Goal: Task Accomplishment & Management: Manage account settings

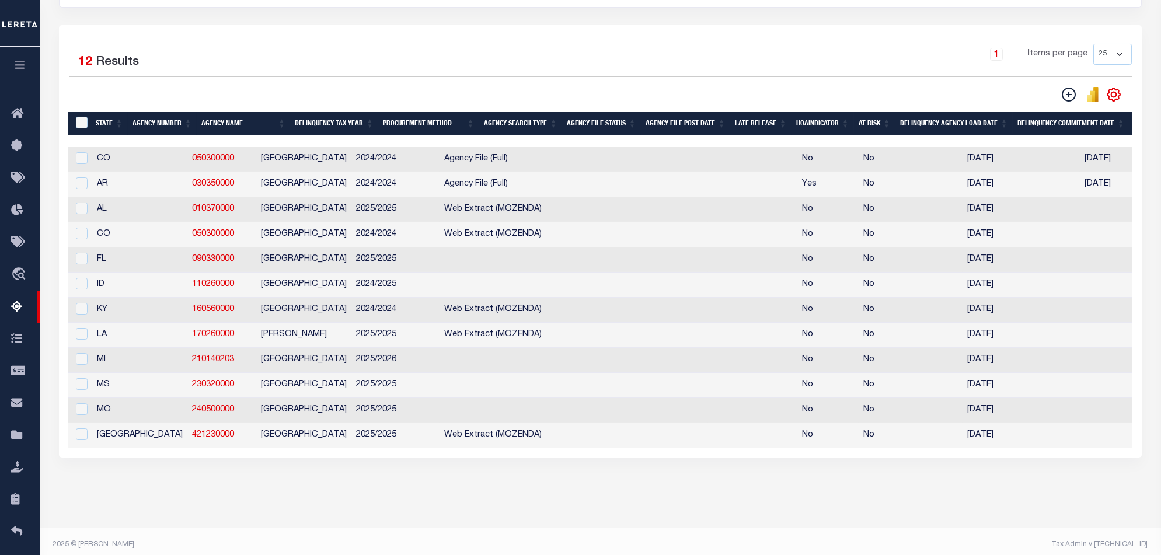
scroll to position [233, 0]
click at [377, 64] on div "1 Items per page 25 100 200 500 1000" at bounding box center [735, 59] width 793 height 30
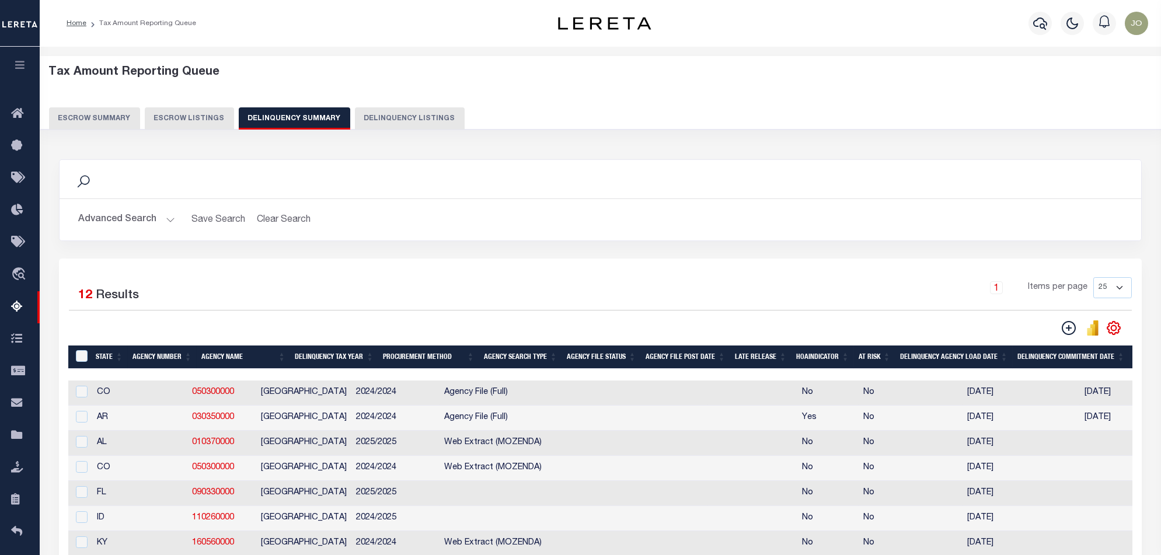
click at [139, 214] on button "Advanced Search" at bounding box center [126, 219] width 97 height 23
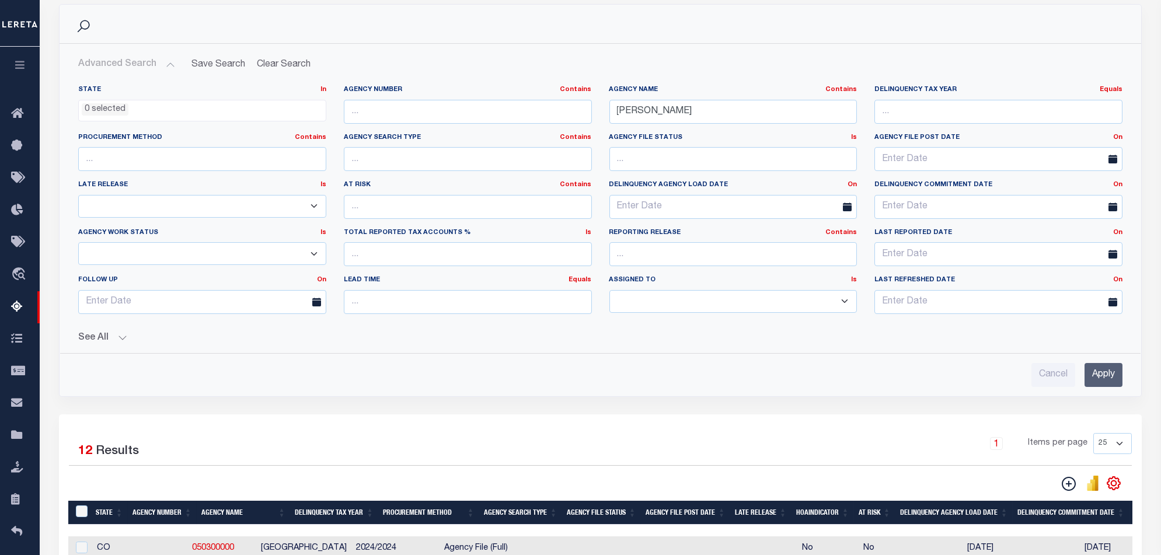
scroll to position [233, 0]
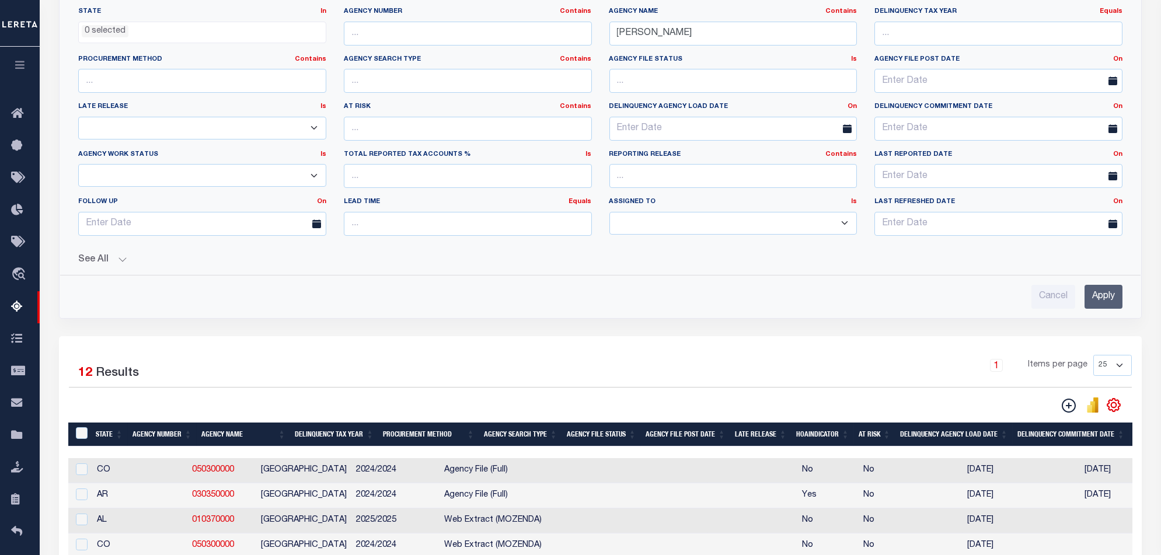
click at [74, 501] on div at bounding box center [80, 495] width 15 height 13
checkbox input "true"
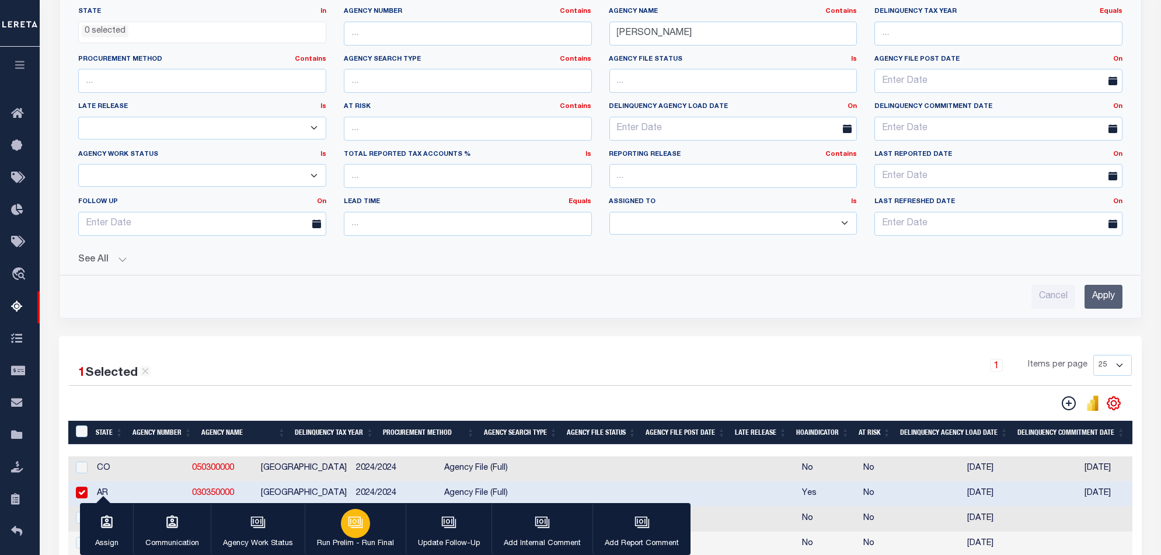
click at [355, 518] on icon "button" at bounding box center [354, 521] width 12 height 9
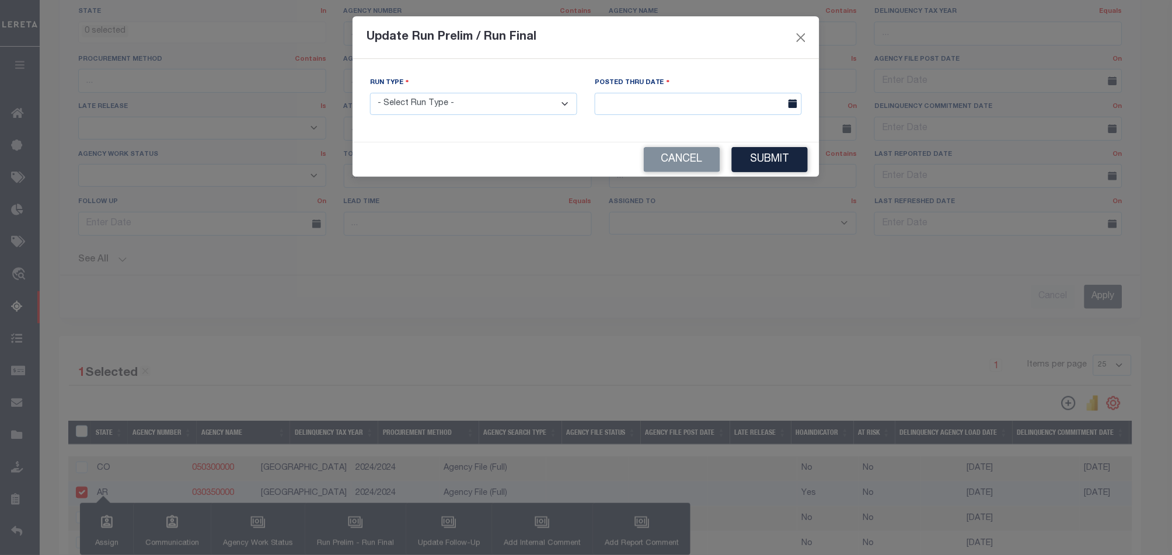
click at [508, 111] on select "- Select Run Type - Prelim Run Final Run" at bounding box center [473, 104] width 207 height 23
select select "F"
click at [370, 93] on select "- Select Run Type - Prelim Run Final Run" at bounding box center [473, 104] width 207 height 23
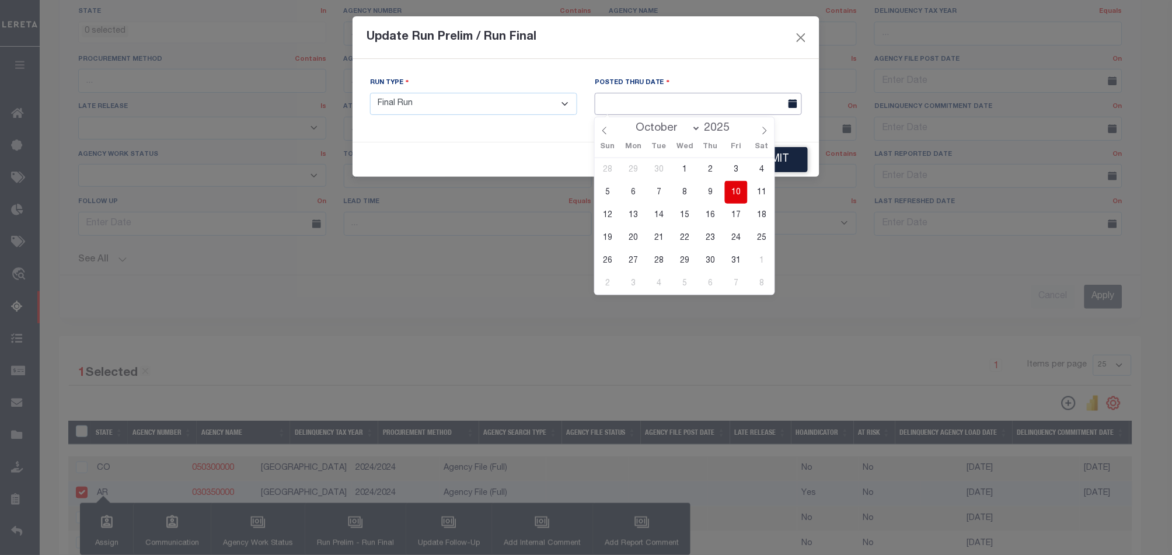
click at [763, 110] on body "Home Tax Amount Reporting Queue Profile" at bounding box center [586, 319] width 1172 height 1105
click at [740, 189] on span "10" at bounding box center [736, 192] width 23 height 23
type input "[DATE]"
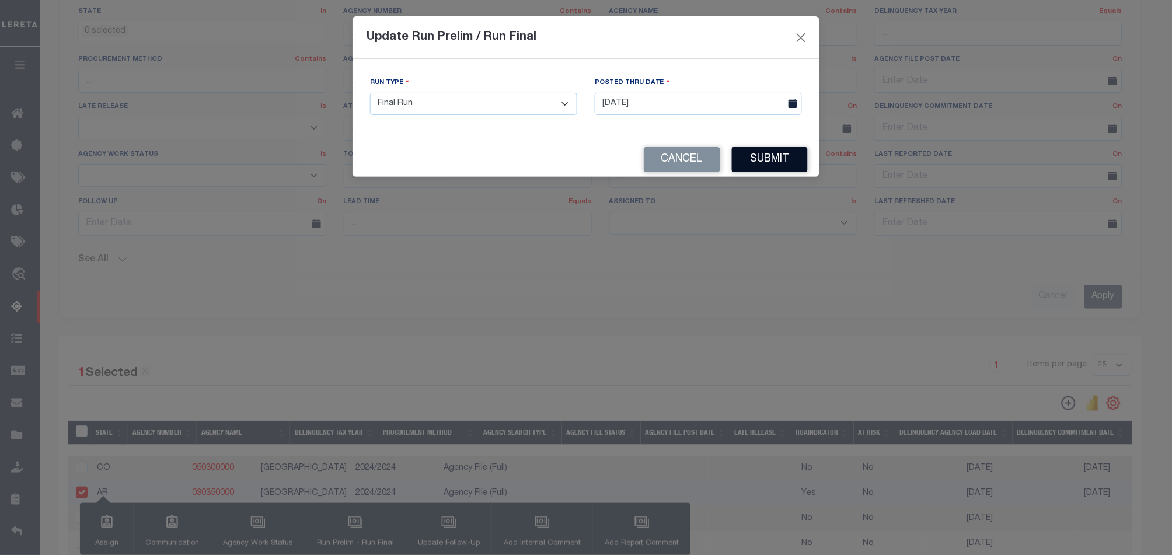
click at [790, 164] on button "Submit" at bounding box center [770, 159] width 76 height 25
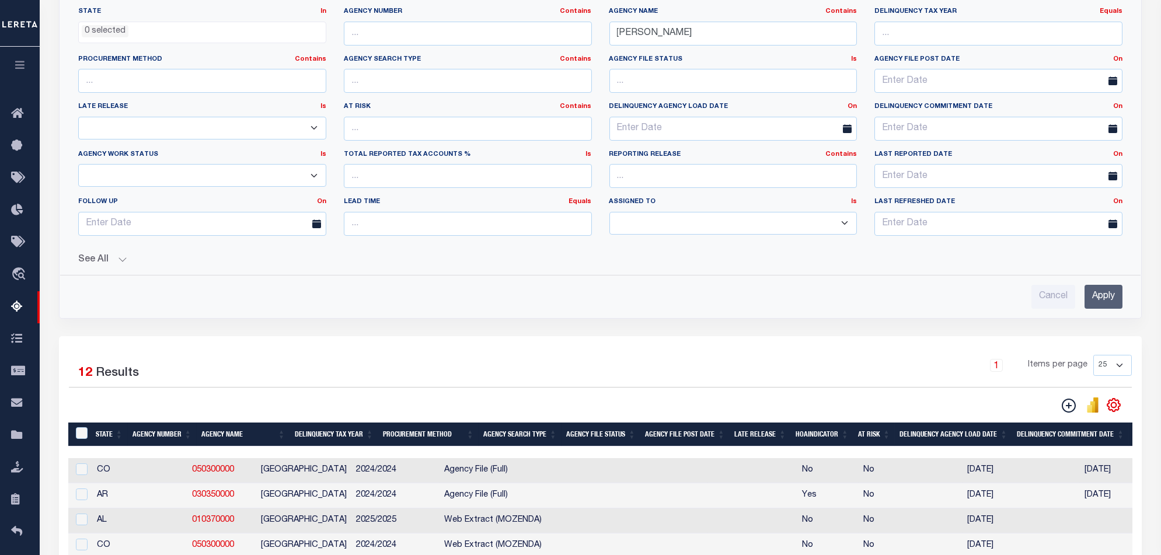
click at [748, 368] on div "1 Items per page 25 100 200 500 1000" at bounding box center [735, 370] width 793 height 30
drag, startPoint x: 179, startPoint y: 497, endPoint x: 135, endPoint y: 501, distance: 44.5
click at [187, 501] on td "030350000" at bounding box center [221, 495] width 69 height 25
checkbox input "true"
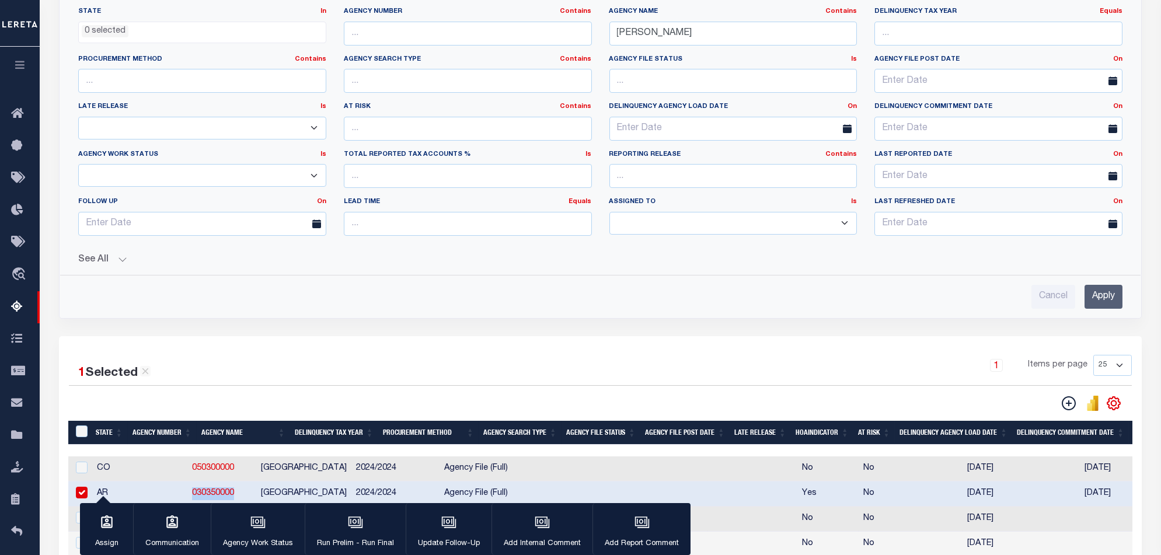
copy link "030350000"
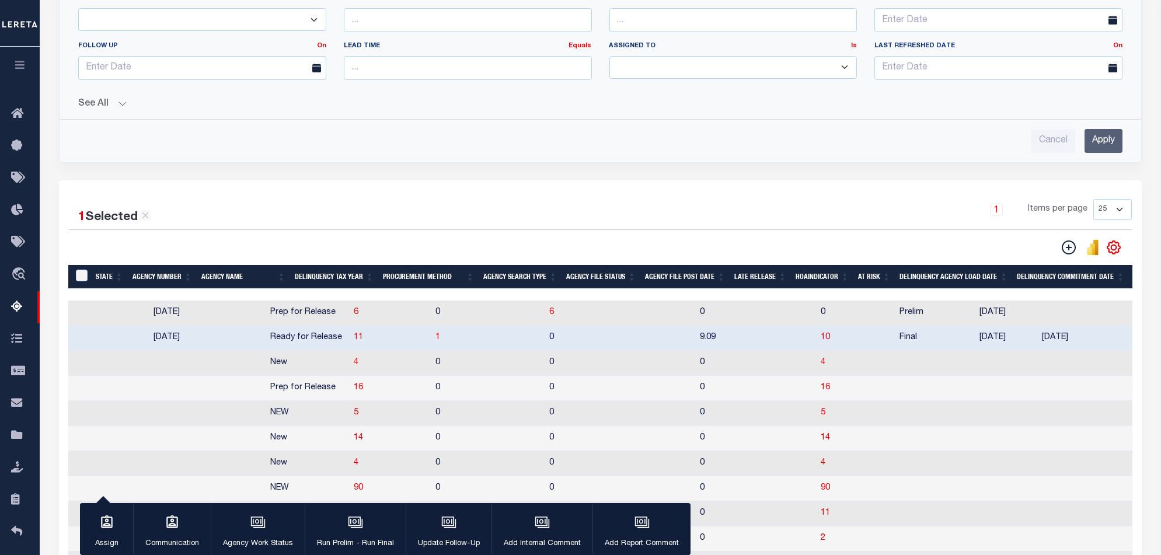
scroll to position [0, 931]
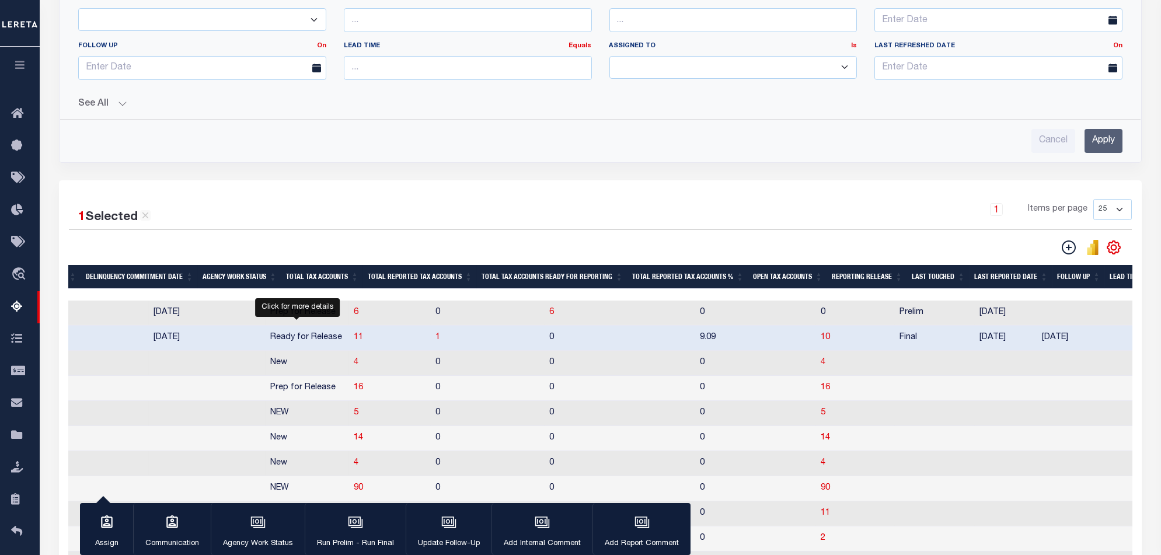
click at [354, 340] on span "11" at bounding box center [358, 337] width 9 height 8
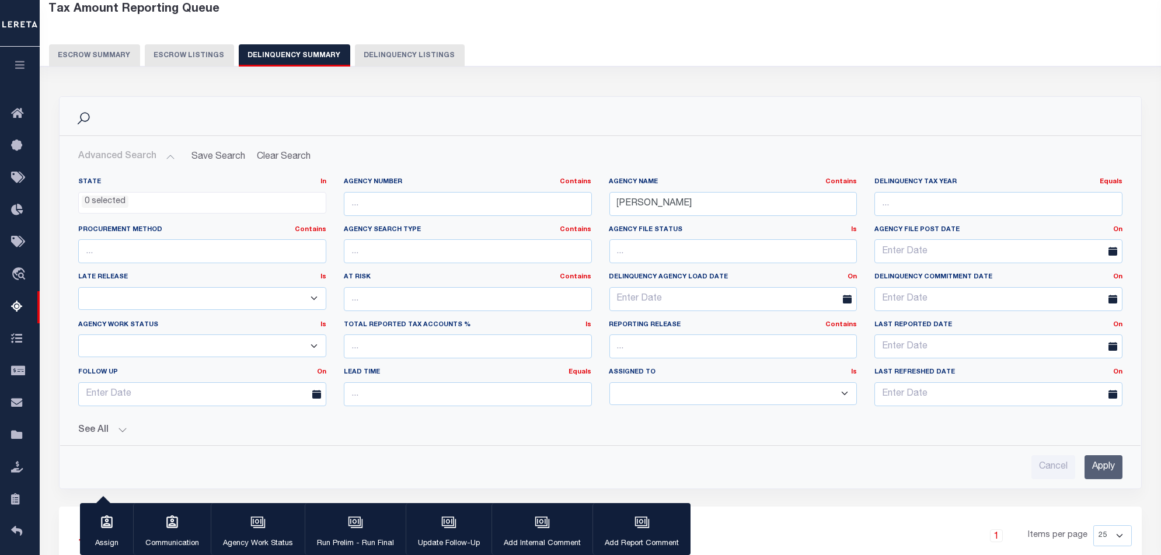
select select "100"
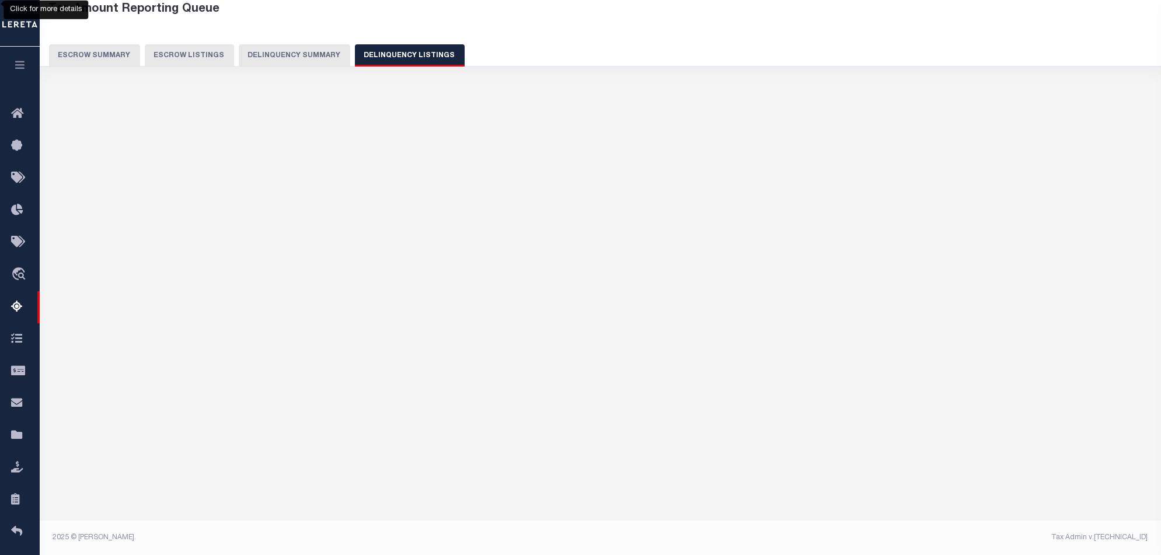
select select "100"
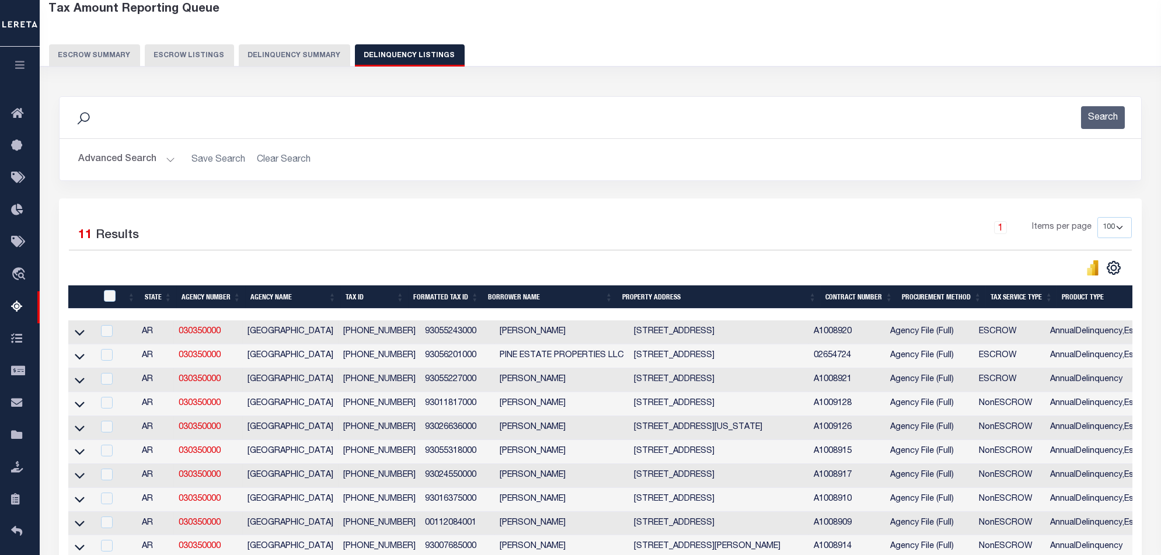
scroll to position [218, 0]
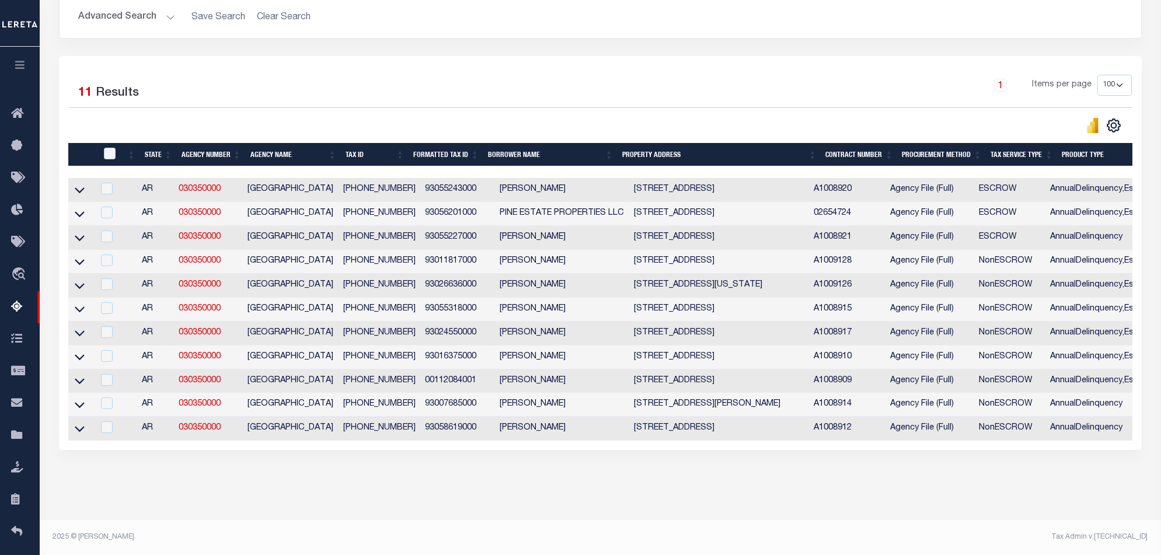
click at [726, 441] on div "State Agency Number Agency Name Tax ID Formatted Tax ID Borrower Name Property …" at bounding box center [600, 309] width 1064 height 263
click at [725, 441] on div "State Agency Number Agency Name Tax ID Formatted Tax ID Borrower Name Property …" at bounding box center [600, 309] width 1064 height 263
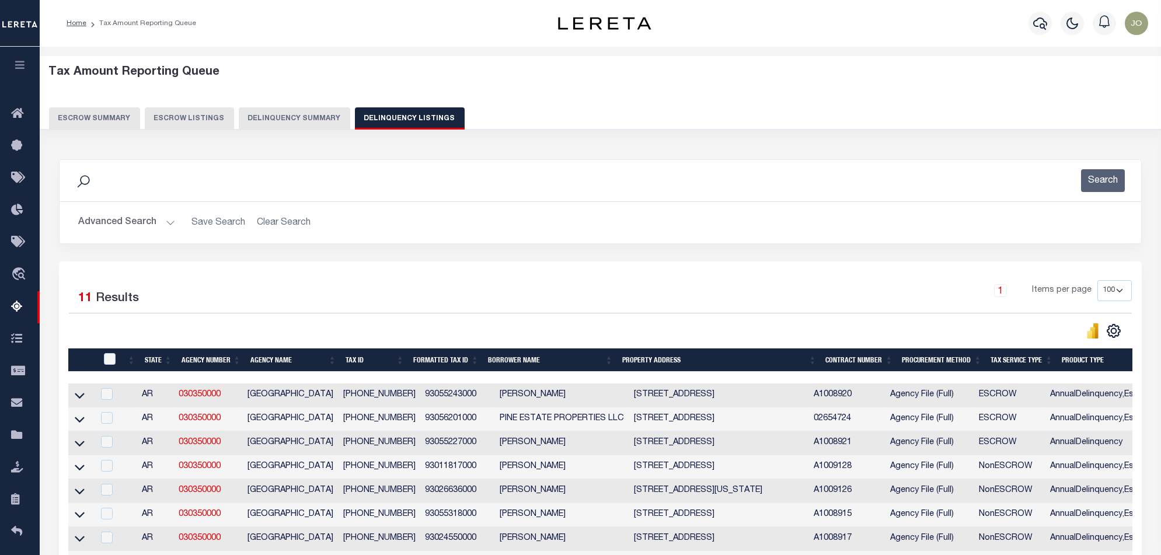
click at [292, 122] on button "Delinquency Summary" at bounding box center [294, 118] width 111 height 22
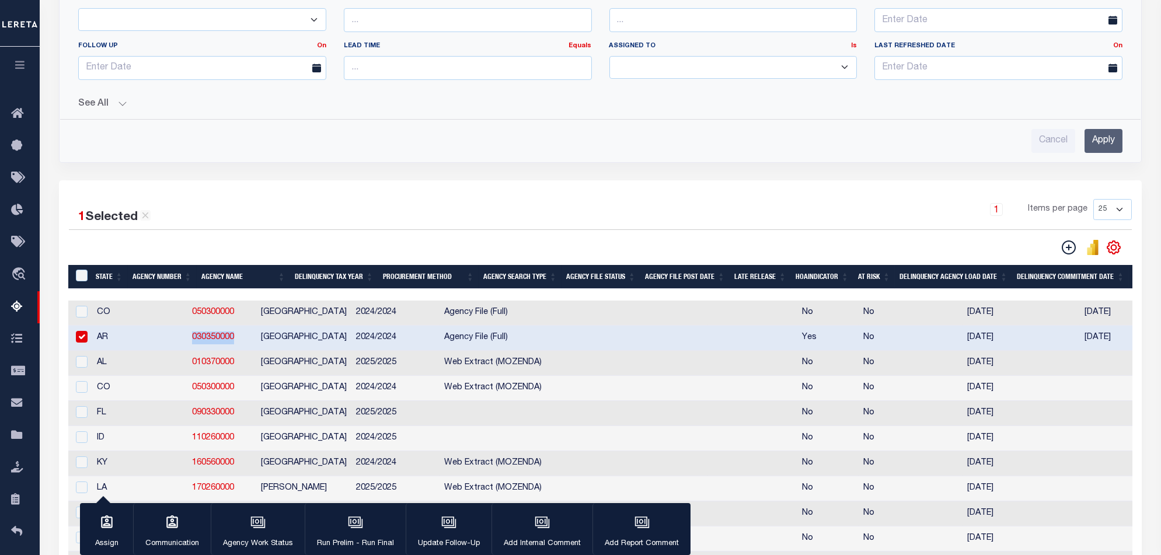
scroll to position [0, 930]
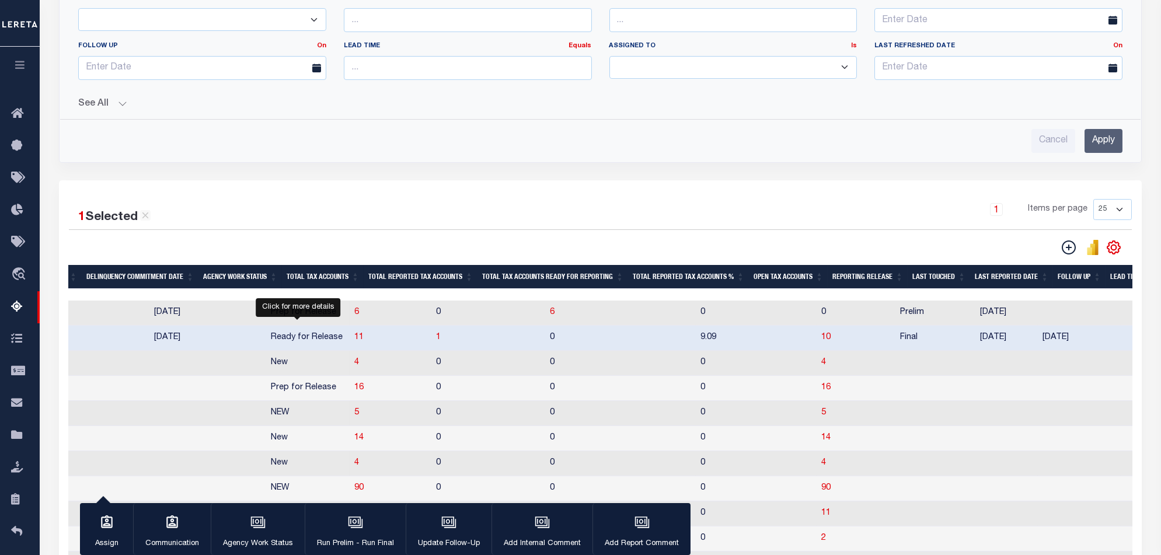
click at [354, 339] on span "11" at bounding box center [358, 337] width 9 height 8
select select "100"
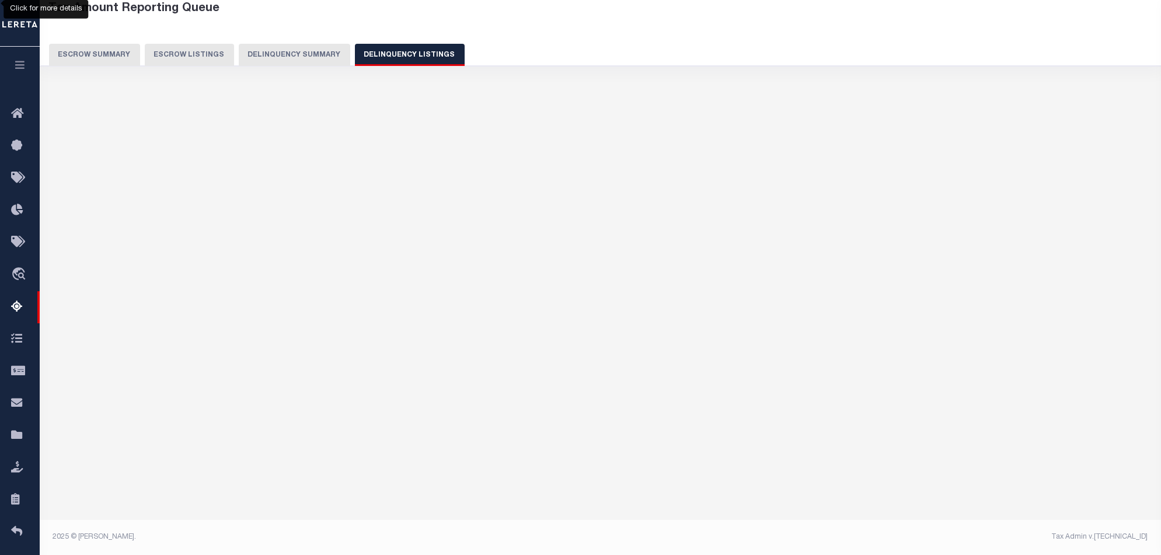
select select "100"
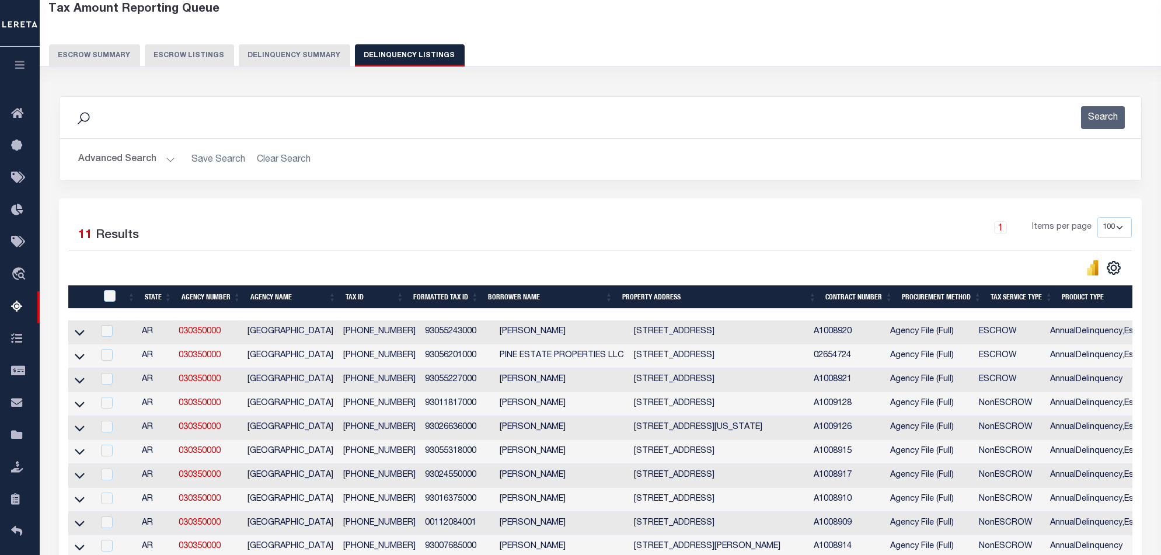
scroll to position [0, 826]
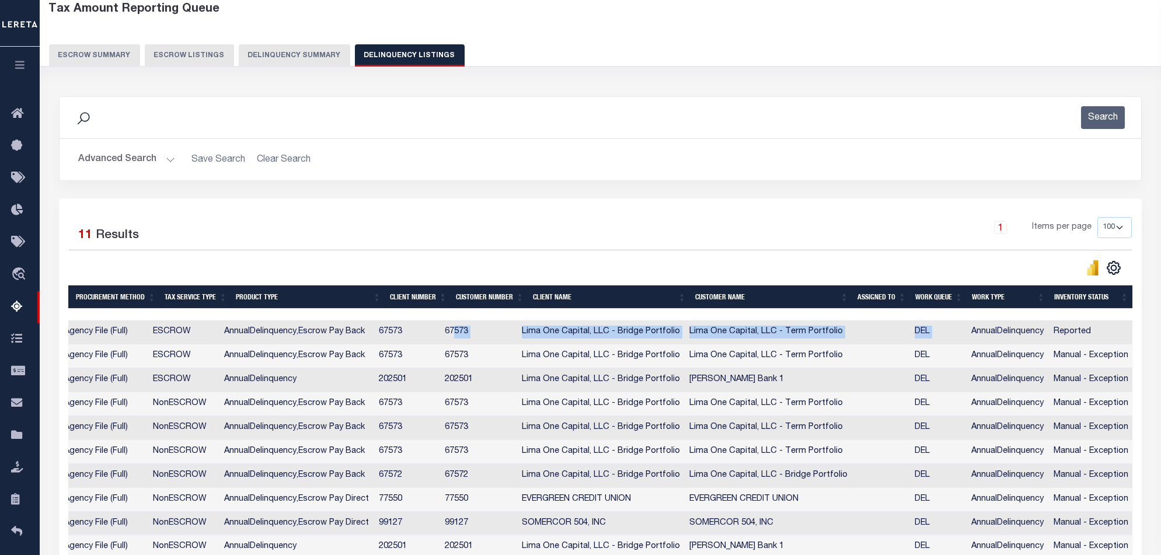
drag, startPoint x: 969, startPoint y: 323, endPoint x: 465, endPoint y: 335, distance: 504.4
click at [465, 335] on tr "AR 030350000 JEFFERSON COUNTY 930-55243-000 93055243000 Jorge lopez 1707 S OAK …" at bounding box center [187, 332] width 1890 height 24
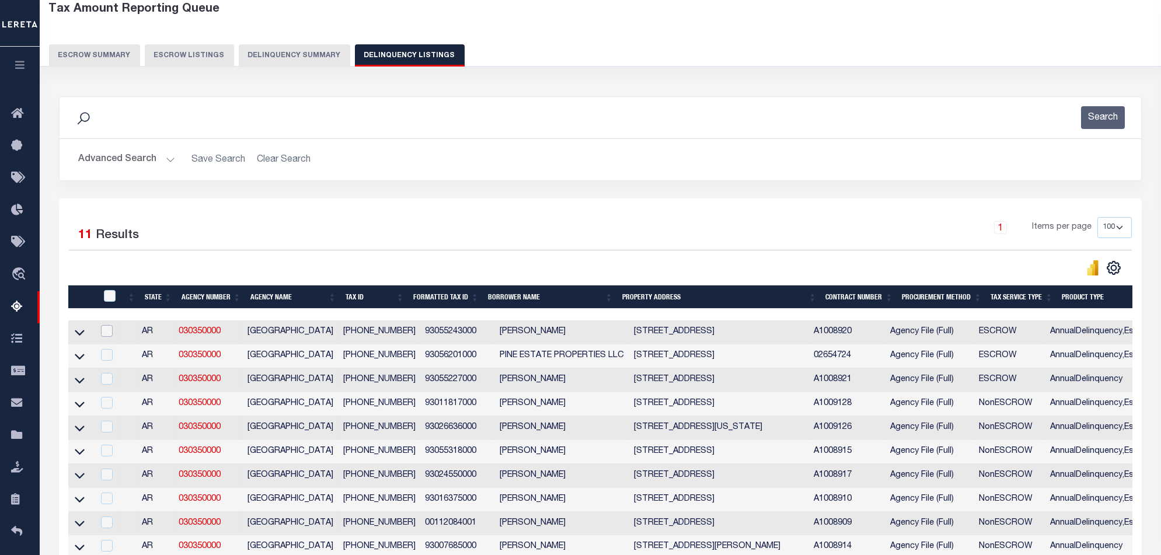
click at [107, 337] on input "checkbox" at bounding box center [107, 331] width 12 height 12
checkbox input "true"
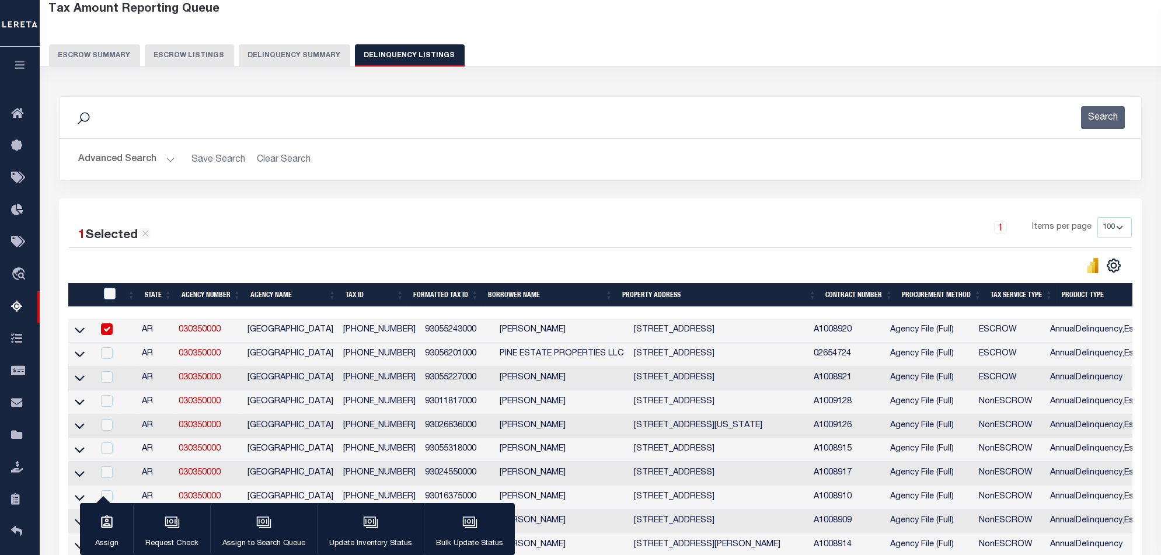
scroll to position [216, 0]
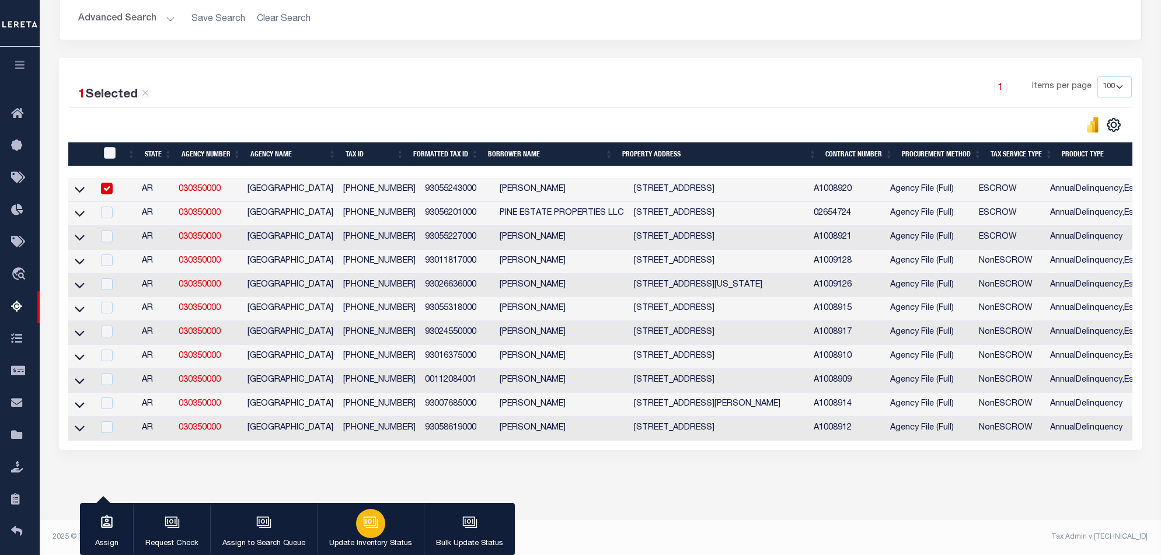
click at [363, 519] on icon "button" at bounding box center [370, 522] width 15 height 15
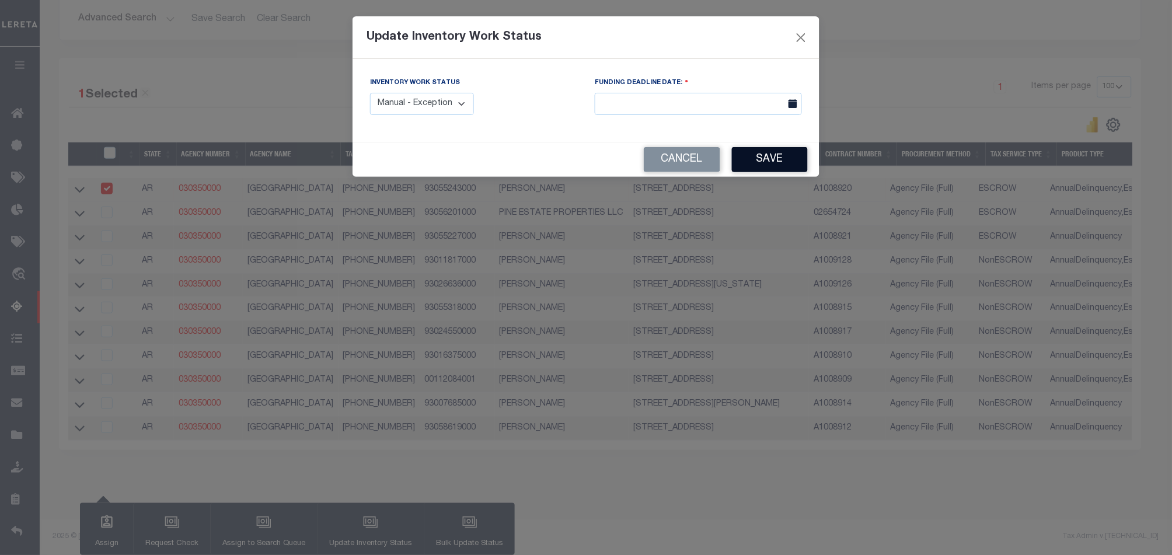
click at [776, 161] on button "Save" at bounding box center [770, 159] width 76 height 25
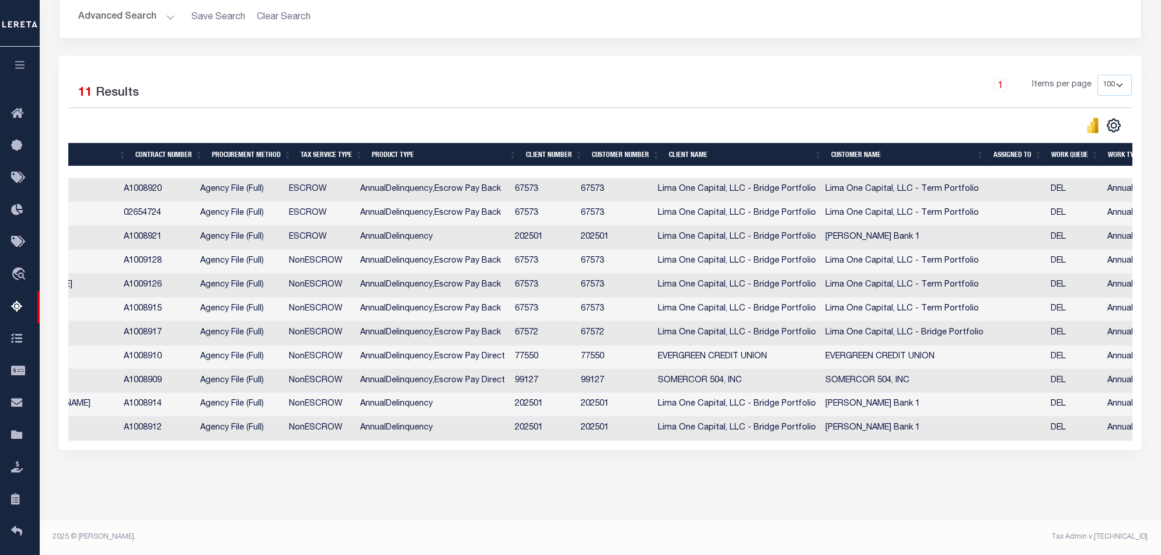
scroll to position [0, 670]
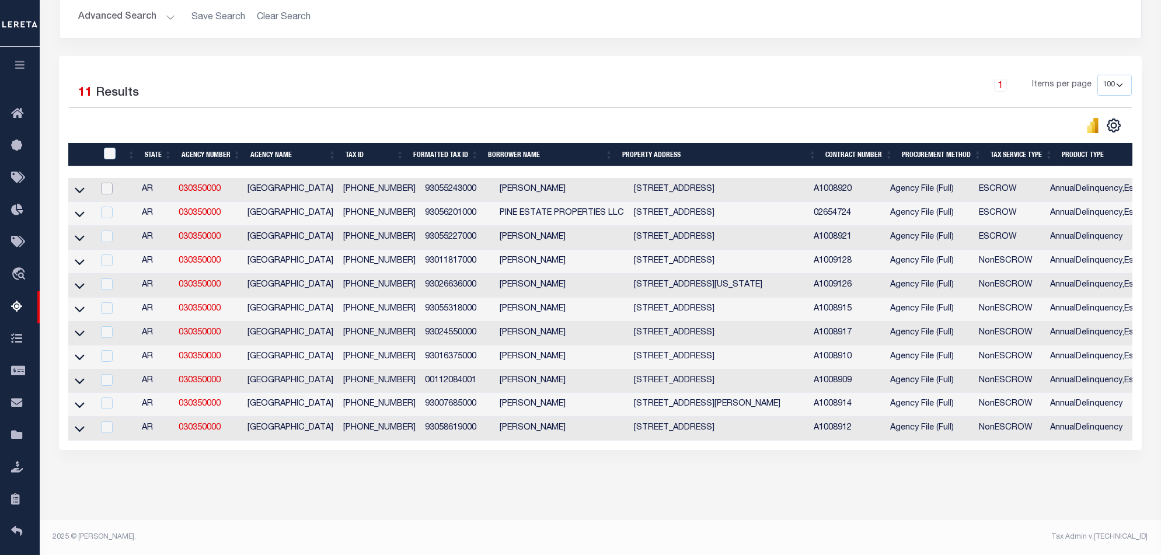
click at [105, 183] on input "checkbox" at bounding box center [107, 189] width 12 height 12
checkbox input "true"
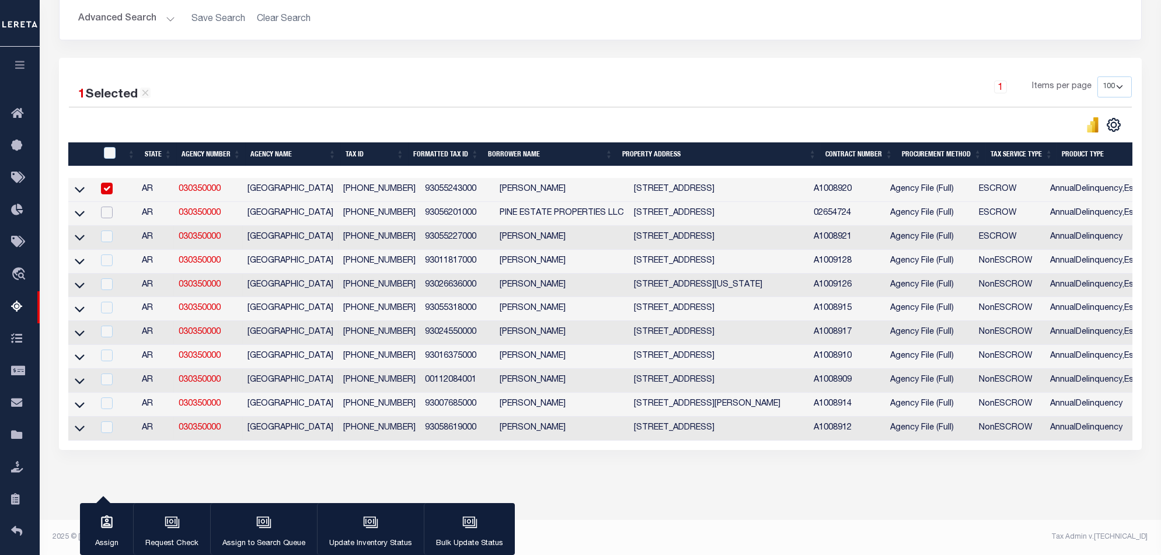
click at [108, 207] on input "checkbox" at bounding box center [107, 213] width 12 height 12
checkbox input "true"
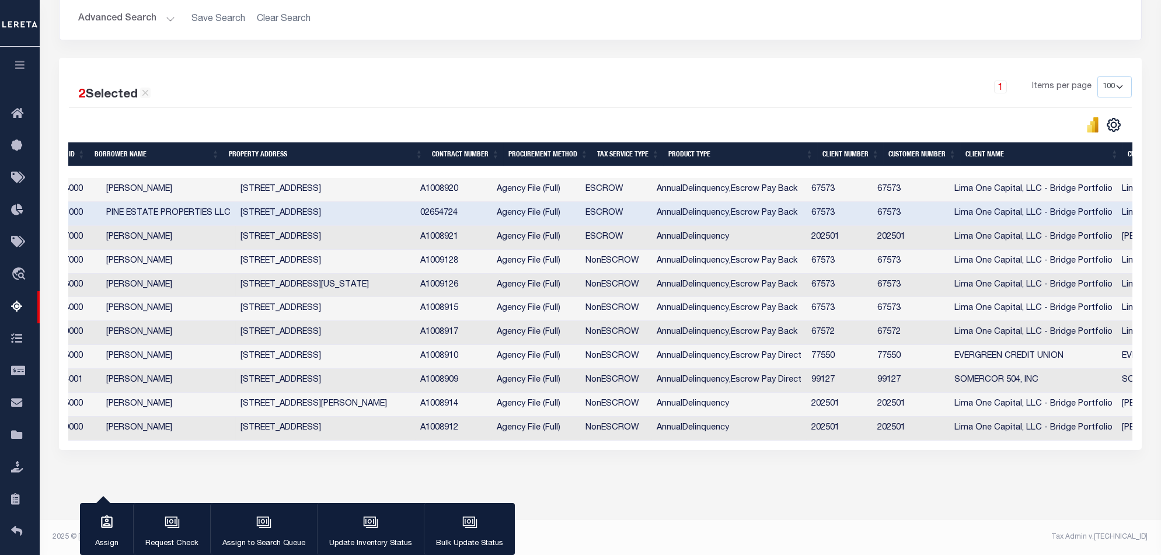
drag, startPoint x: 594, startPoint y: 157, endPoint x: 568, endPoint y: 157, distance: 25.7
click at [568, 166] on div at bounding box center [620, 172] width 1890 height 12
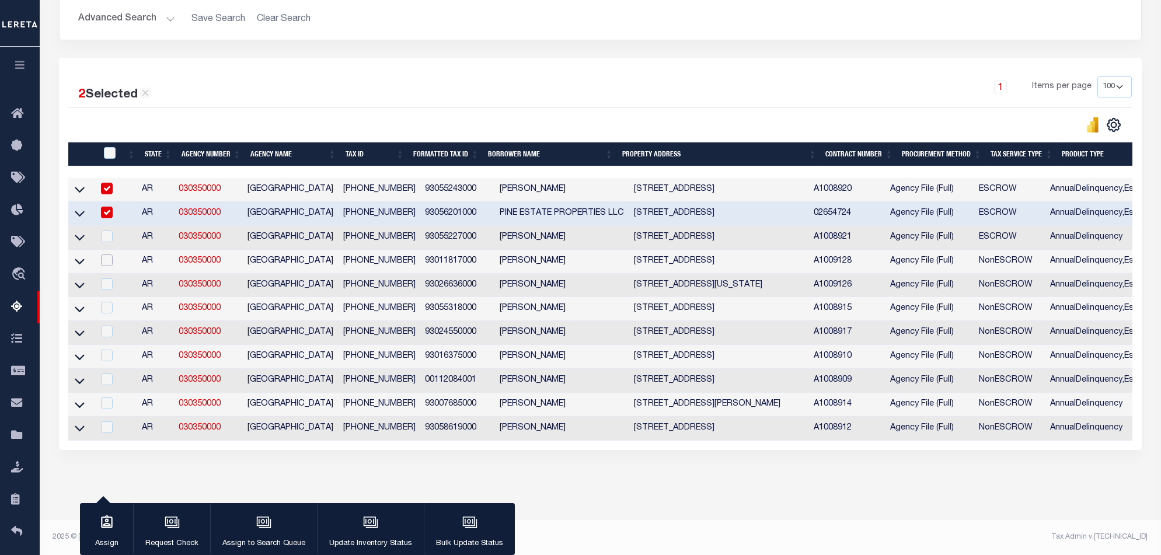
click at [110, 254] on input "checkbox" at bounding box center [107, 260] width 12 height 12
checkbox input "true"
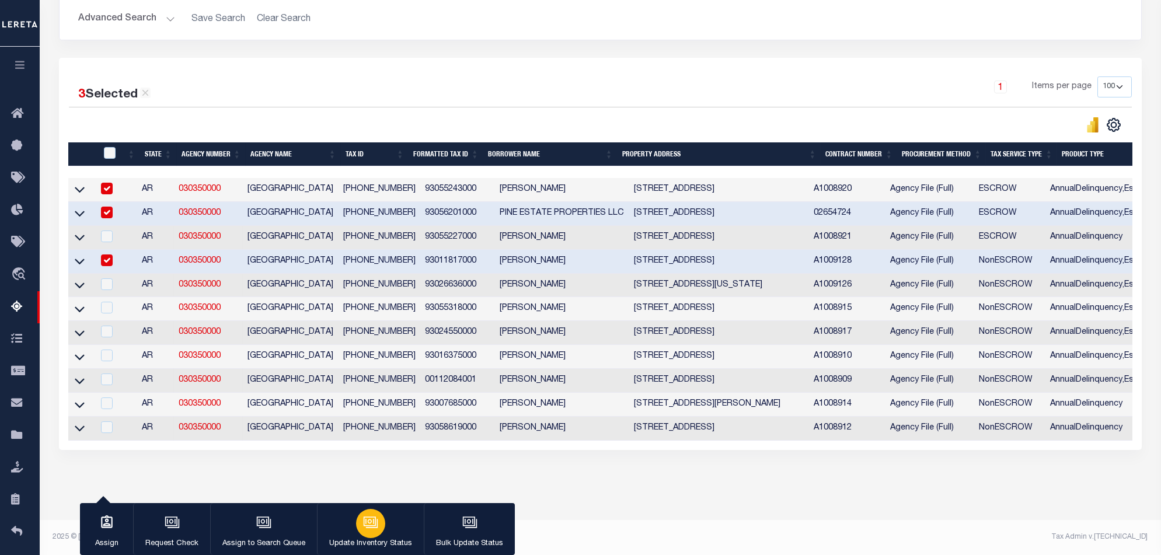
click at [371, 529] on icon "button" at bounding box center [370, 522] width 15 height 15
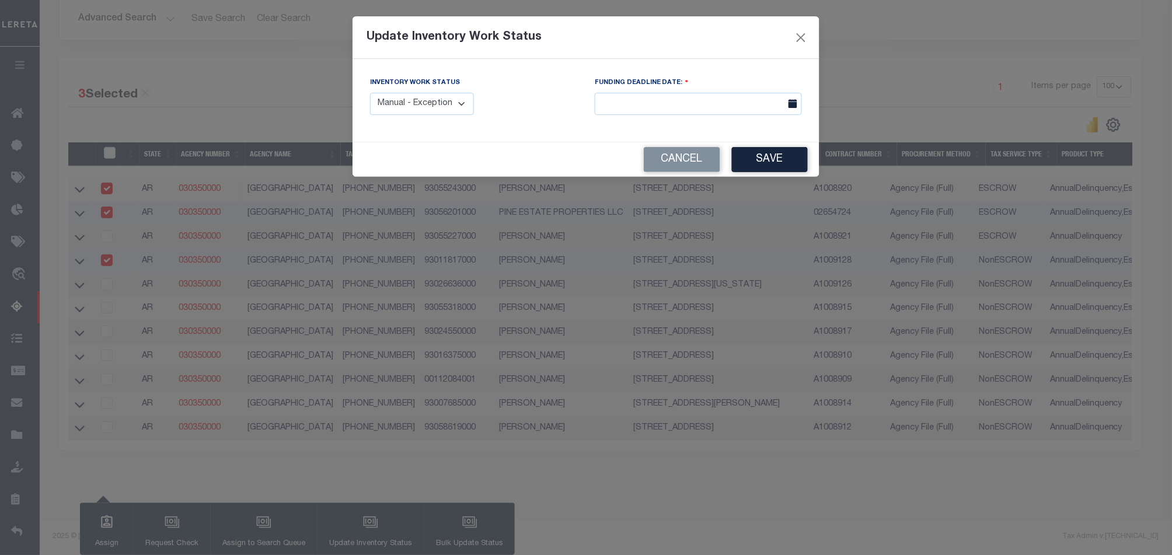
click at [442, 94] on select "Manual - Exception Pended - Awaiting Search Late Add Exception Completed" at bounding box center [422, 104] width 104 height 23
select select "4"
click at [370, 93] on select "Manual - Exception Pended - Awaiting Search Late Add Exception Completed" at bounding box center [422, 104] width 104 height 23
click at [768, 157] on button "Save" at bounding box center [770, 159] width 76 height 25
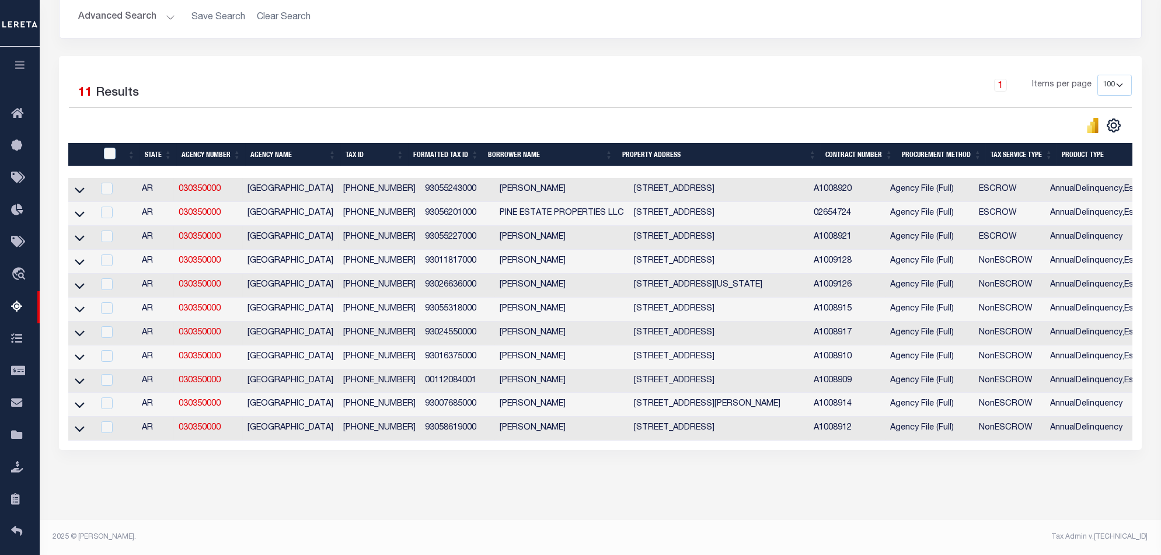
click at [86, 251] on td at bounding box center [80, 262] width 25 height 24
checkbox input "true"
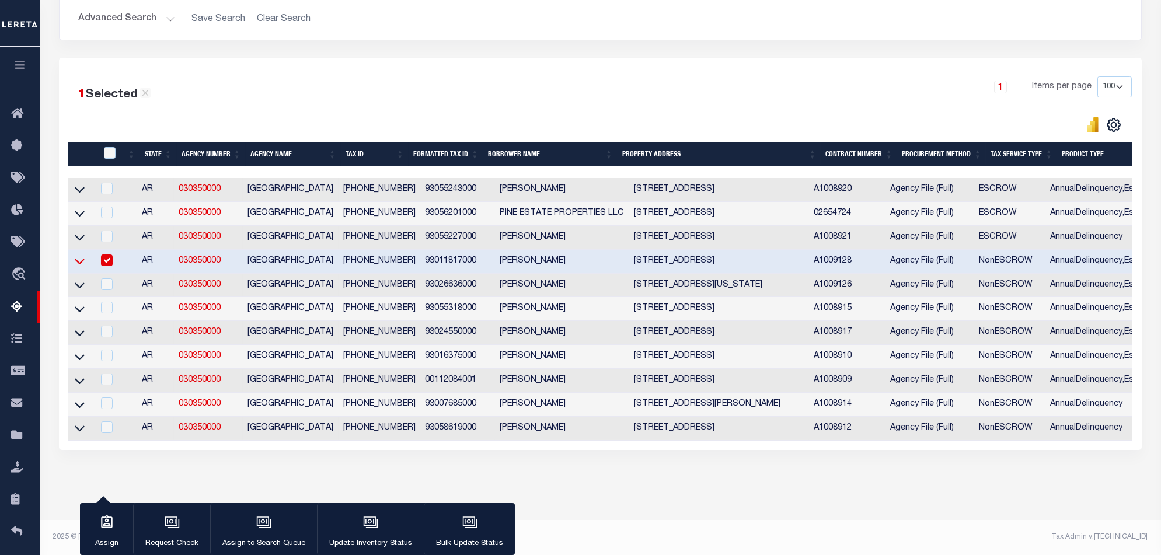
click at [81, 255] on icon at bounding box center [80, 261] width 10 height 12
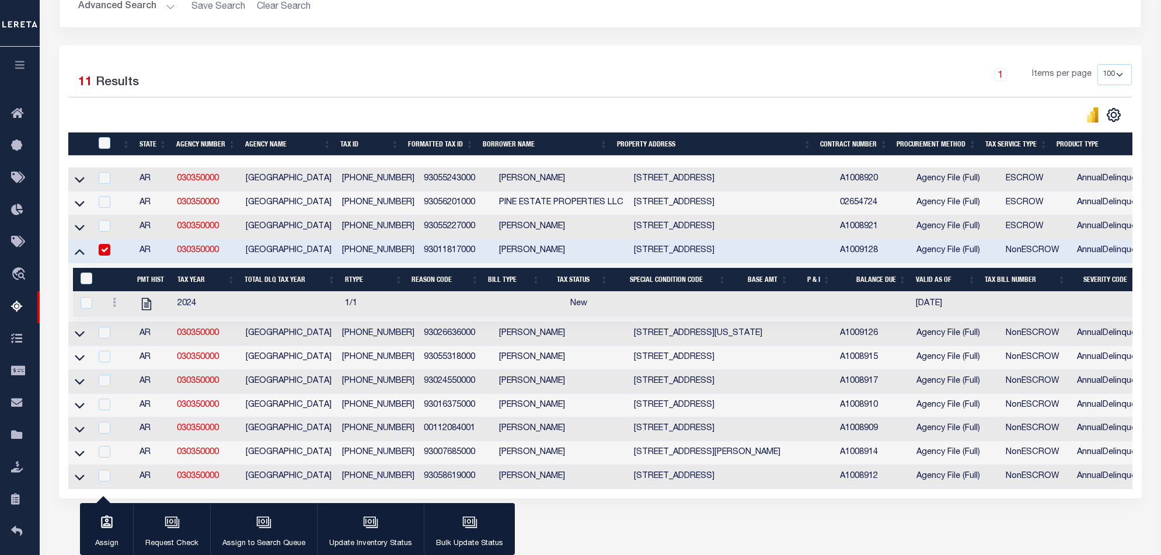
click at [79, 206] on icon at bounding box center [80, 203] width 10 height 12
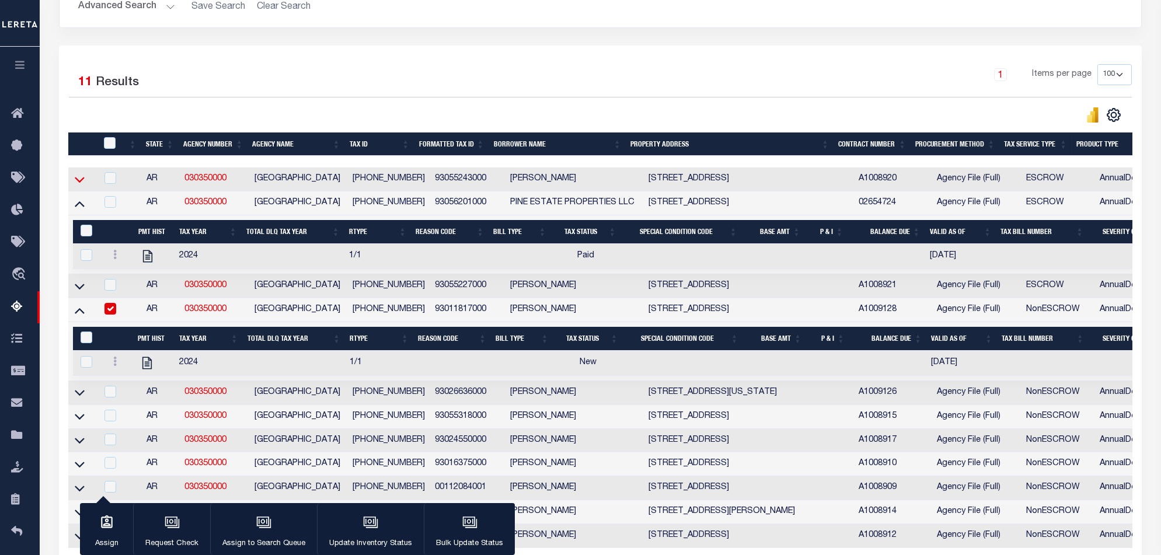
click at [79, 183] on icon at bounding box center [80, 180] width 10 height 6
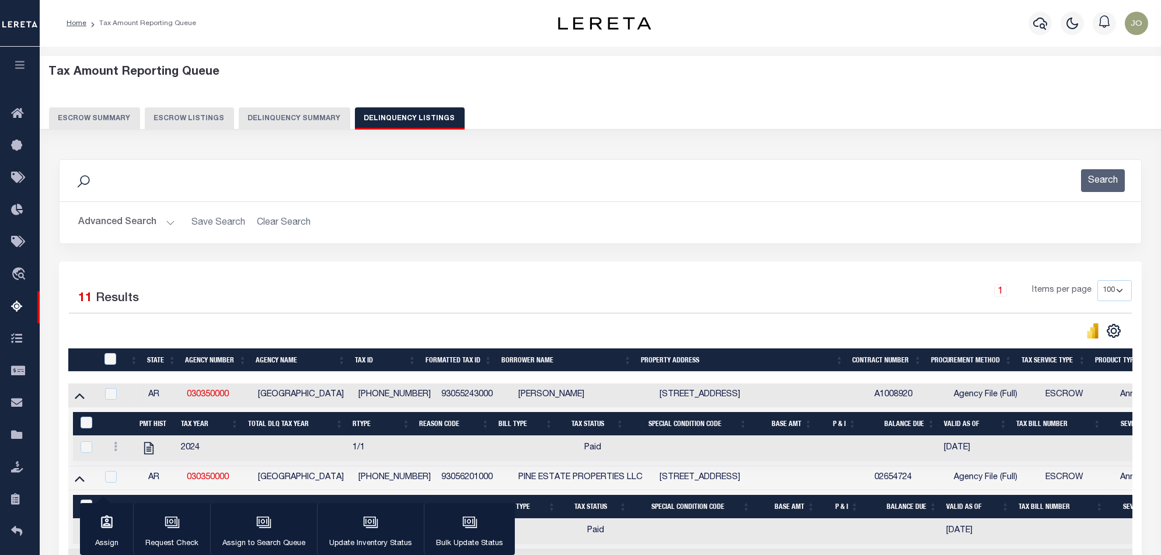
click at [292, 114] on button "Delinquency Summary" at bounding box center [294, 118] width 111 height 22
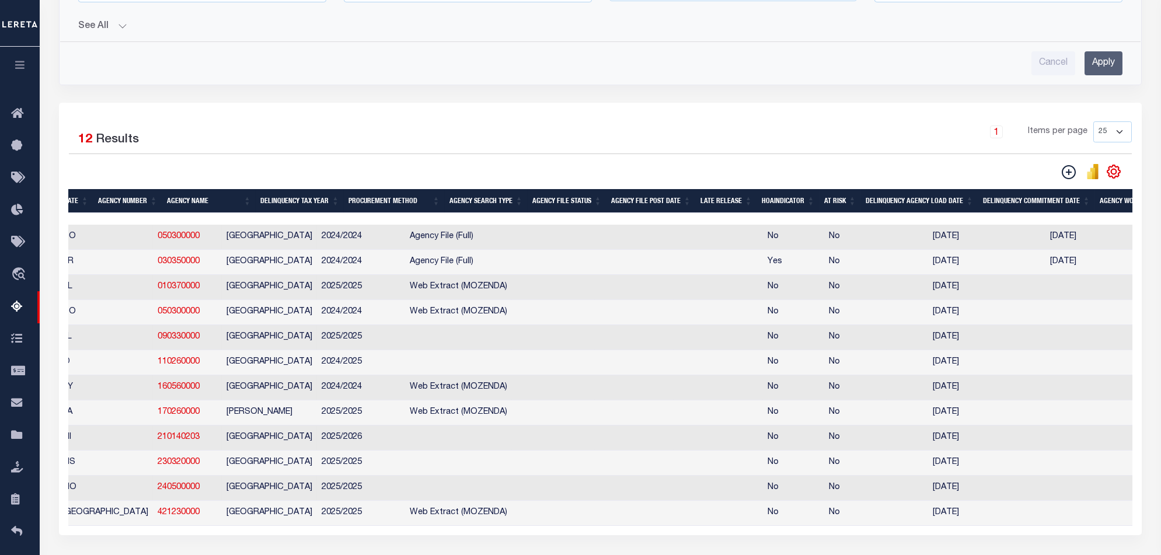
scroll to position [0, 0]
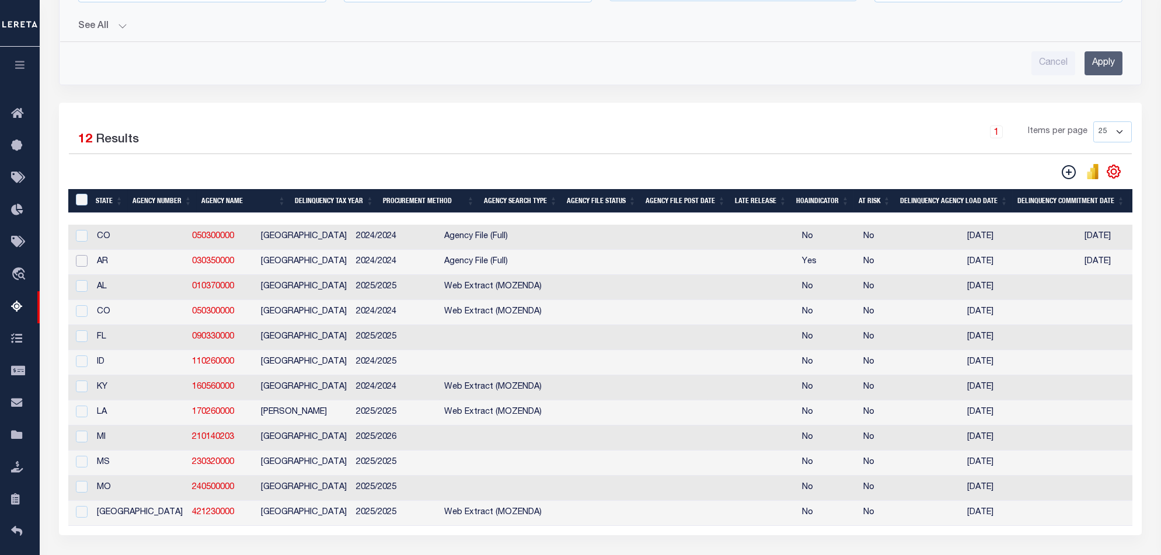
click at [81, 263] on input "checkbox" at bounding box center [82, 261] width 12 height 12
checkbox input "true"
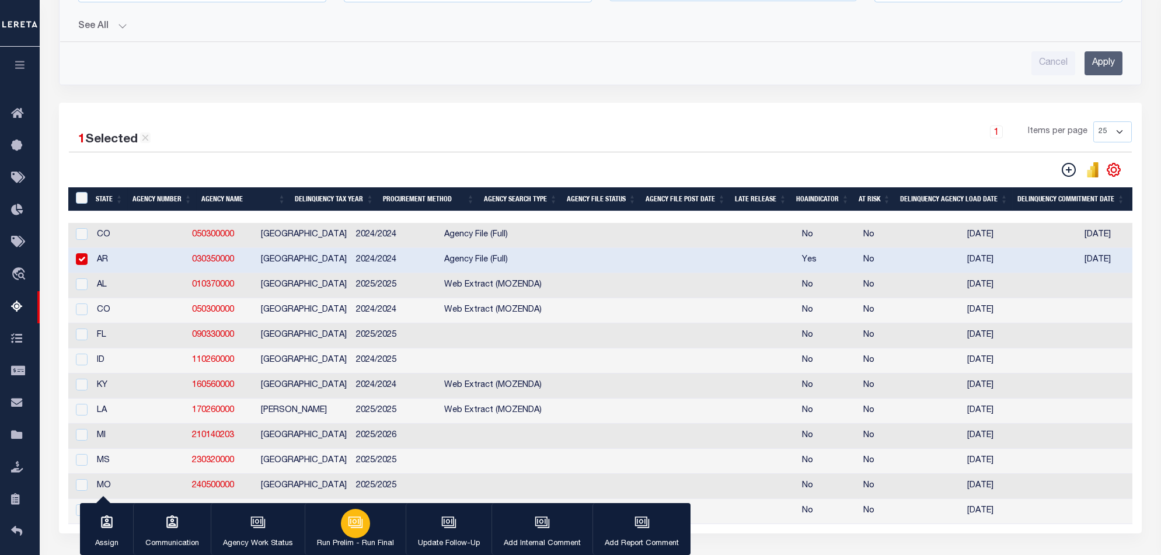
click at [337, 535] on button "Run Prelim - Run Final" at bounding box center [355, 529] width 101 height 53
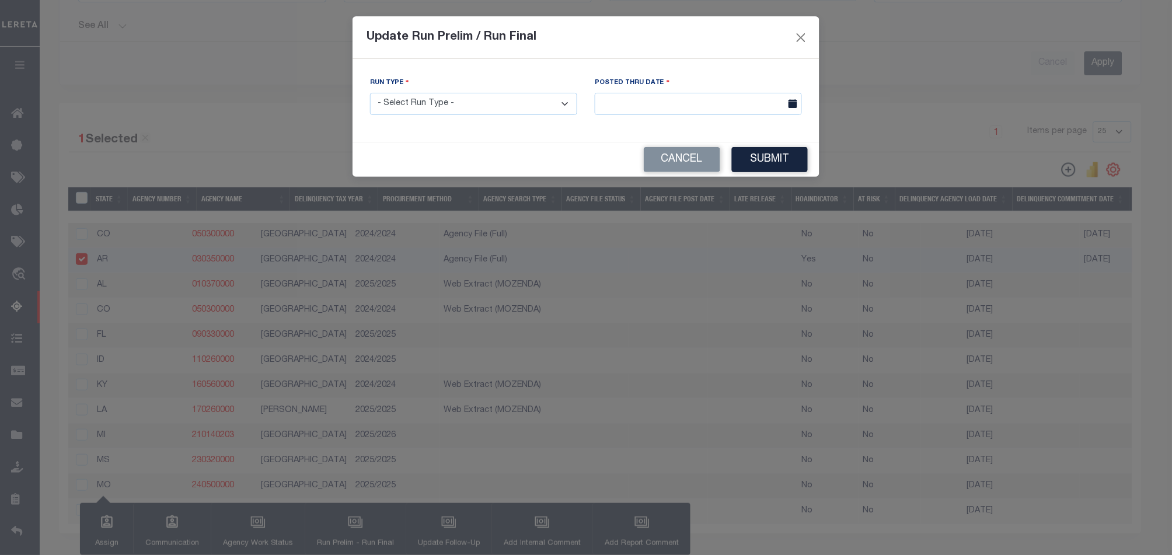
click at [461, 104] on select "- Select Run Type - Prelim Run Final Run" at bounding box center [473, 104] width 207 height 23
select select "F"
click at [370, 93] on select "- Select Run Type - Prelim Run Final Run" at bounding box center [473, 104] width 207 height 23
click at [748, 107] on input "text" at bounding box center [698, 104] width 207 height 23
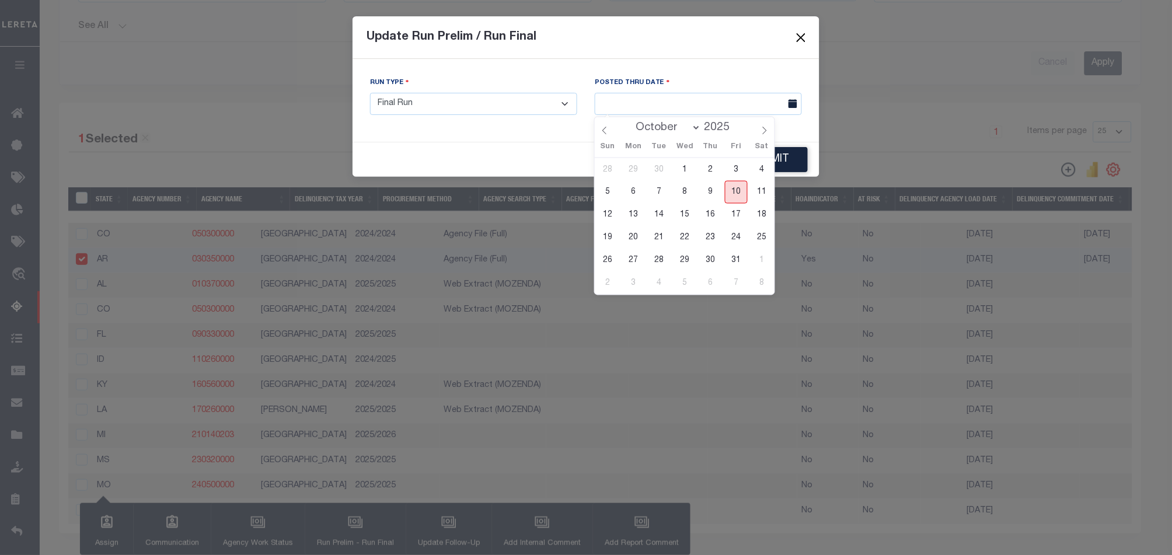
click at [734, 189] on span "10" at bounding box center [736, 192] width 23 height 23
type input "[DATE]"
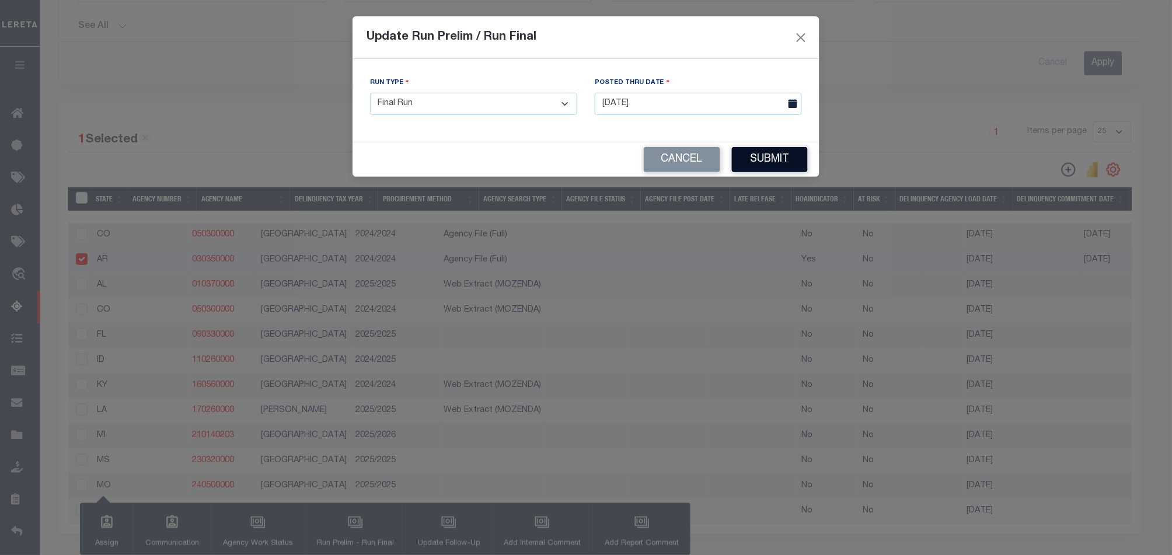
click at [764, 162] on button "Submit" at bounding box center [770, 159] width 76 height 25
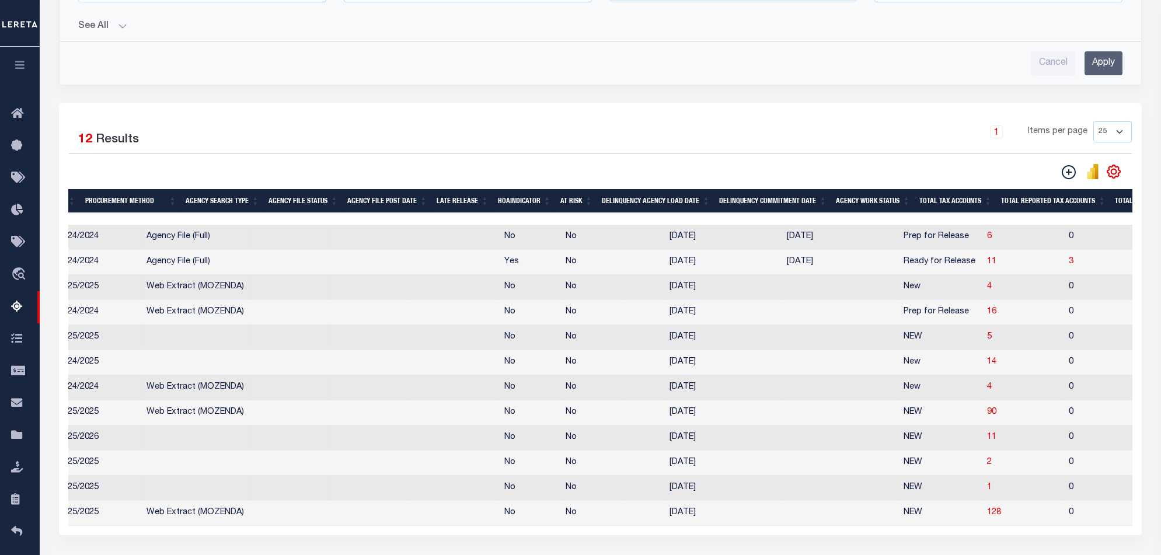
scroll to position [0, 340]
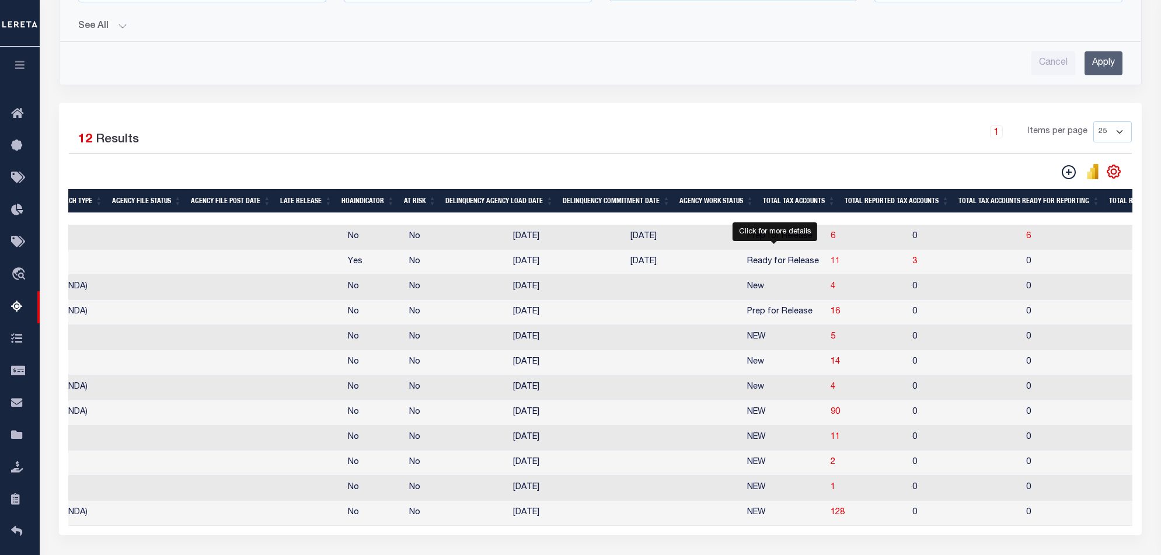
click at [831, 264] on span "11" at bounding box center [835, 261] width 9 height 8
select select "100"
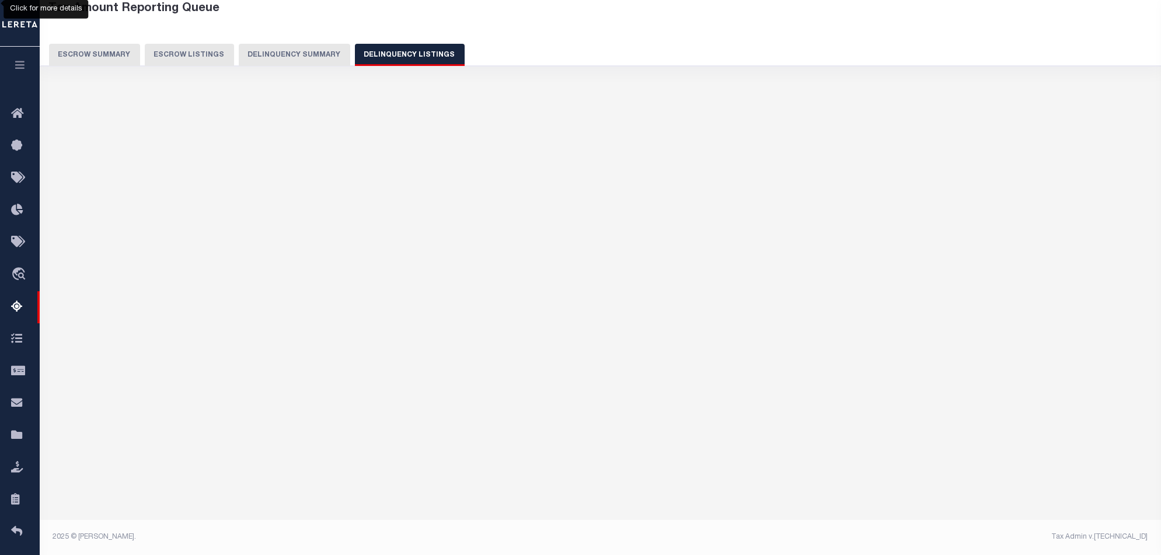
select select "100"
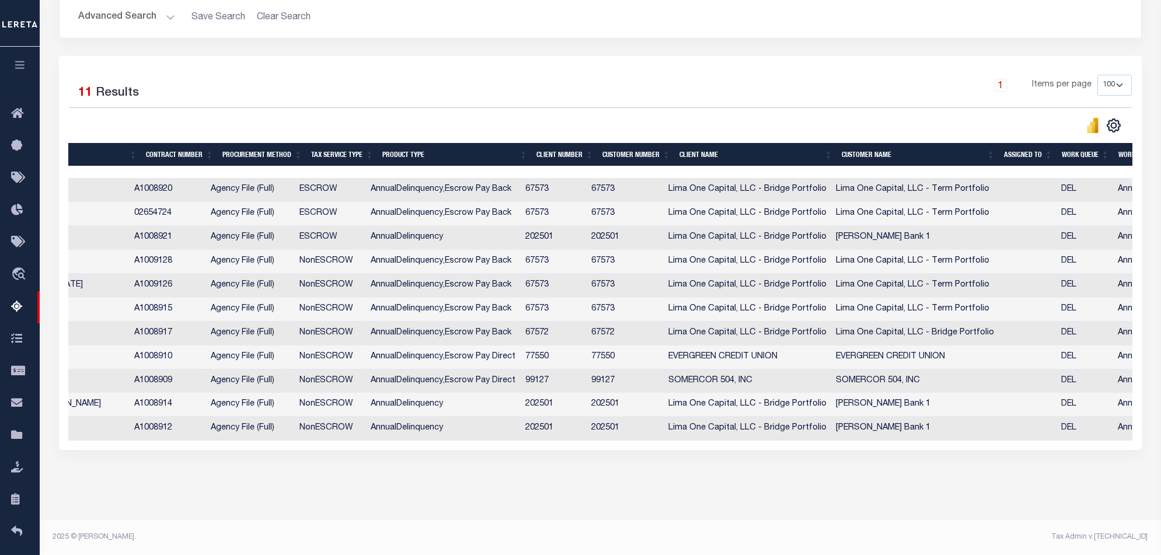
scroll to position [0, 698]
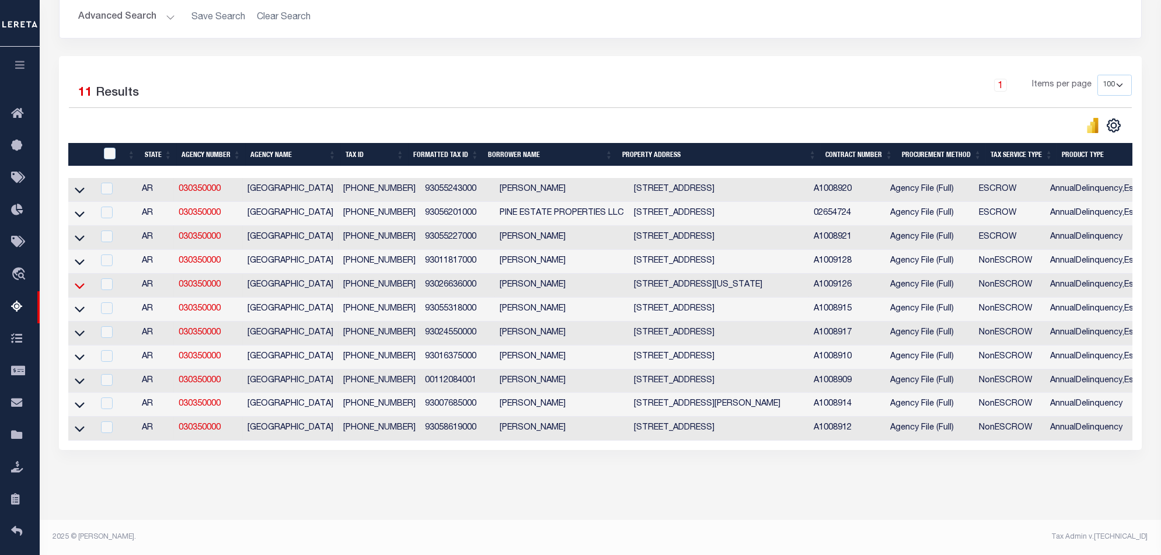
click at [83, 280] on icon at bounding box center [80, 286] width 10 height 12
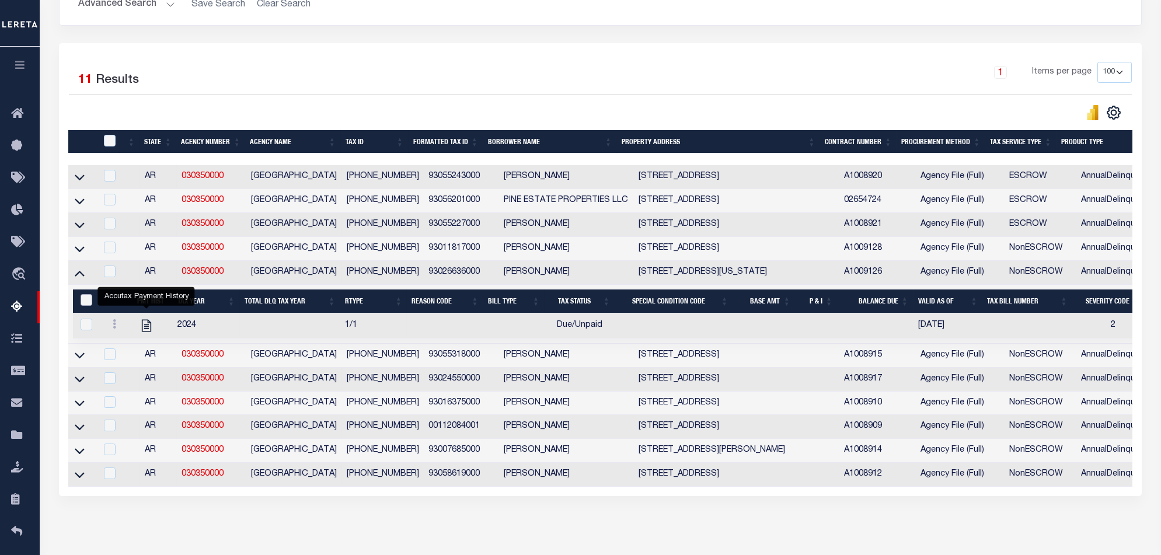
click at [83, 306] on input "&nbsp;" at bounding box center [87, 300] width 12 height 12
checkbox input "true"
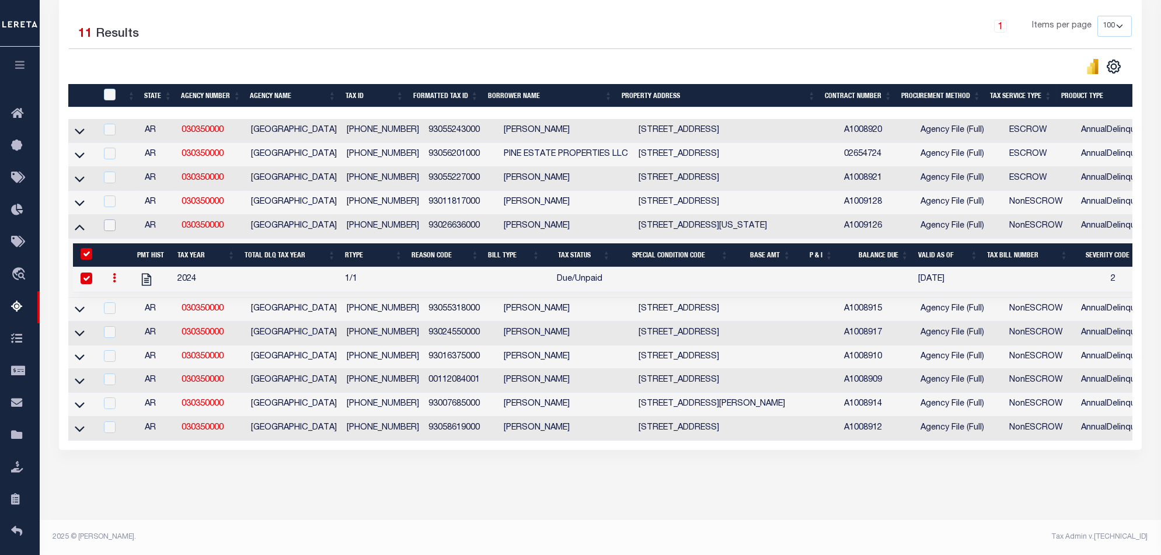
click at [113, 219] on input "checkbox" at bounding box center [110, 225] width 12 height 12
checkbox input "true"
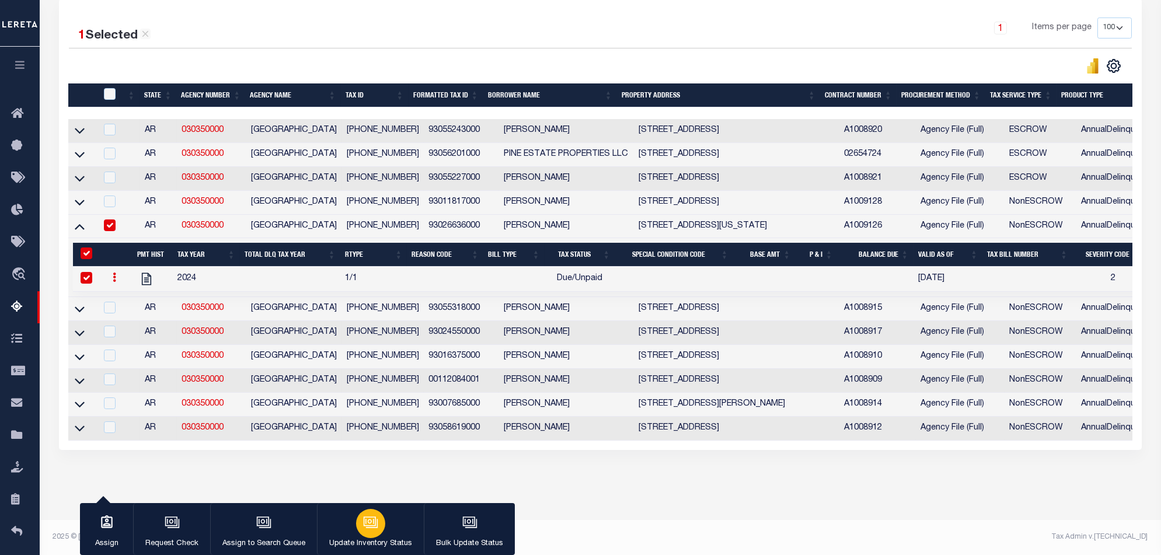
click at [368, 527] on icon "button" at bounding box center [370, 522] width 15 height 15
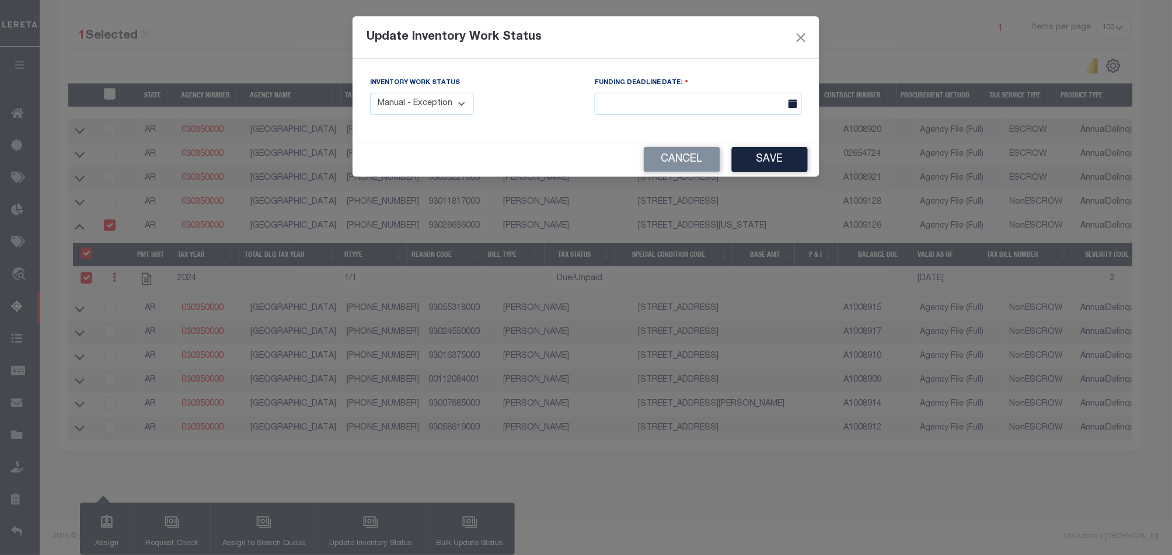
click at [461, 93] on select "Manual - Exception Pended - Awaiting Search Late Add Exception Completed" at bounding box center [422, 104] width 104 height 23
select select "4"
click at [370, 93] on select "Manual - Exception Pended - Awaiting Search Late Add Exception Completed" at bounding box center [422, 104] width 104 height 23
click at [746, 162] on button "Save" at bounding box center [770, 159] width 76 height 25
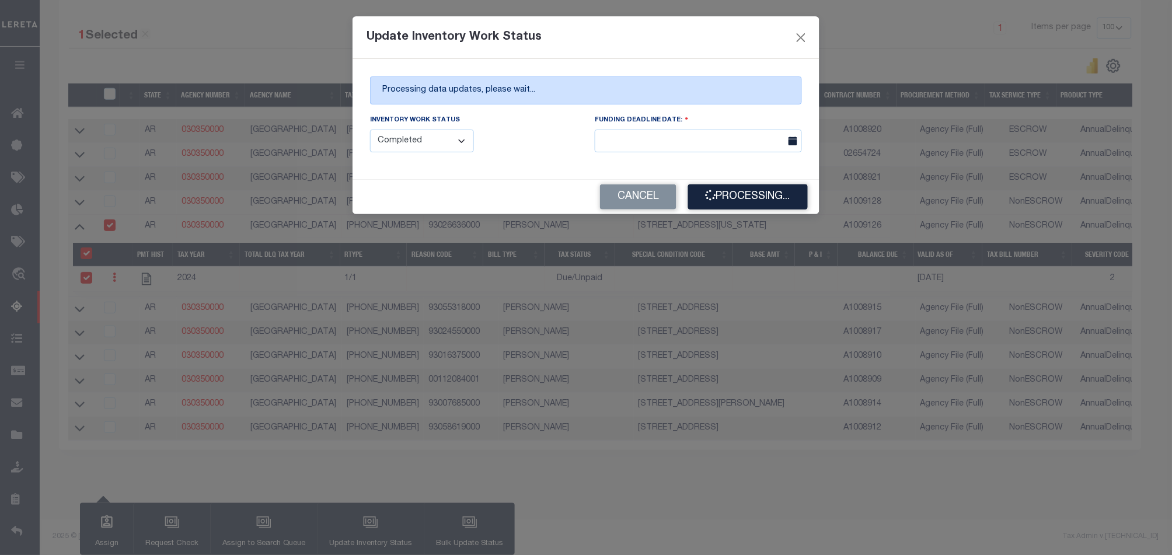
click at [590, 27] on div "Update Inventory Work Status" at bounding box center [586, 37] width 467 height 43
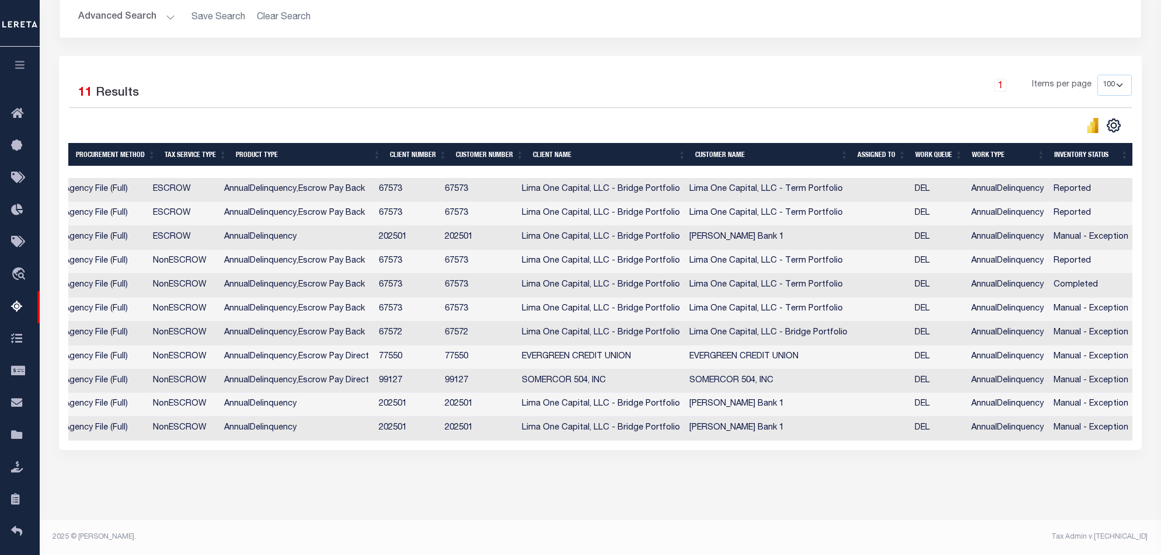
scroll to position [62, 0]
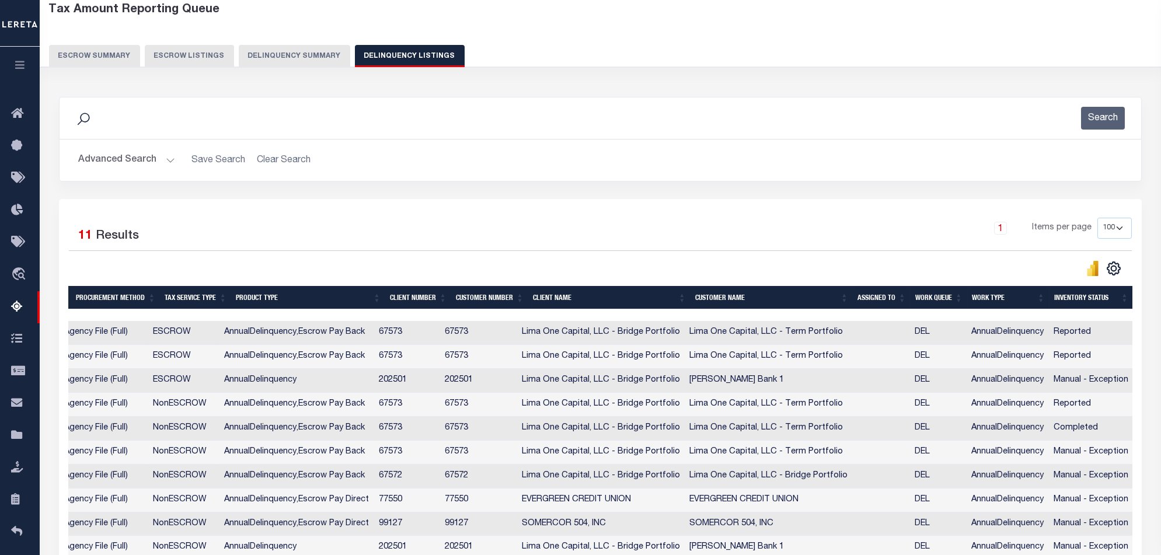
click at [313, 72] on div "Tax Amount Reporting Queue Escrow Summary Escrow Listings Delinquency Summary" at bounding box center [601, 40] width 1144 height 92
click at [312, 55] on button "Delinquency Summary" at bounding box center [294, 56] width 111 height 22
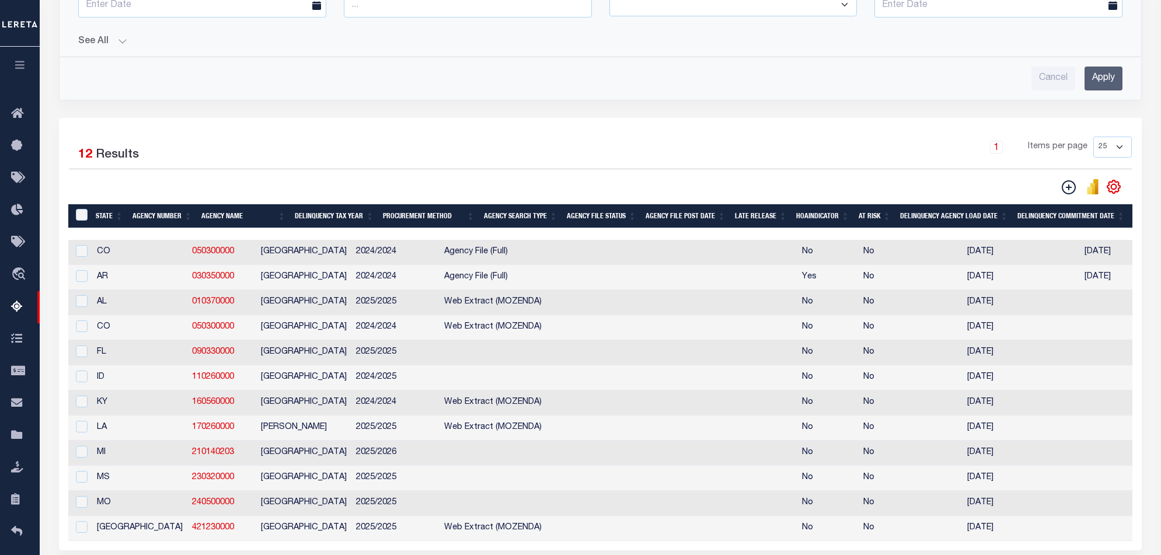
scroll to position [374, 0]
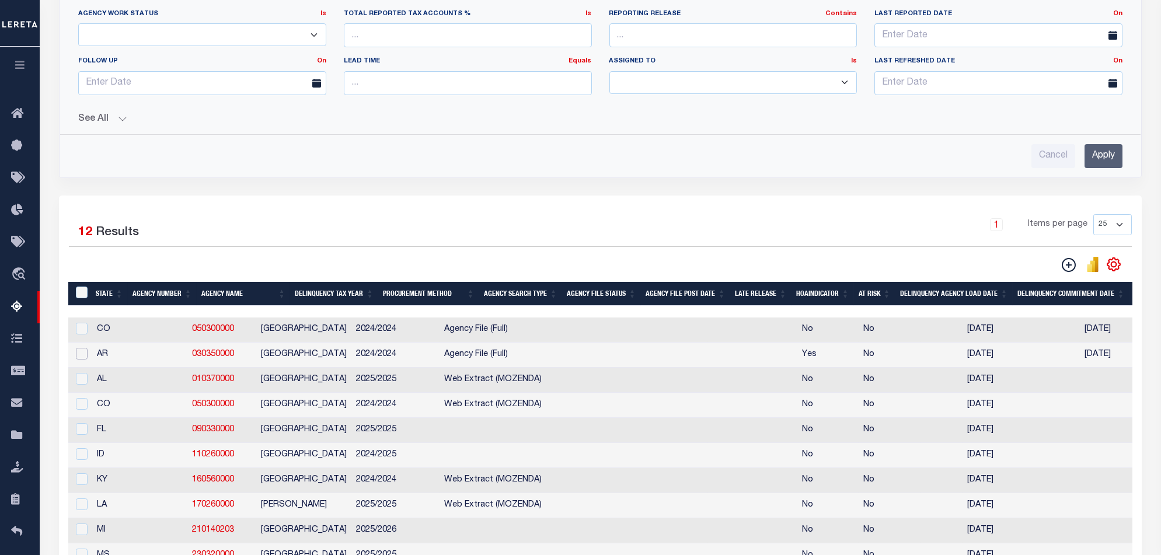
click at [76, 358] on input "checkbox" at bounding box center [82, 354] width 12 height 12
checkbox input "true"
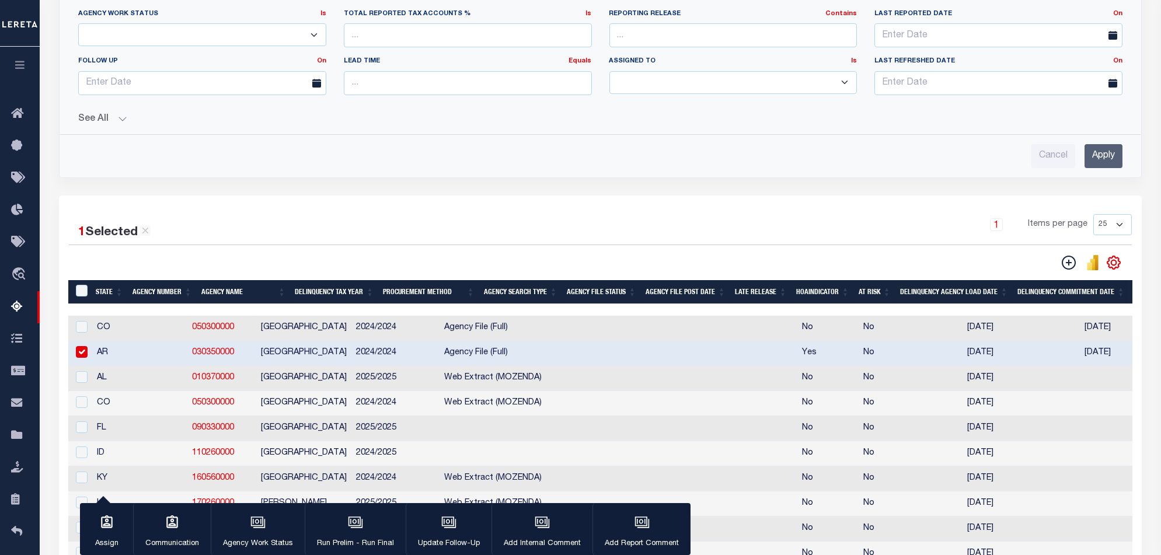
click at [354, 543] on p "Run Prelim - Run Final" at bounding box center [355, 544] width 77 height 12
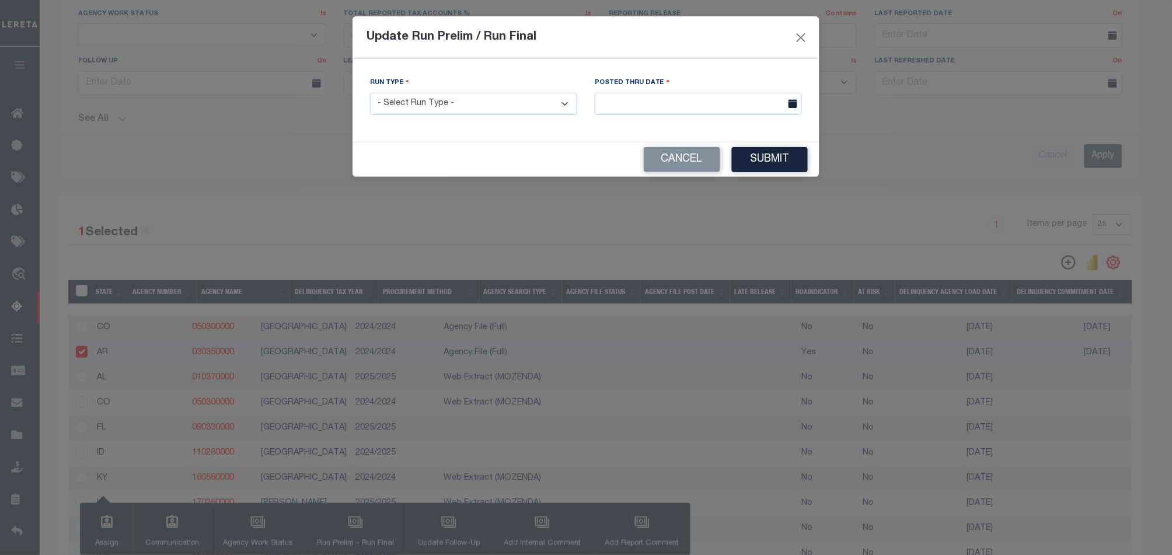
click at [549, 109] on select "- Select Run Type - Prelim Run Final Run" at bounding box center [473, 104] width 207 height 23
click at [806, 41] on button "Close" at bounding box center [801, 37] width 15 height 15
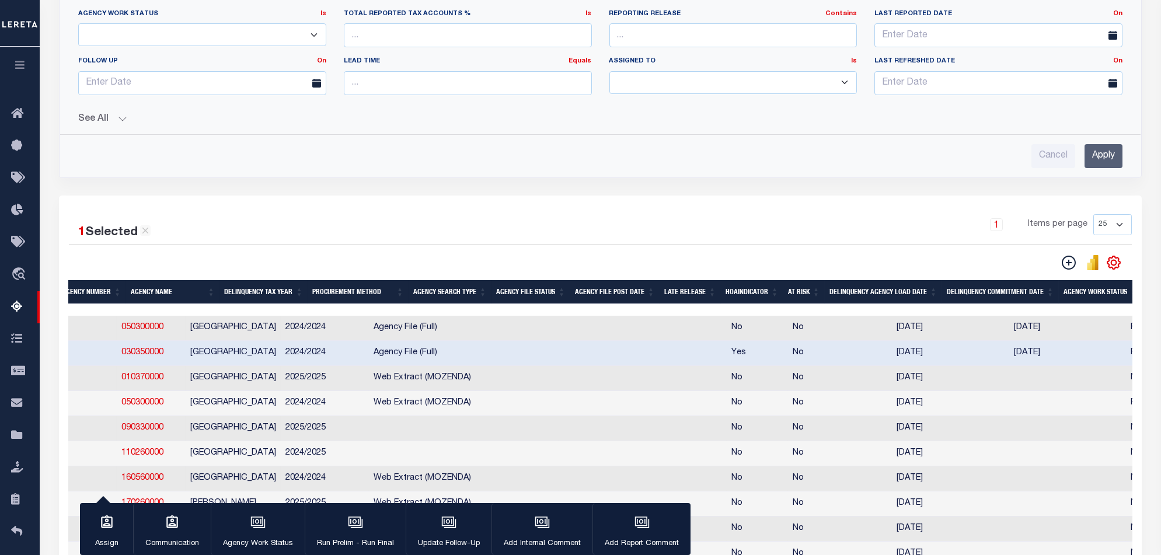
scroll to position [0, 197]
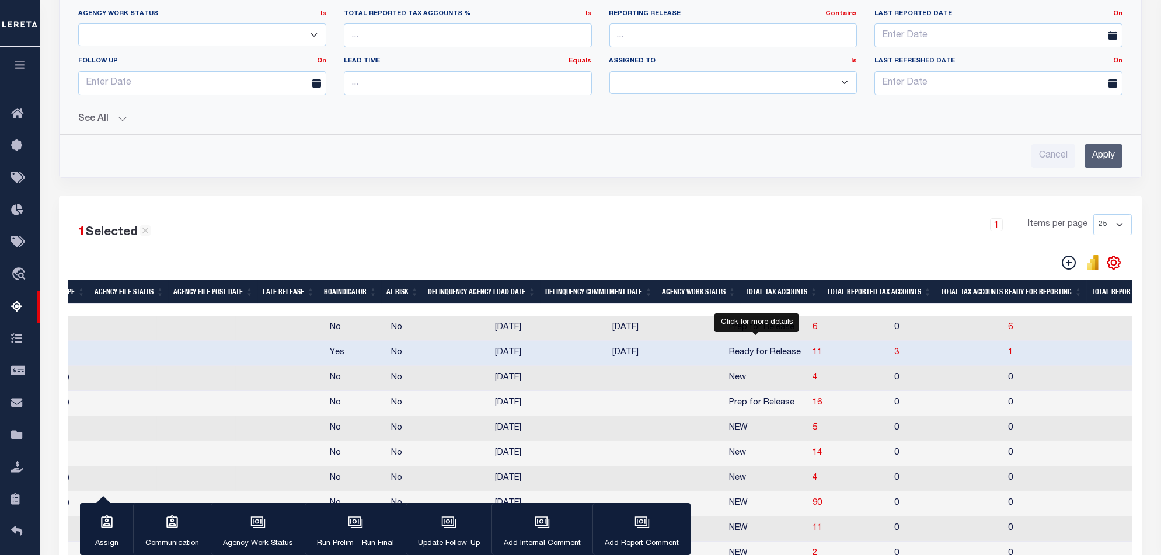
click at [812, 355] on span "11" at bounding box center [816, 352] width 9 height 8
select select "100"
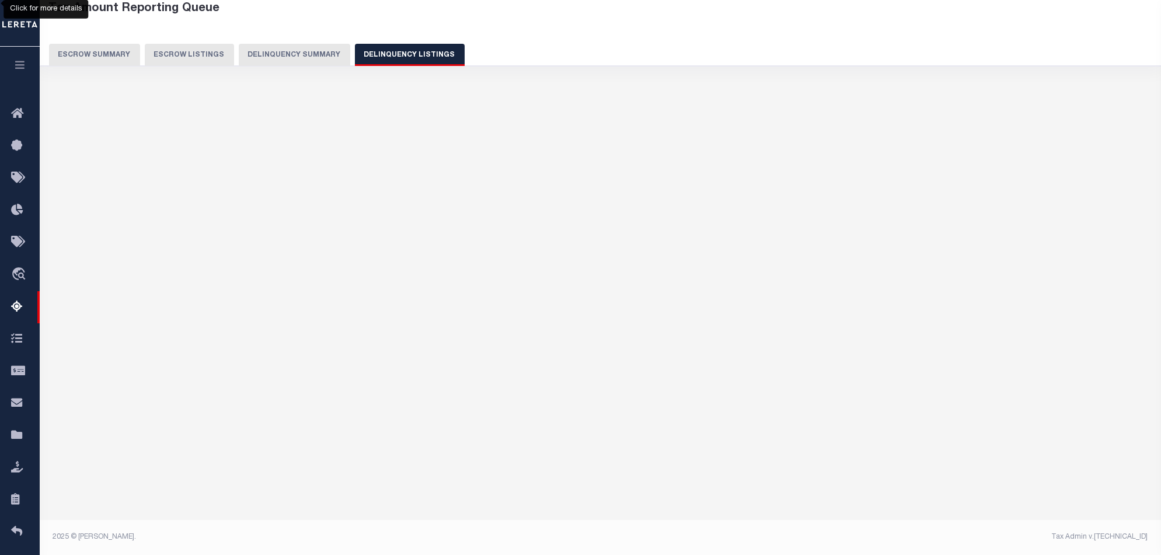
select select "100"
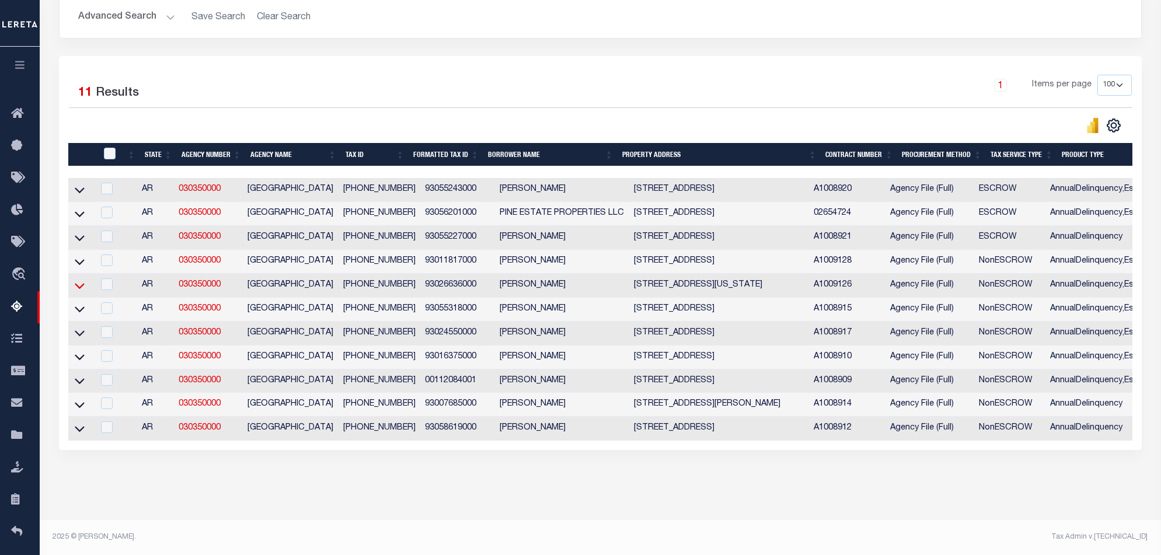
click at [81, 283] on icon at bounding box center [80, 286] width 10 height 6
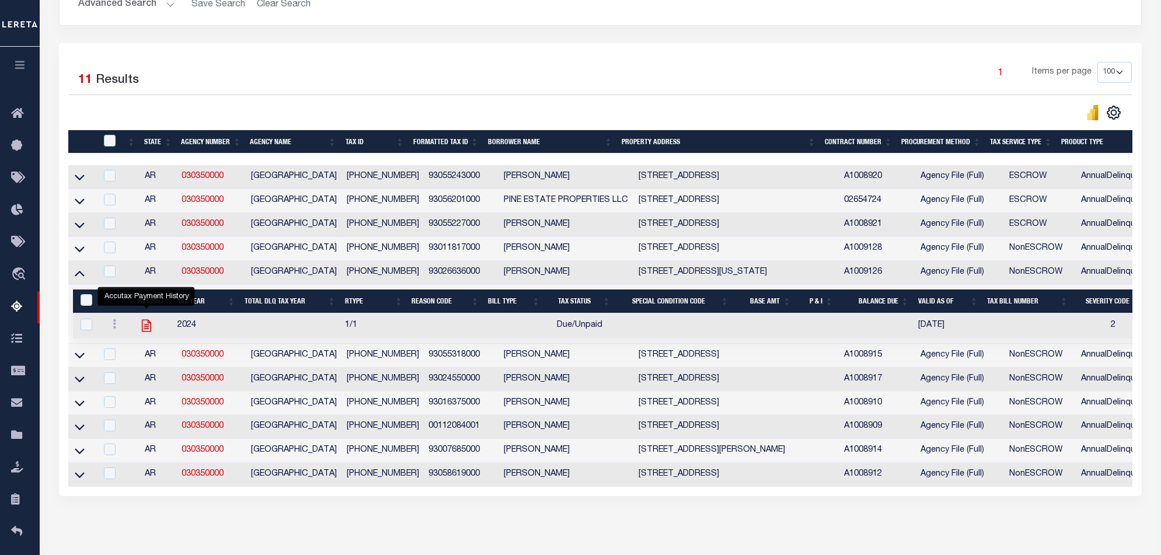
click at [140, 330] on icon "" at bounding box center [146, 325] width 15 height 15
checkbox input "true"
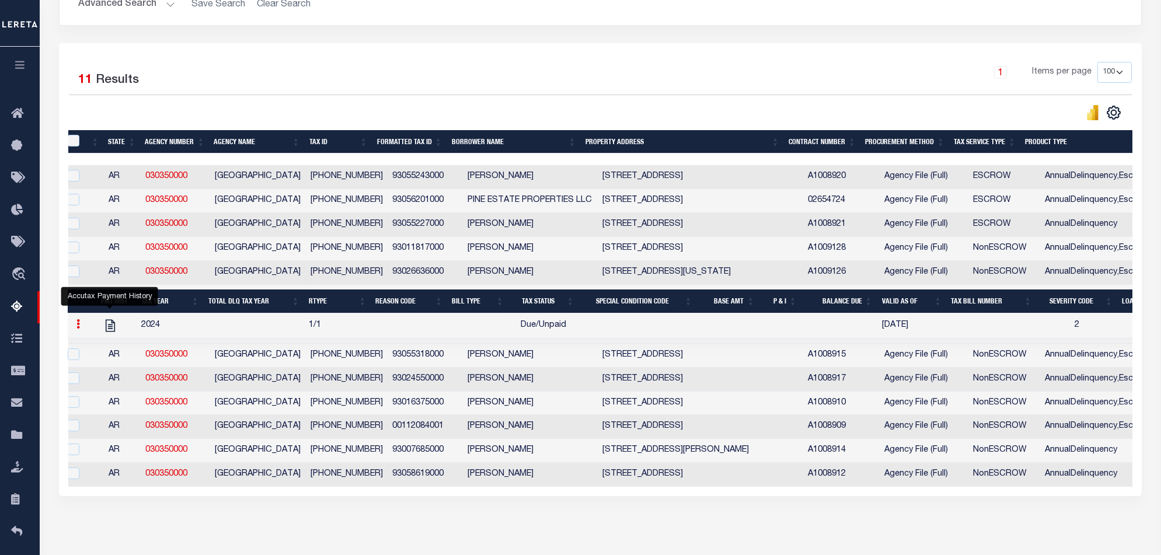
scroll to position [0, 39]
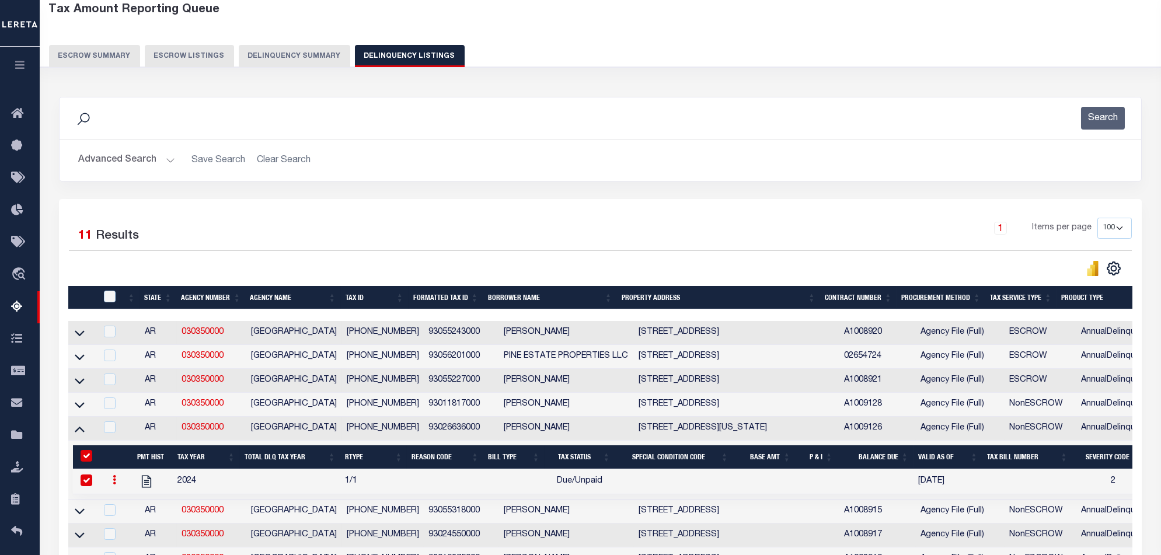
click at [318, 50] on button "Delinquency Summary" at bounding box center [294, 56] width 111 height 22
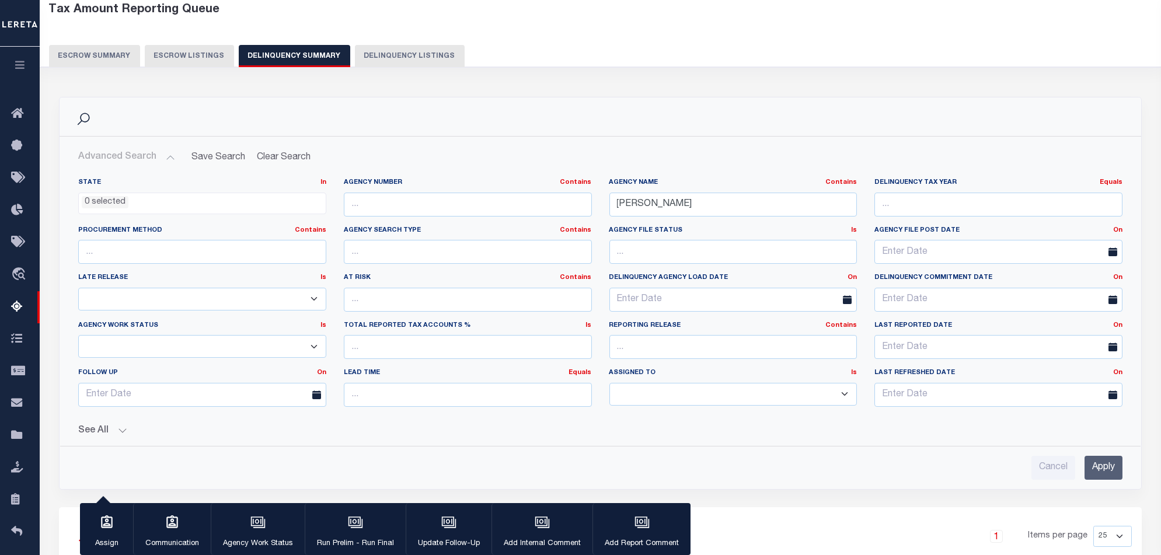
click at [398, 48] on button "Delinquency Listings" at bounding box center [410, 56] width 110 height 22
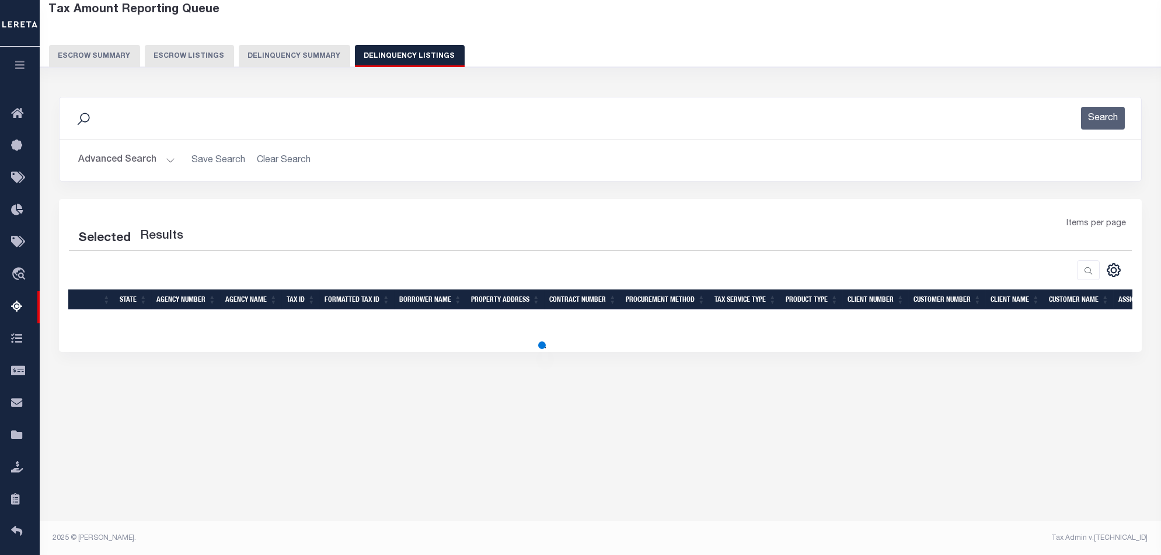
click at [285, 58] on button "Delinquency Summary" at bounding box center [294, 56] width 111 height 22
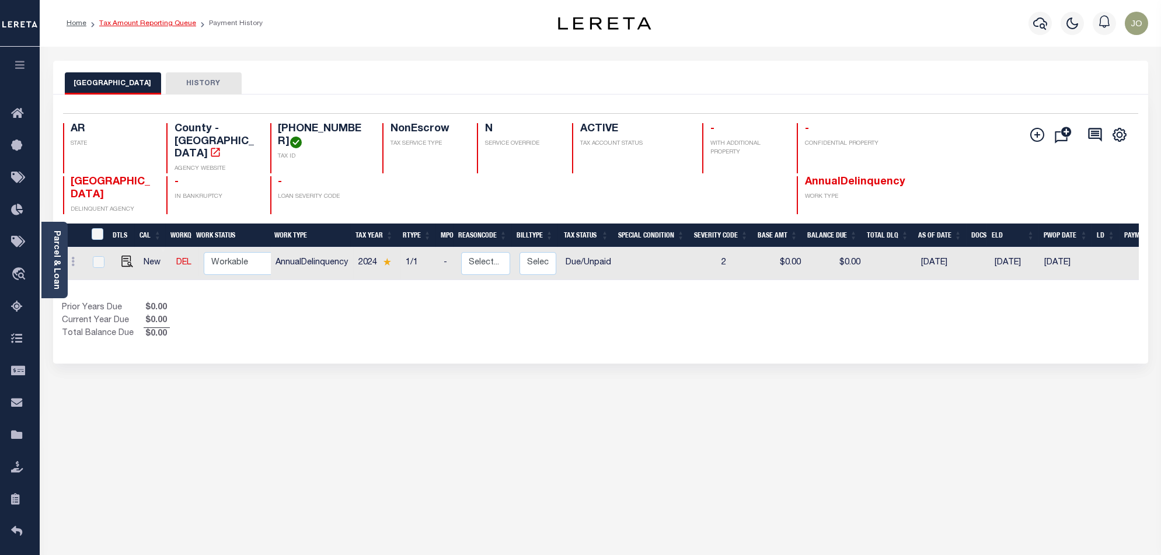
click at [165, 25] on link "Tax Amount Reporting Queue" at bounding box center [147, 23] width 97 height 7
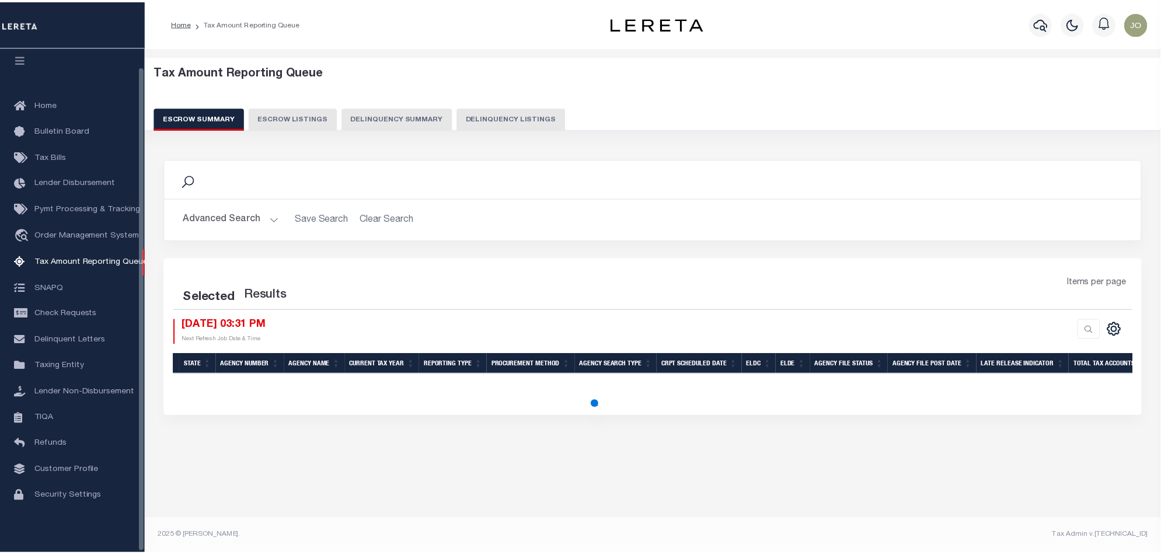
scroll to position [19, 0]
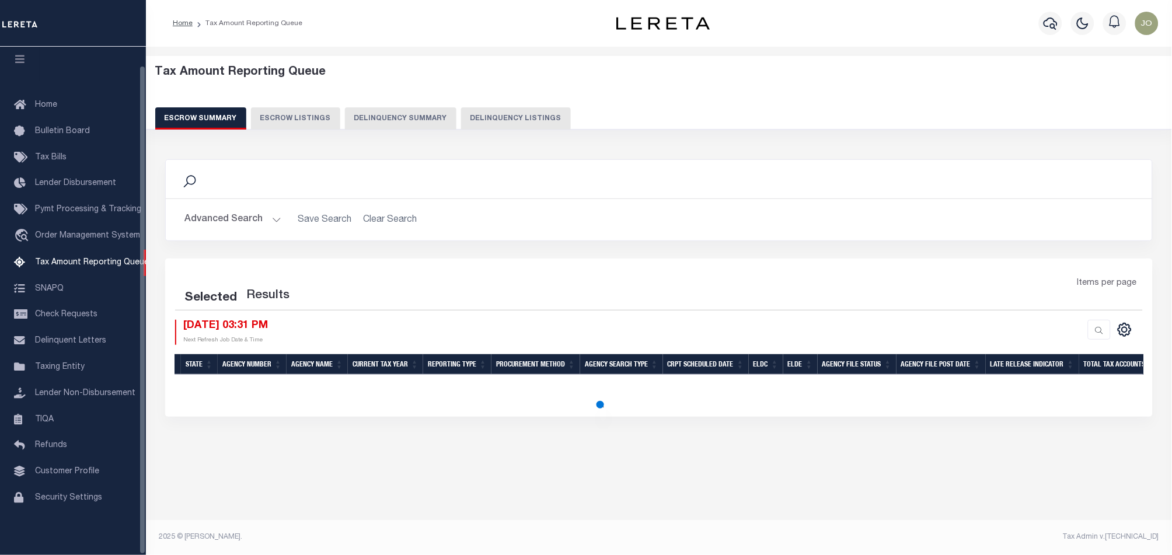
click at [408, 112] on button "Delinquency Summary" at bounding box center [400, 118] width 111 height 22
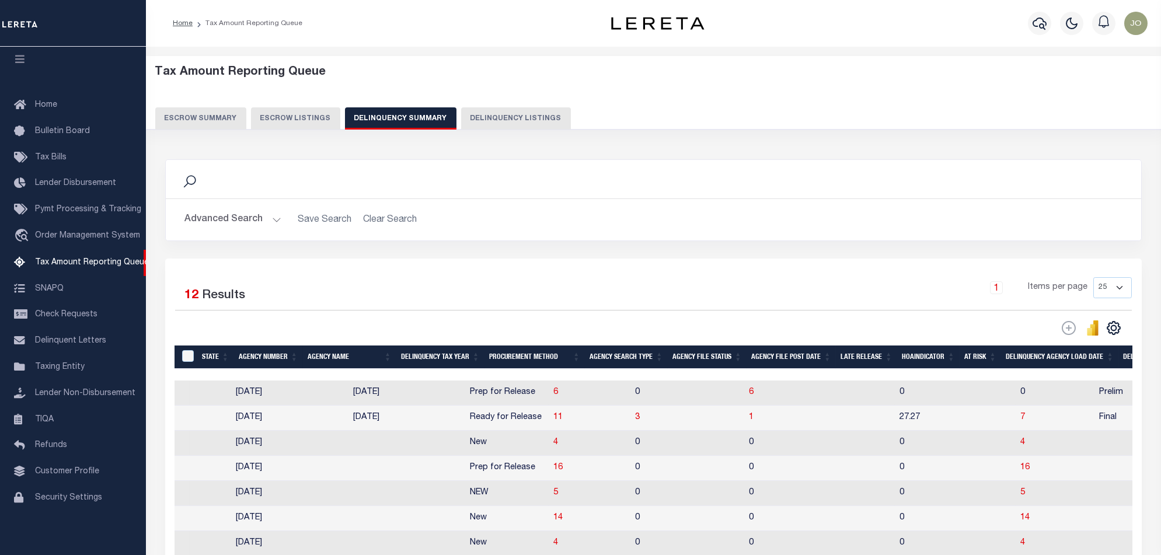
scroll to position [0, 838]
click at [553, 421] on span "11" at bounding box center [557, 417] width 9 height 8
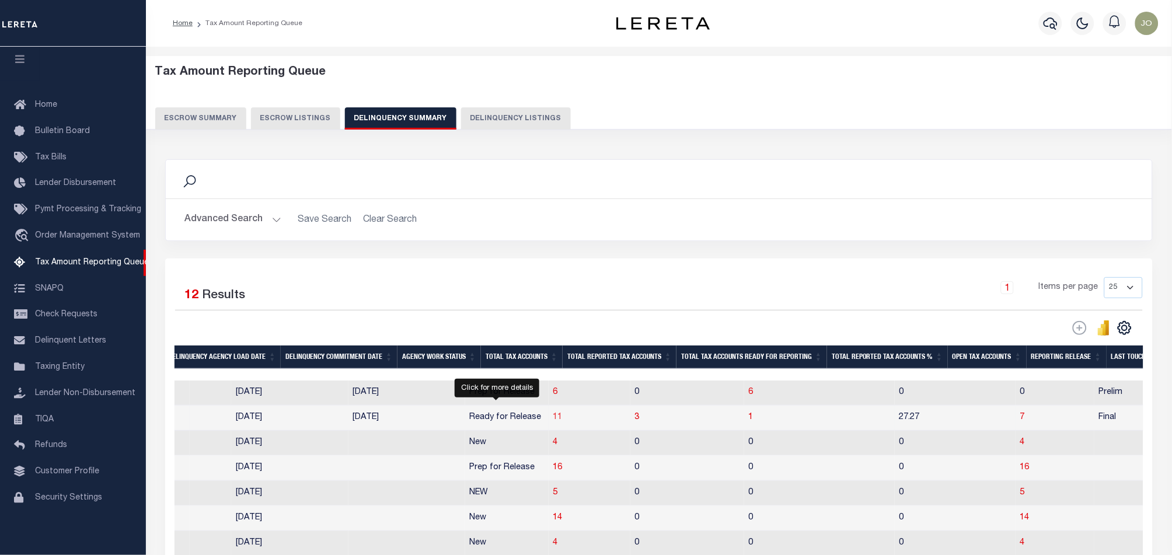
select select "100"
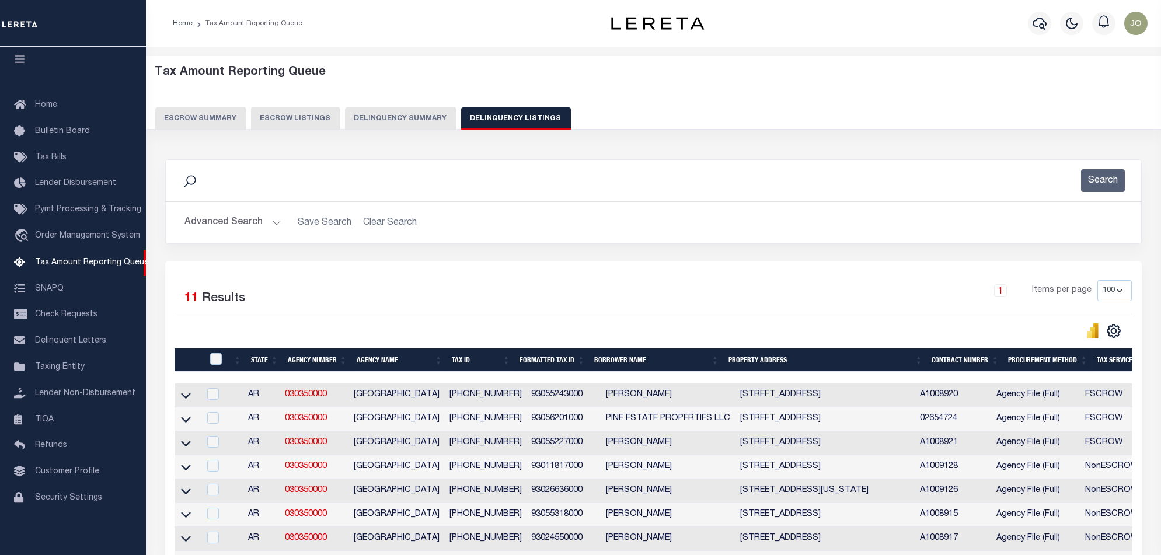
scroll to position [155, 0]
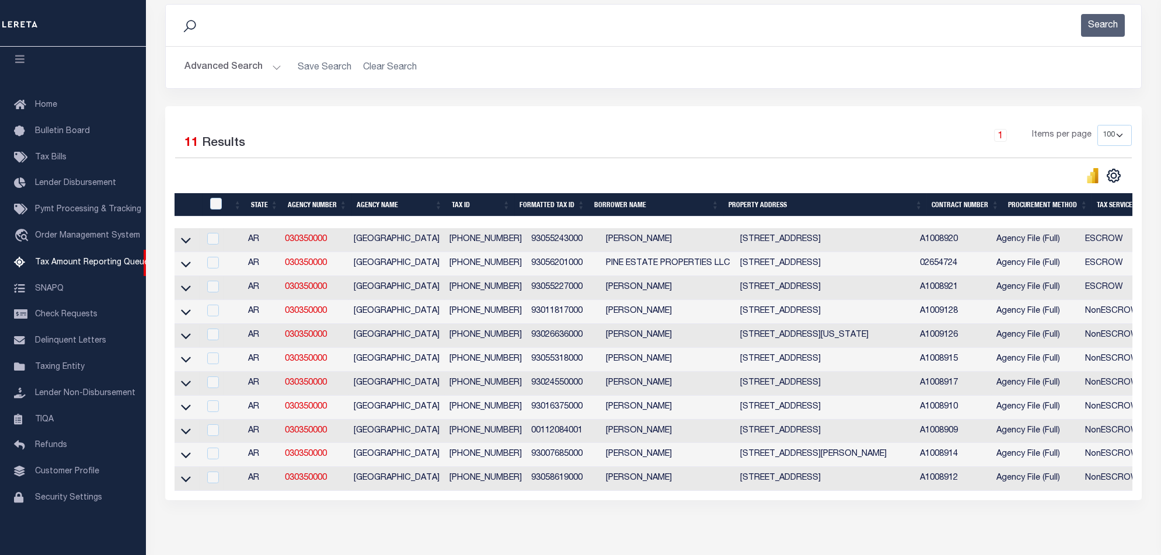
drag, startPoint x: 618, startPoint y: 504, endPoint x: 826, endPoint y: 507, distance: 208.4
click at [829, 500] on div "Selected 11 Results 1 Items per page 10 25 50 100 500" at bounding box center [653, 303] width 976 height 394
click at [825, 500] on div "Selected 11 Results 1 Items per page 10 25 50 100 500" at bounding box center [653, 303] width 976 height 394
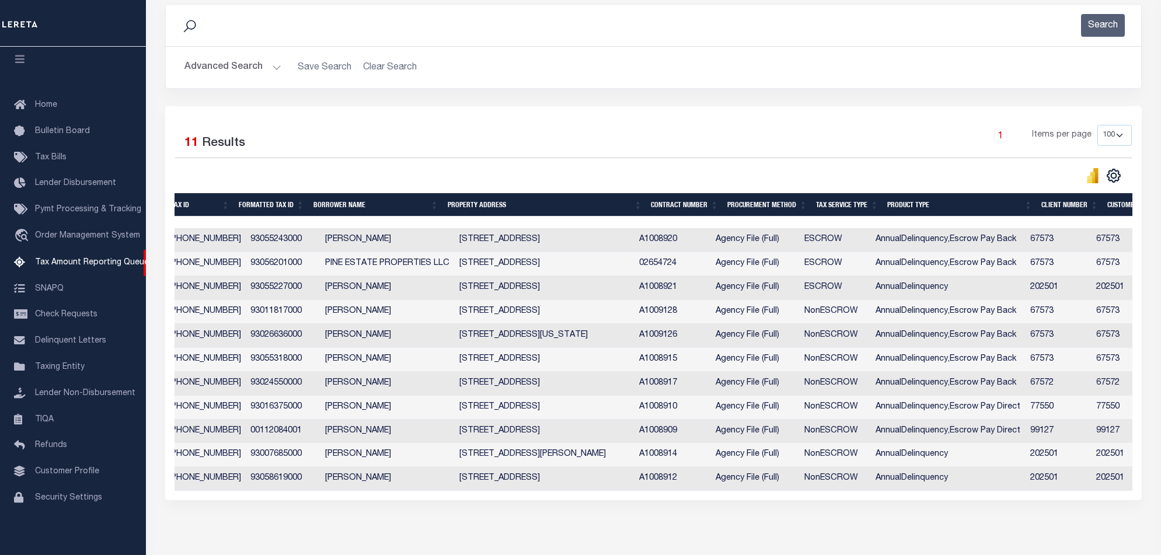
scroll to position [0, 287]
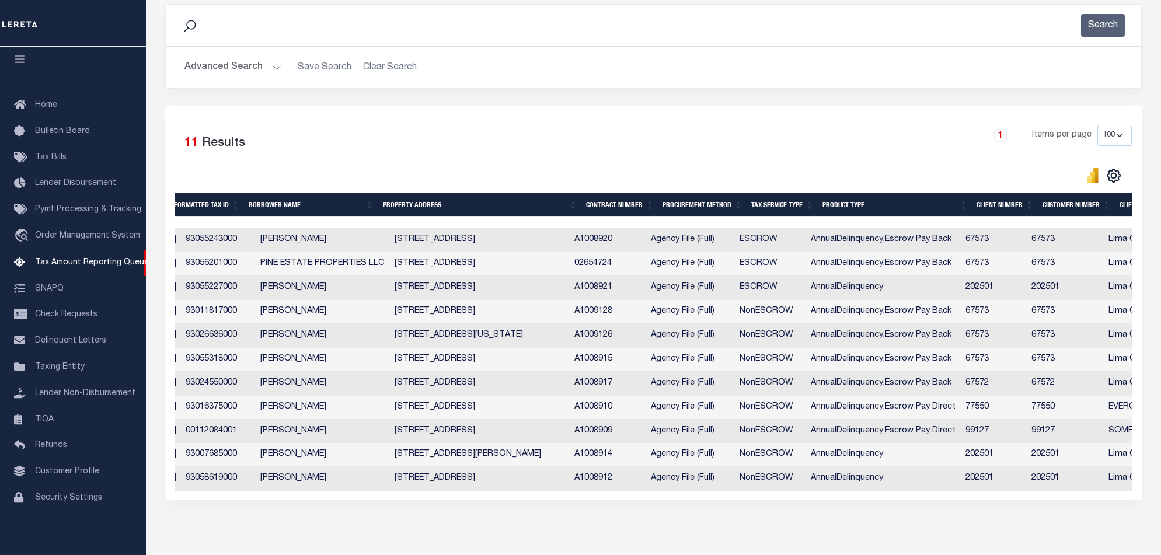
click at [1002, 364] on td "67573" at bounding box center [994, 360] width 66 height 24
checkbox input "true"
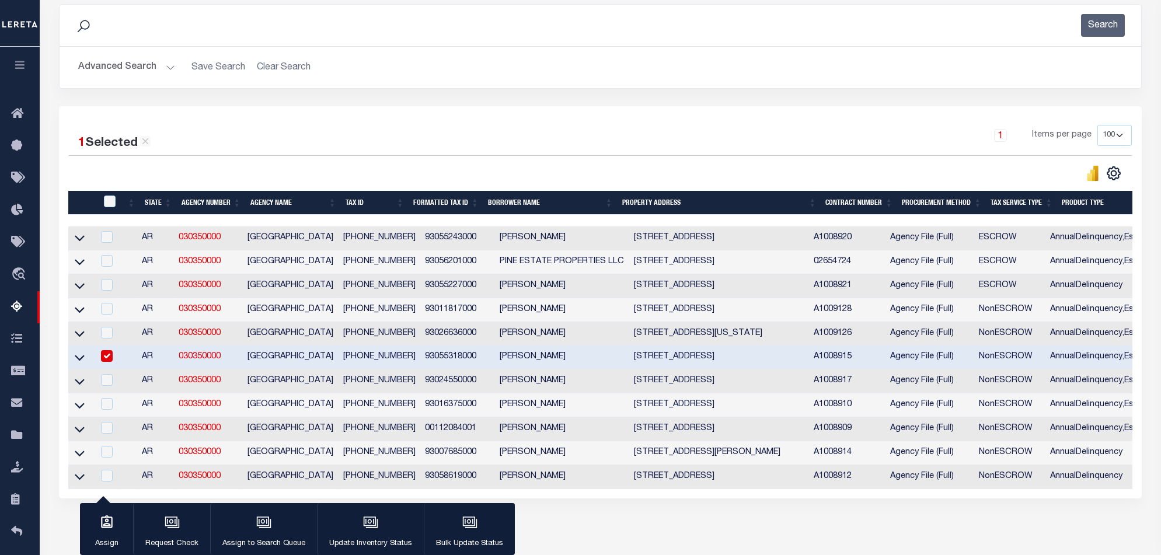
drag, startPoint x: 81, startPoint y: 365, endPoint x: 110, endPoint y: 366, distance: 28.6
click at [81, 364] on icon at bounding box center [80, 357] width 10 height 12
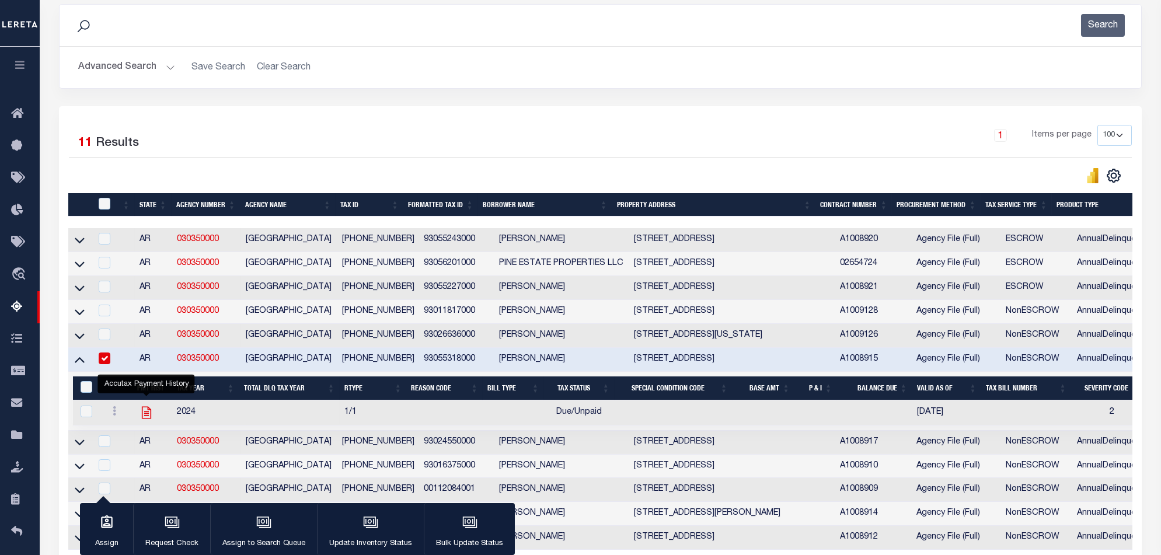
click at [142, 416] on icon "" at bounding box center [145, 412] width 9 height 12
checkbox input "true"
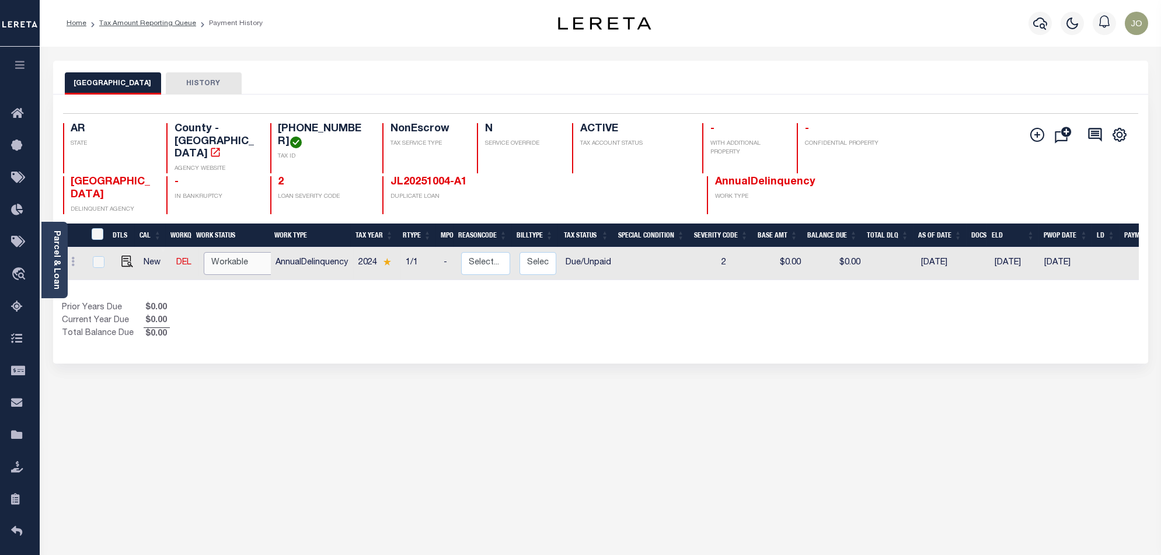
click at [246, 252] on select "Non Workable Workable" at bounding box center [239, 263] width 70 height 23
checkbox input "true"
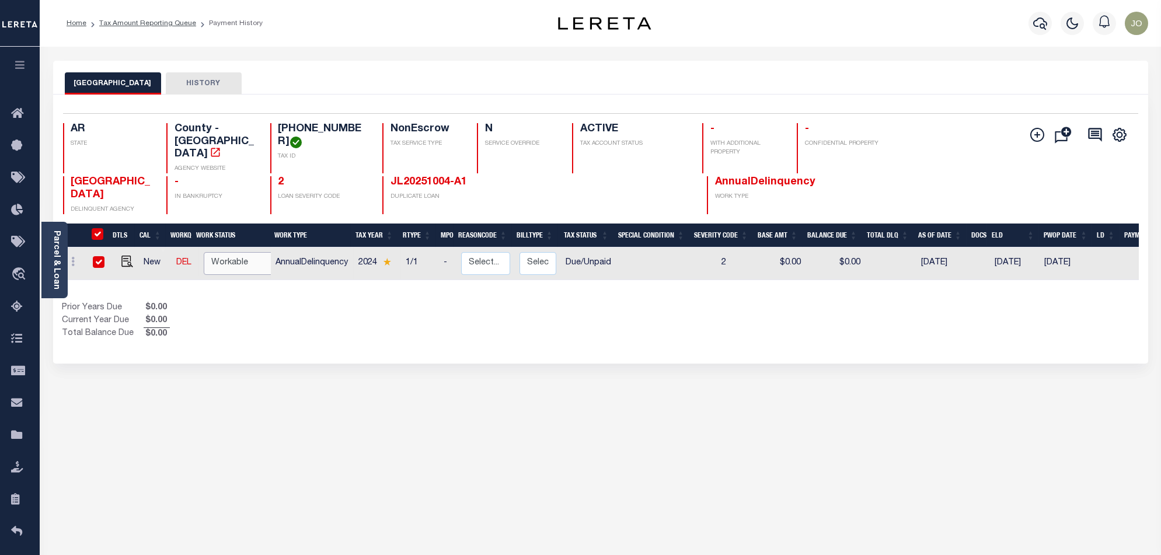
checkbox input "true"
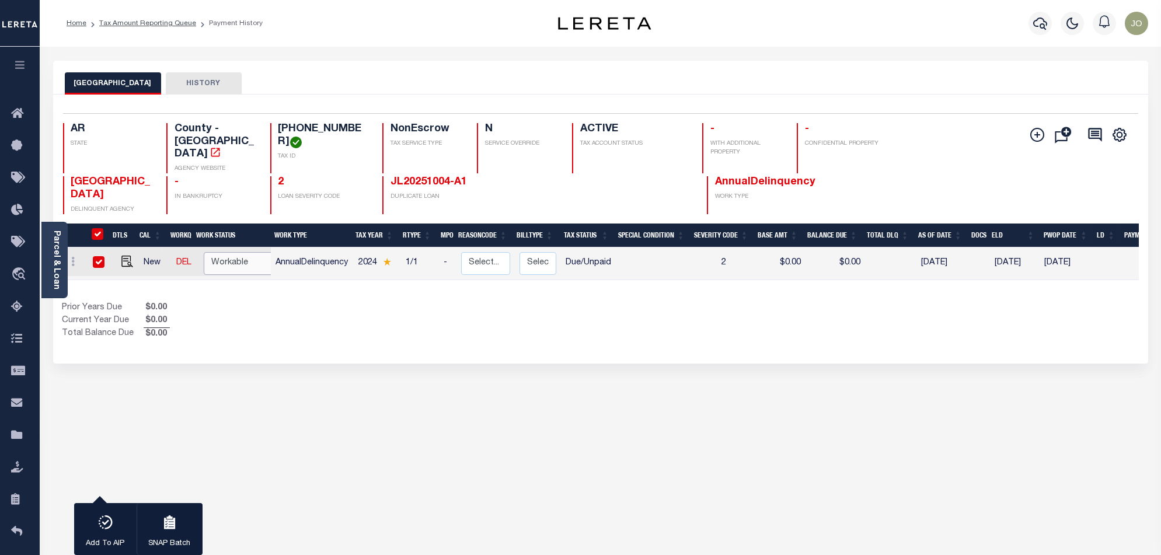
click at [246, 252] on select "Non Workable Workable" at bounding box center [239, 263] width 70 height 23
checkbox input "false"
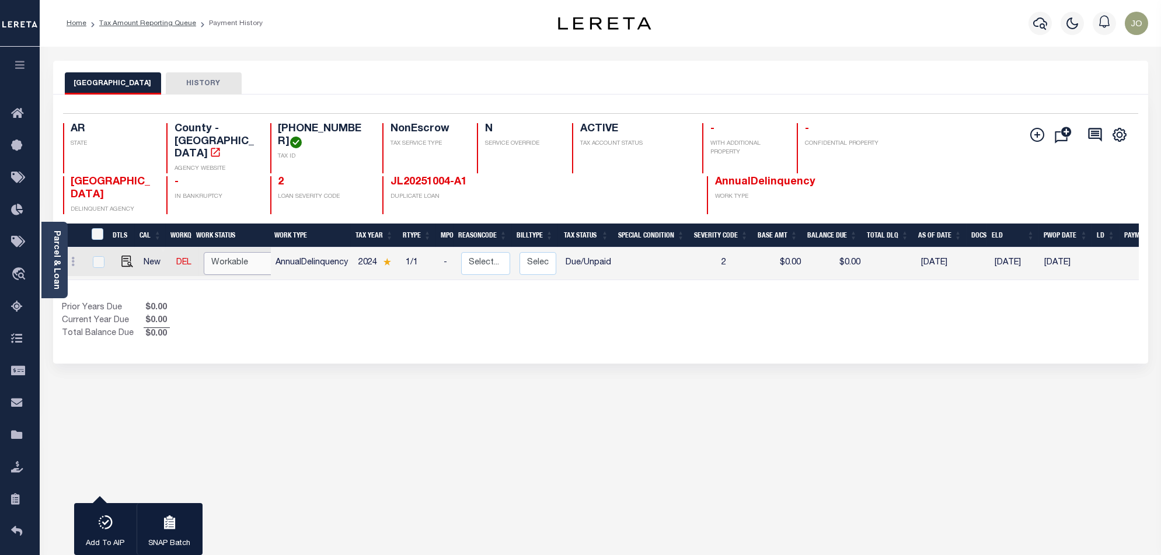
checkbox input "false"
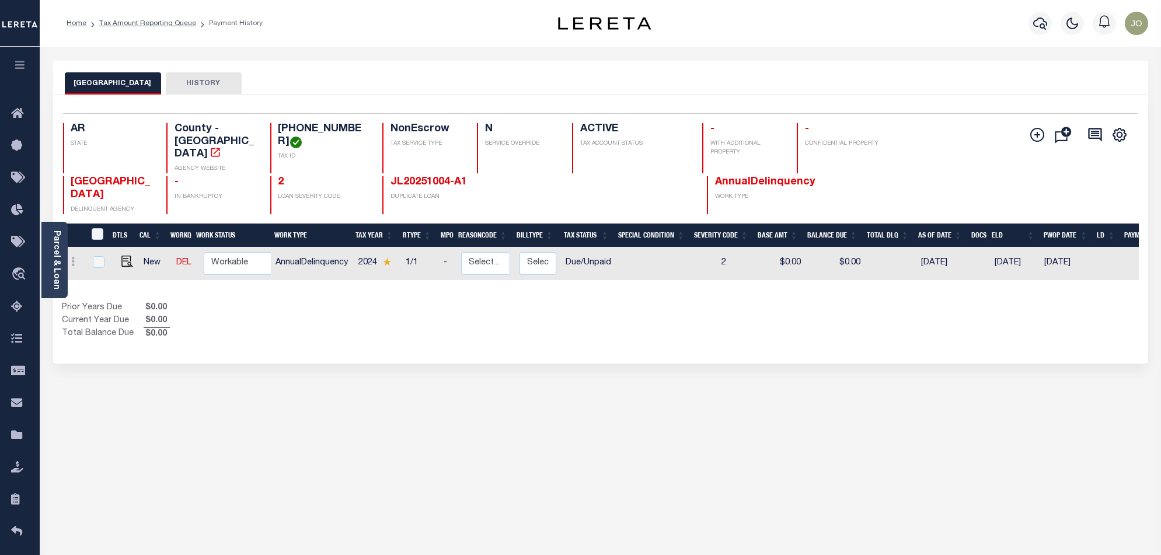
click at [179, 27] on li "Tax Amount Reporting Queue" at bounding box center [141, 23] width 110 height 11
click at [179, 26] on link "Tax Amount Reporting Queue" at bounding box center [147, 23] width 97 height 7
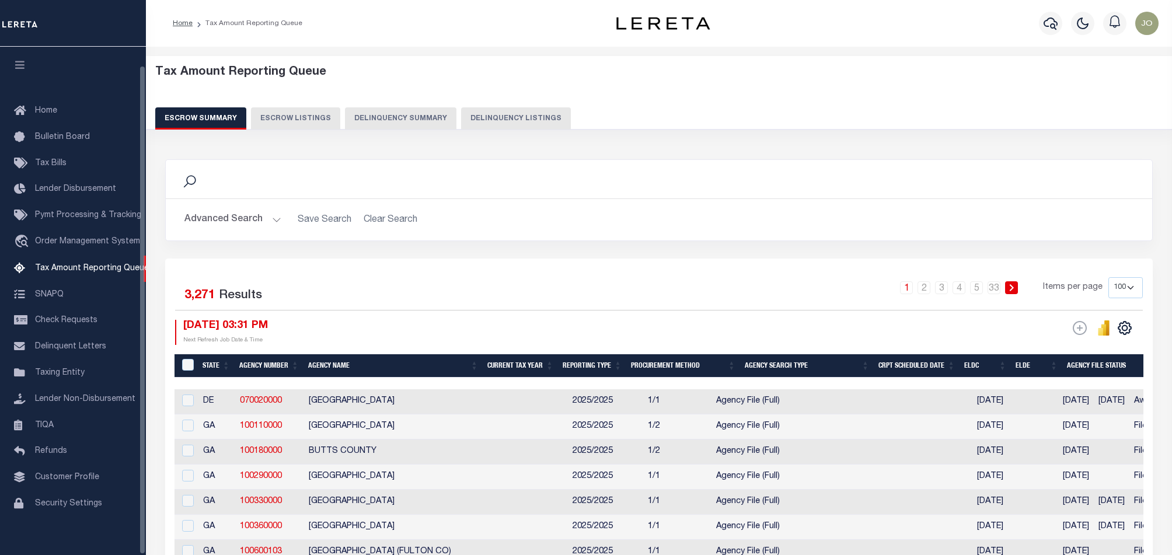
select select "100"
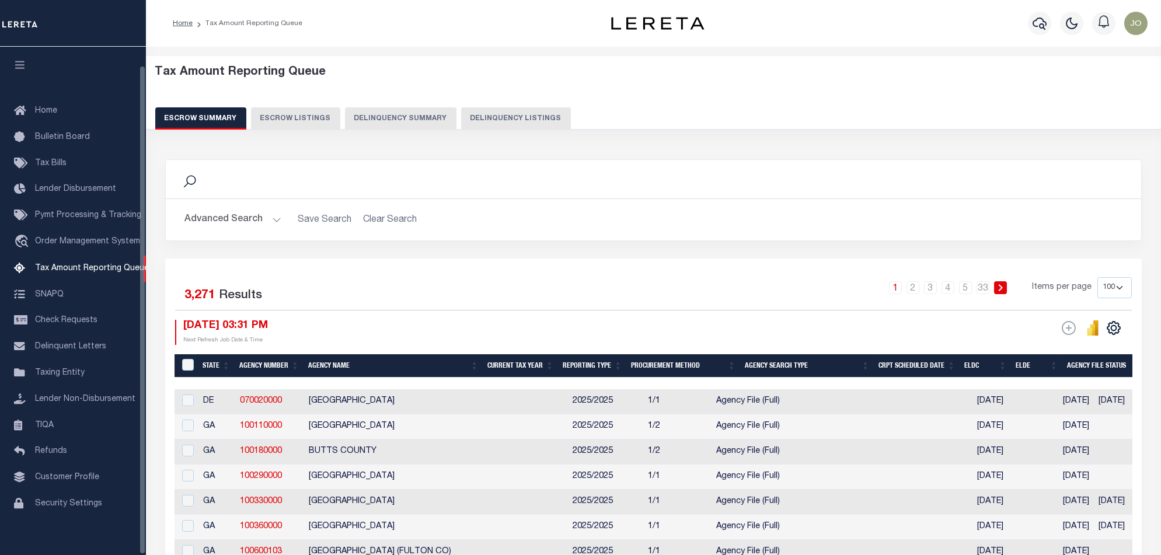
scroll to position [19, 0]
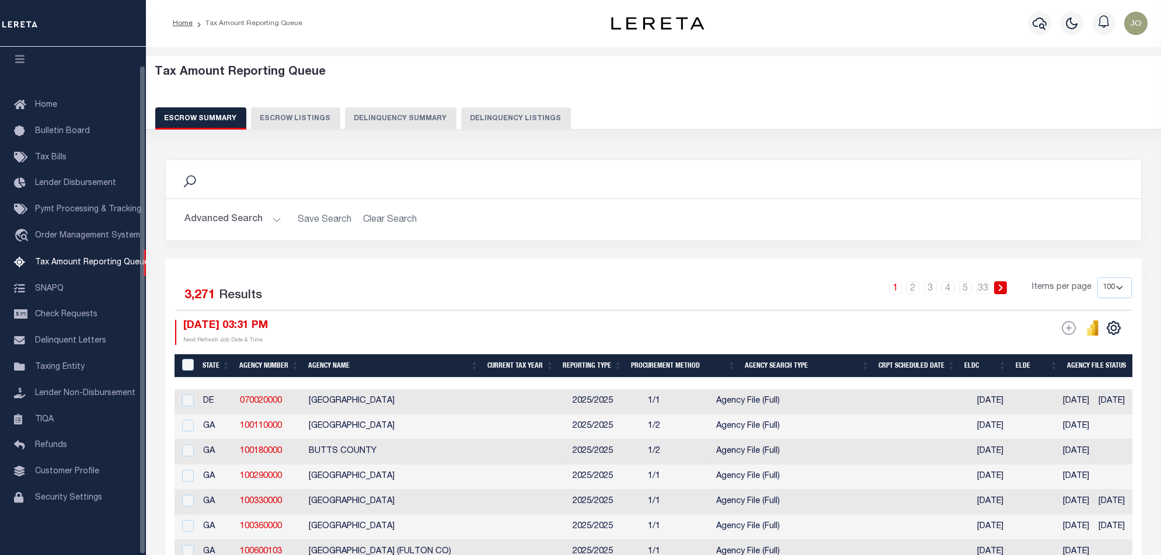
click at [404, 122] on button "Delinquency Summary" at bounding box center [400, 118] width 111 height 22
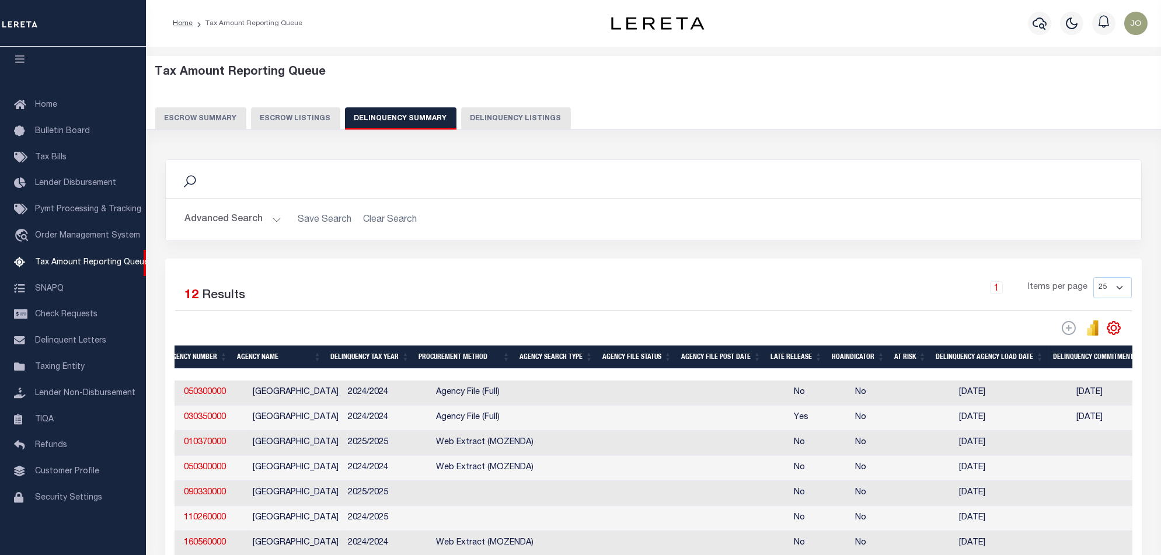
scroll to position [0, 0]
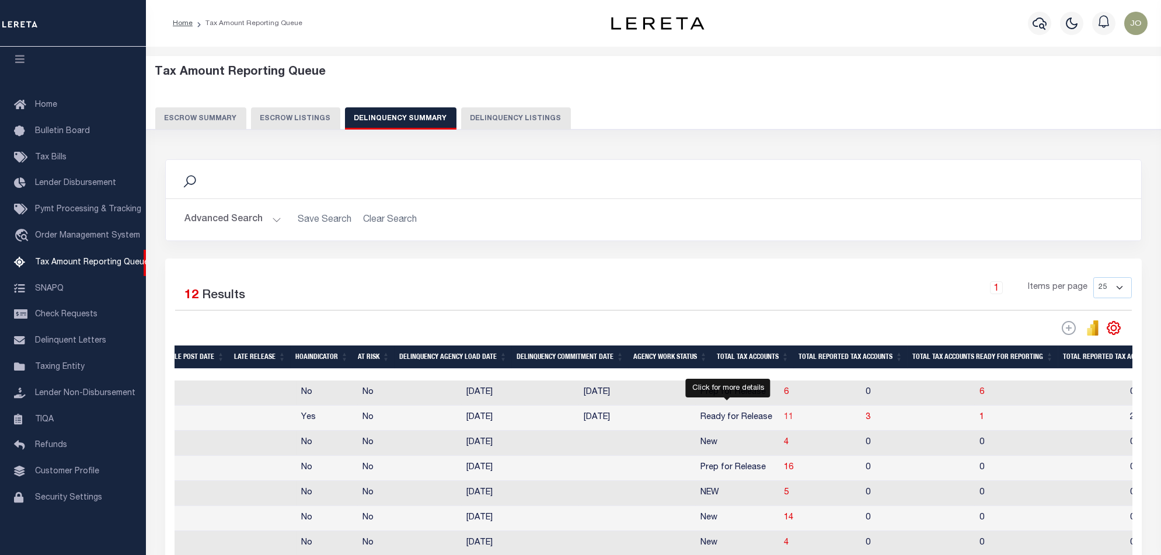
click at [784, 421] on span "11" at bounding box center [788, 417] width 9 height 8
select select "100"
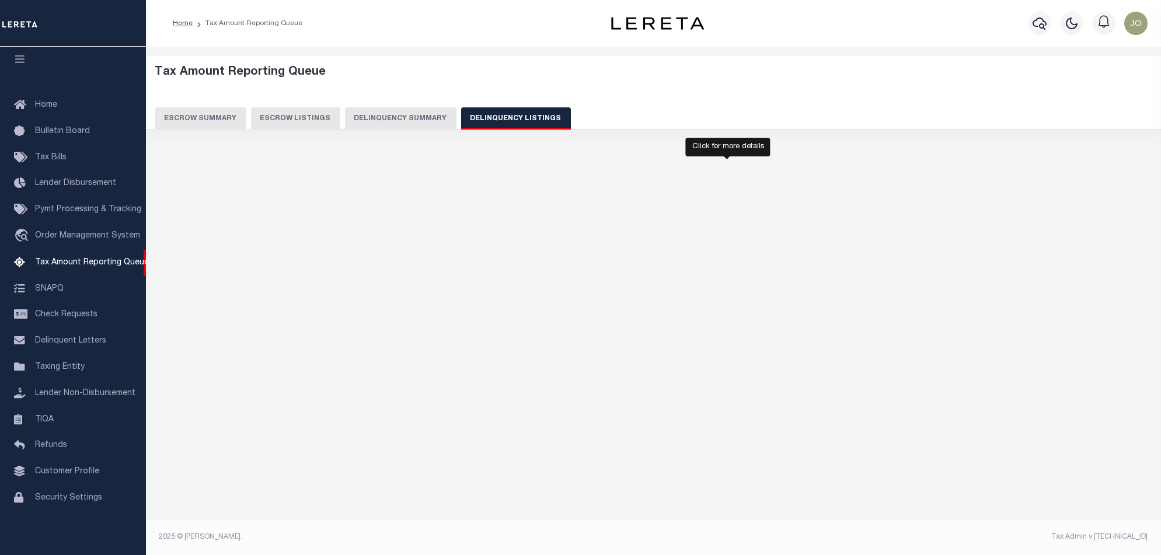
select select "100"
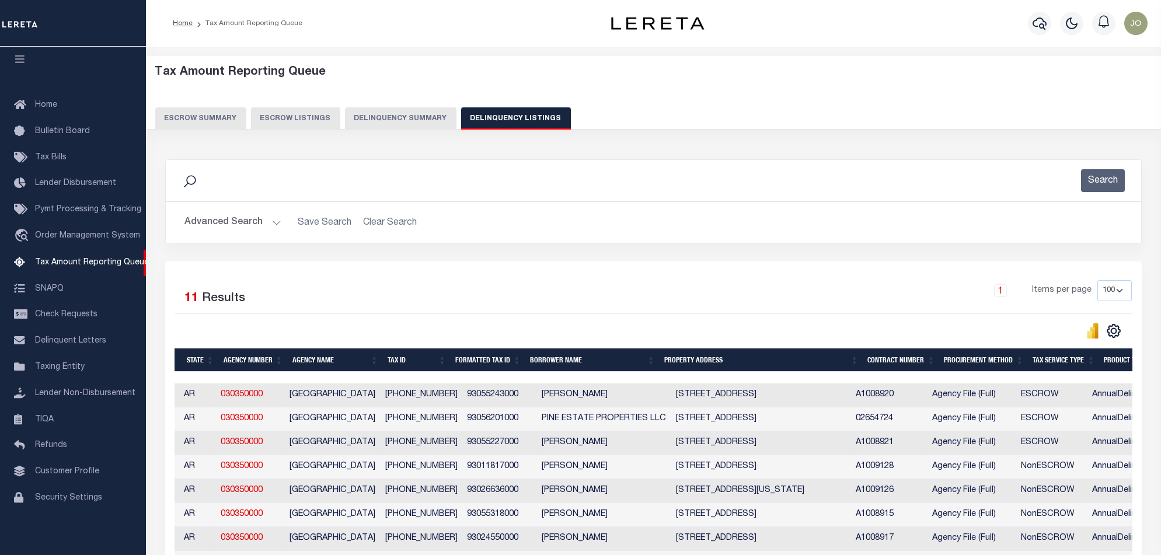
scroll to position [0, 277]
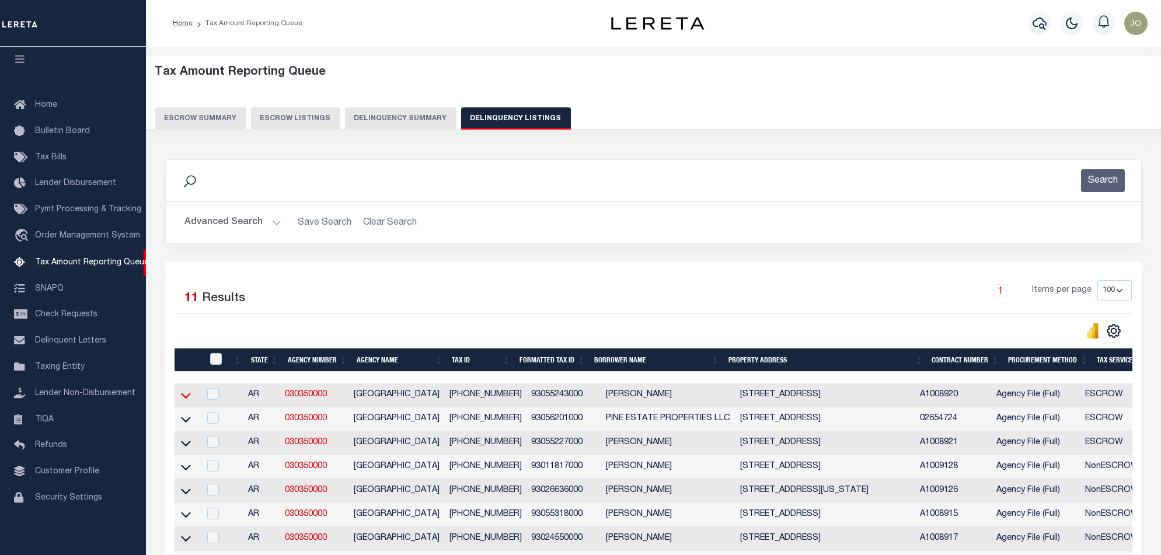
click at [185, 395] on icon at bounding box center [186, 395] width 10 height 12
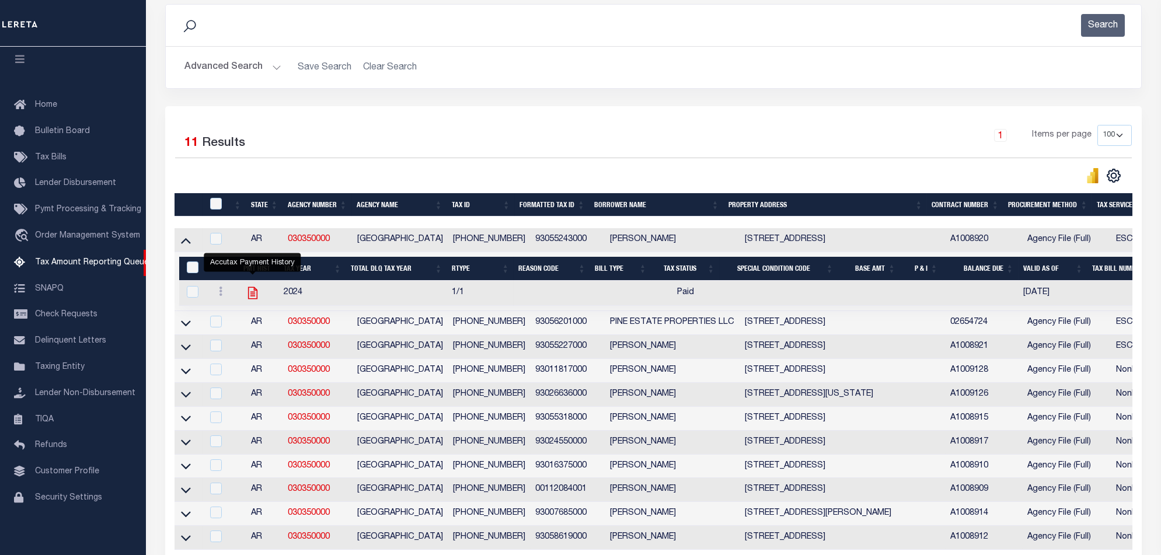
click at [256, 296] on icon "" at bounding box center [252, 292] width 15 height 15
checkbox input "true"
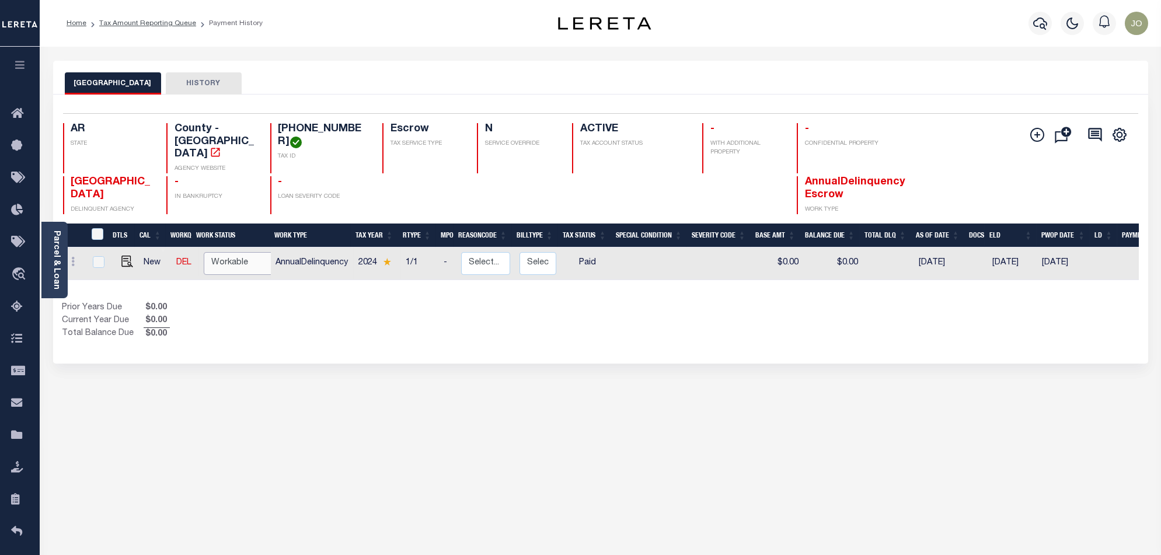
click at [247, 252] on select "Non Workable Workable" at bounding box center [239, 263] width 70 height 23
checkbox input "true"
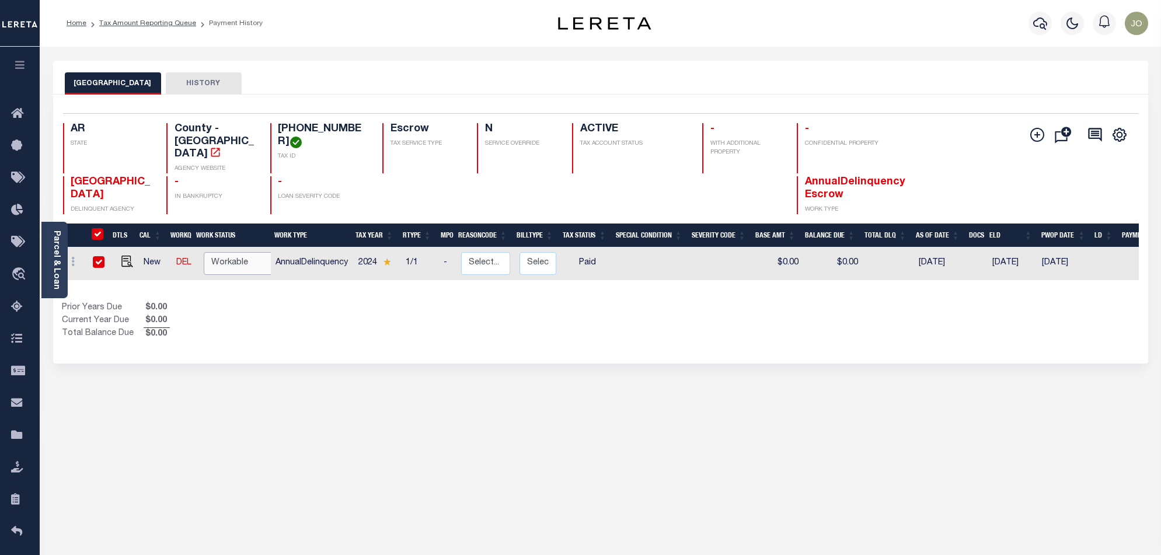
checkbox input "true"
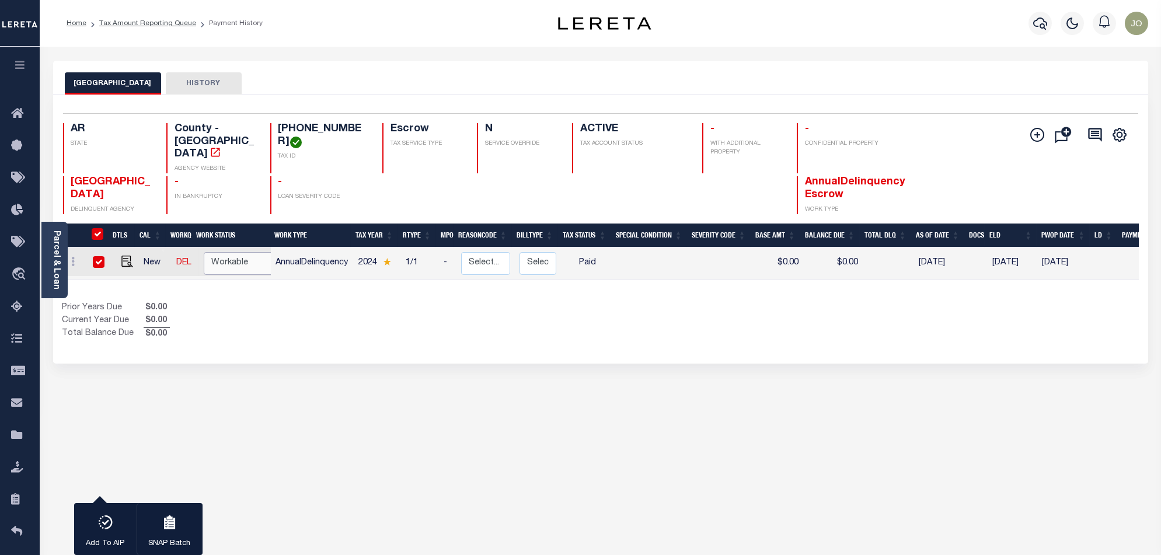
select select "true"
click at [204, 252] on select "Non Workable Workable" at bounding box center [239, 263] width 70 height 23
checkbox input "false"
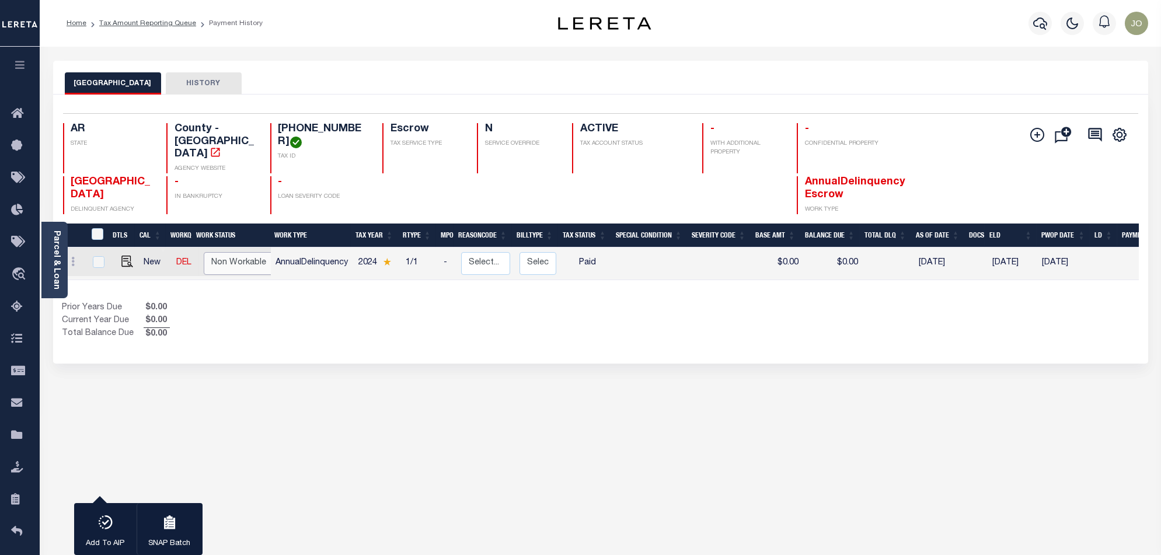
checkbox input "false"
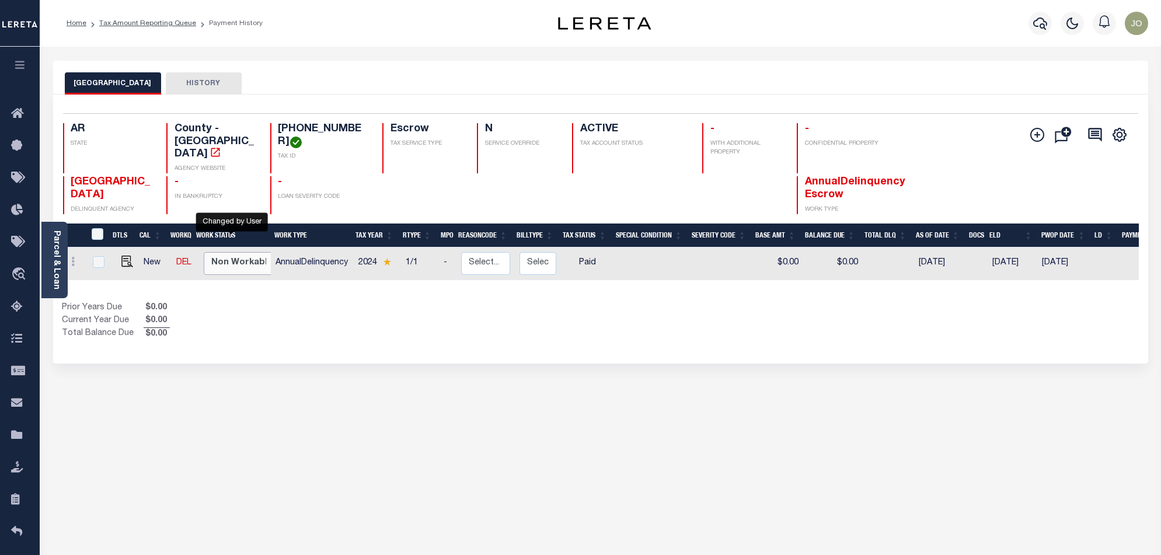
click at [244, 252] on select "Non Workable Workable" at bounding box center [239, 263] width 70 height 23
checkbox input "true"
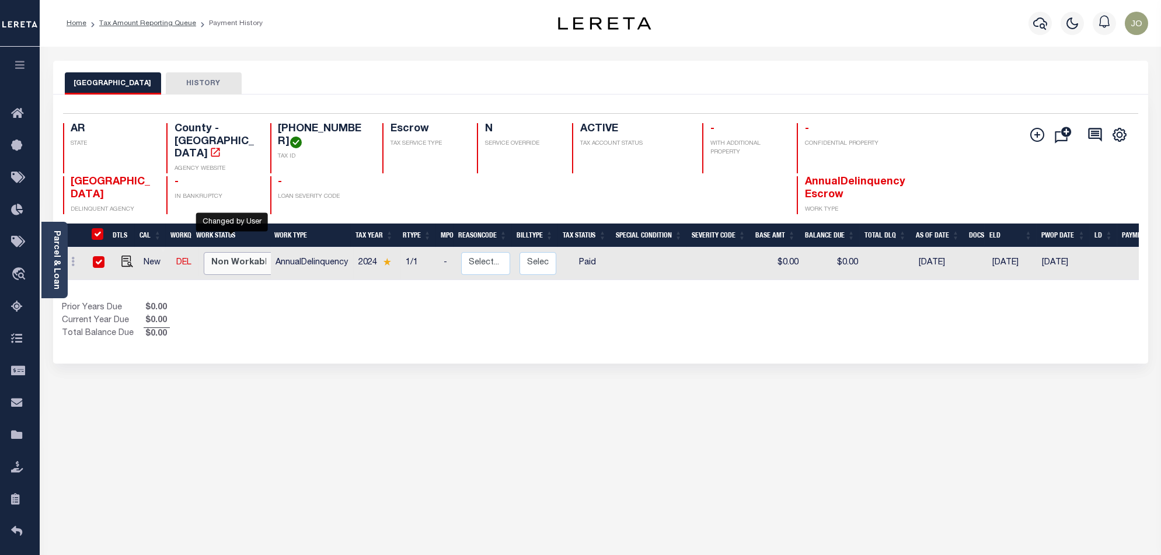
checkbox input "true"
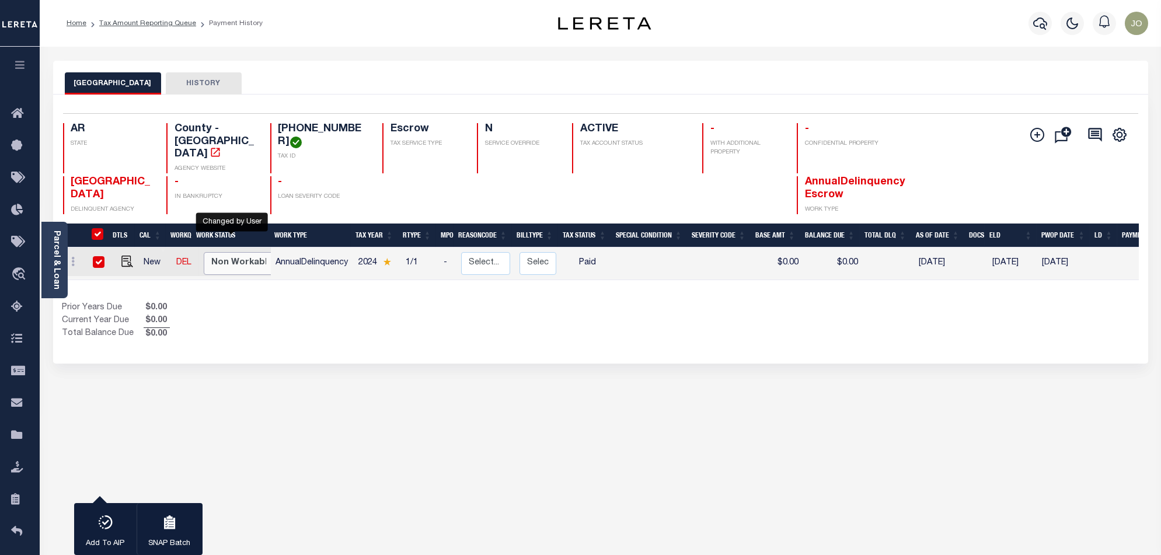
select select "false"
click at [204, 252] on select "Non Workable Workable" at bounding box center [239, 263] width 70 height 23
checkbox input "false"
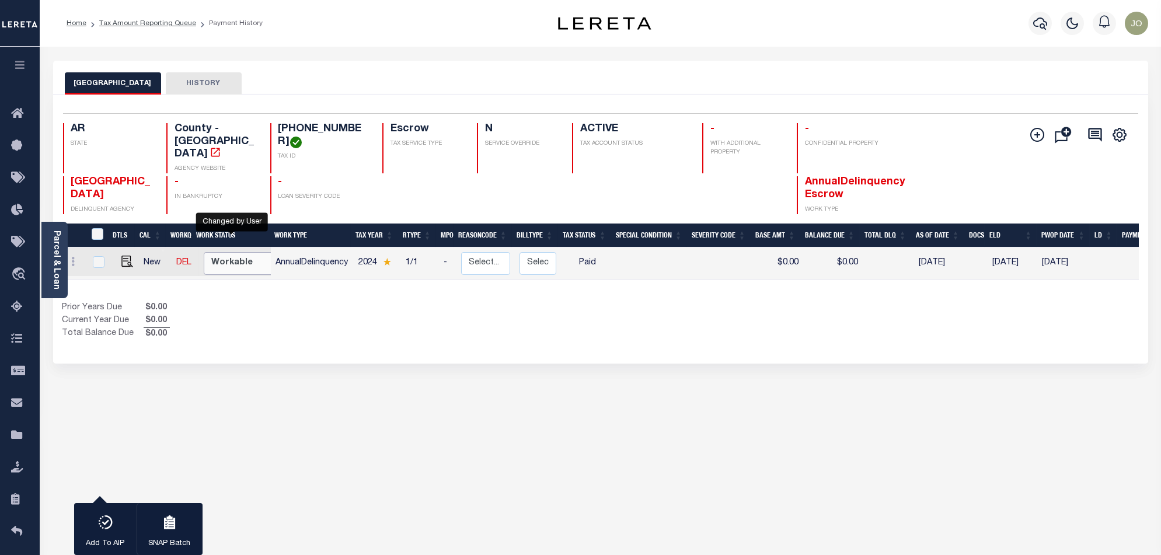
checkbox input "false"
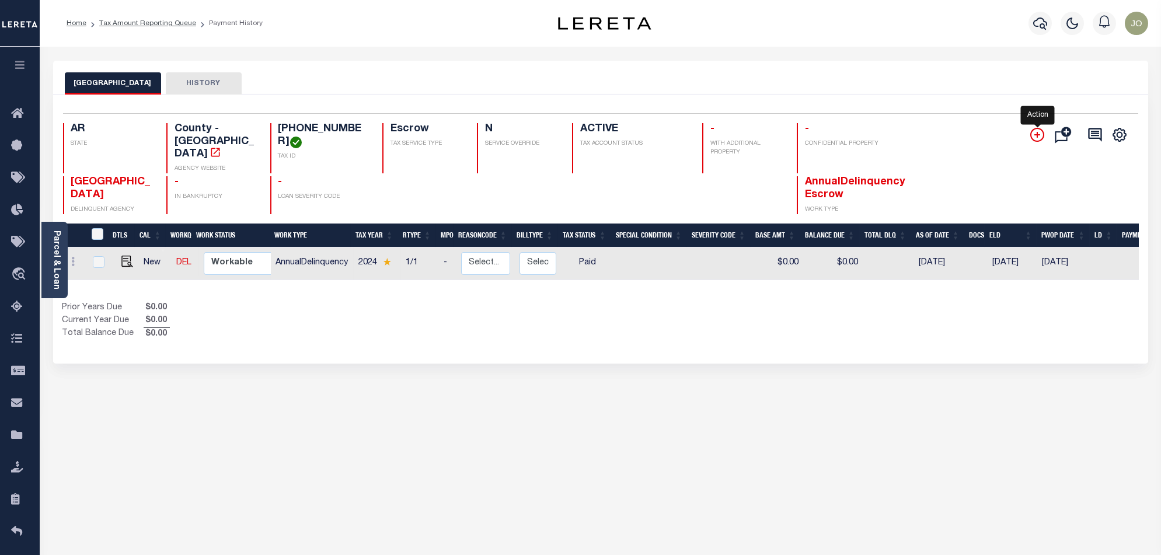
click at [1042, 133] on icon "" at bounding box center [1037, 135] width 14 height 14
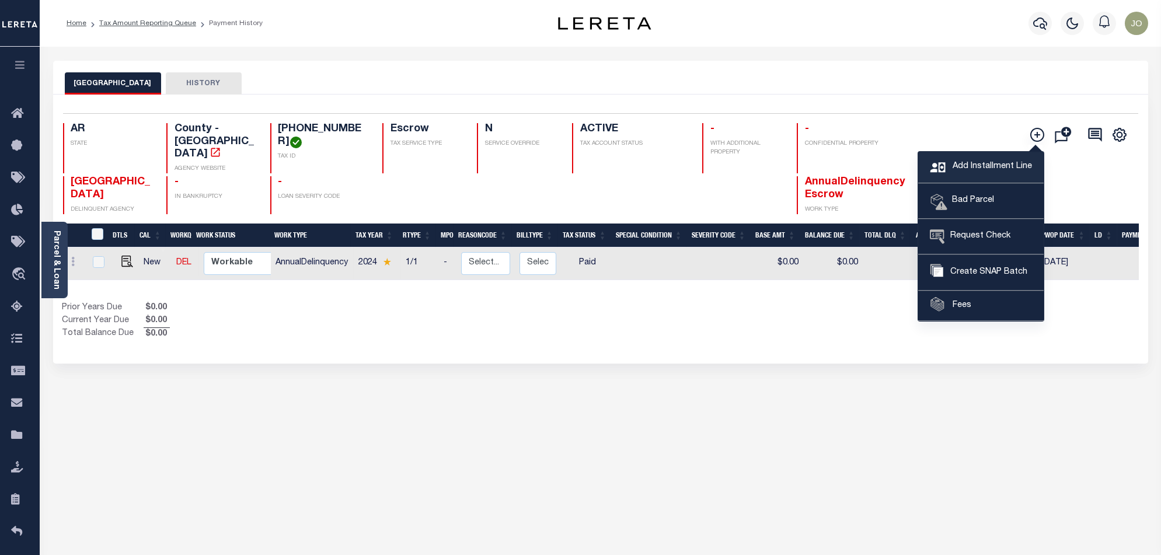
click at [991, 168] on span "Add Installment Line" at bounding box center [991, 167] width 82 height 13
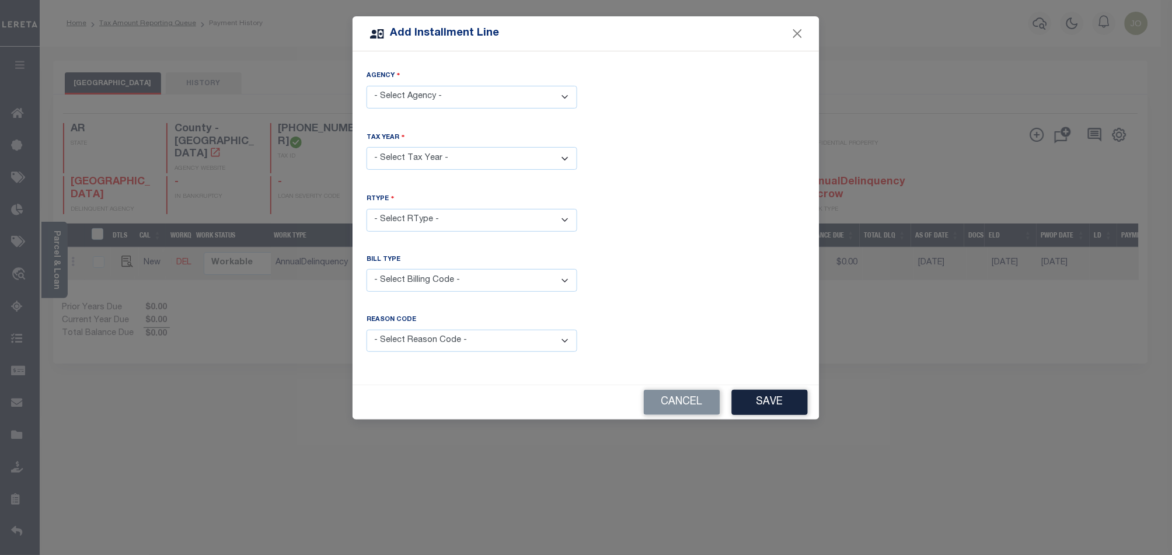
click at [524, 99] on select "- Select Agency - [GEOGRAPHIC_DATA] - County" at bounding box center [472, 97] width 211 height 23
select select "506900000"
click at [367, 86] on select "- Select Agency - [GEOGRAPHIC_DATA] - County" at bounding box center [472, 97] width 211 height 23
click at [500, 152] on select "- Select Year - 2005 2006 2007 2008 2009 2010 2011 2012 2013 2014 2015 2016 201…" at bounding box center [472, 158] width 211 height 23
select select "2023"
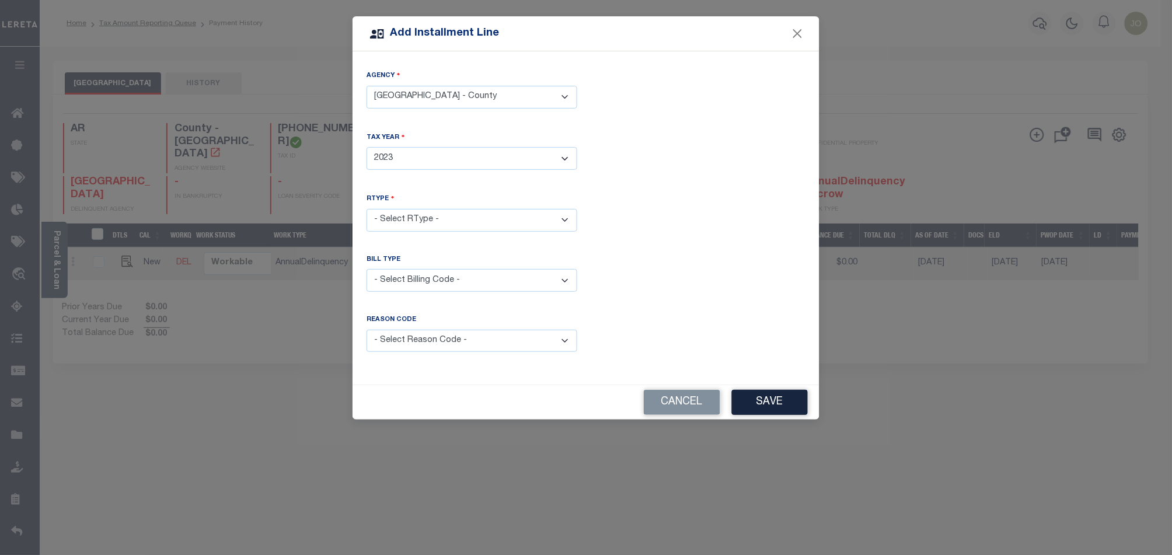
click at [367, 147] on select "- Select Year - 2005 2006 2007 2008 2009 2010 2011 2012 2013 2014 2015 2016 201…" at bounding box center [472, 158] width 211 height 23
click at [559, 214] on select "- Select RType - 1/1" at bounding box center [472, 220] width 211 height 23
select select "0"
click at [367, 209] on select "- Select RType - 1/1" at bounding box center [472, 220] width 211 height 23
click at [511, 286] on select "- Select Billing Code - Regular Delinquent Supplemental Corrected/Adjusted Bill…" at bounding box center [472, 280] width 211 height 23
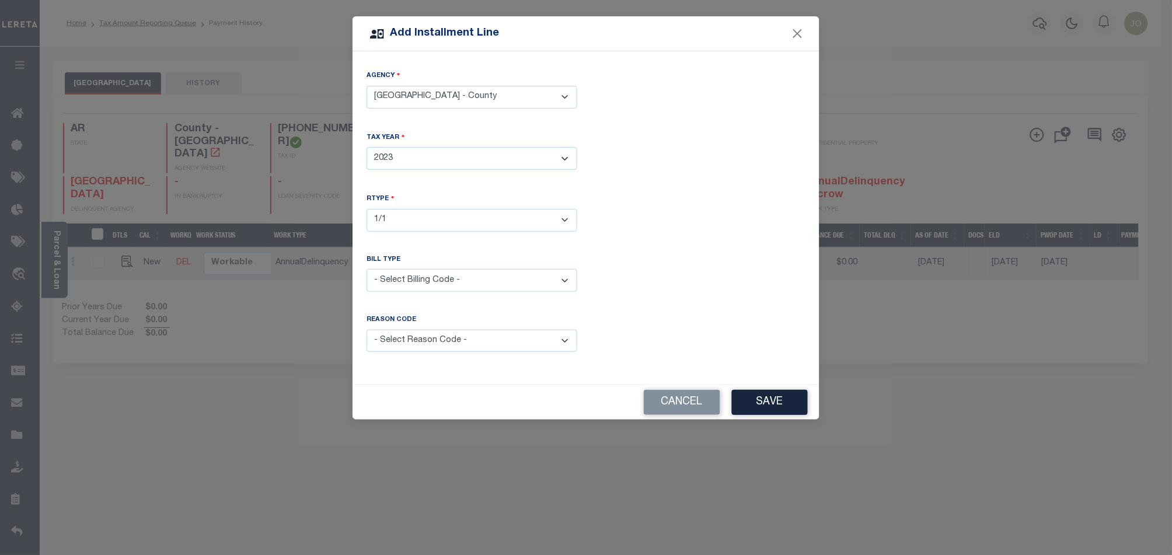
click at [367, 269] on select "- Select Billing Code - Regular Delinquent Supplemental Corrected/Adjusted Bill…" at bounding box center [472, 280] width 211 height 23
click at [770, 396] on button "Save" at bounding box center [770, 402] width 76 height 25
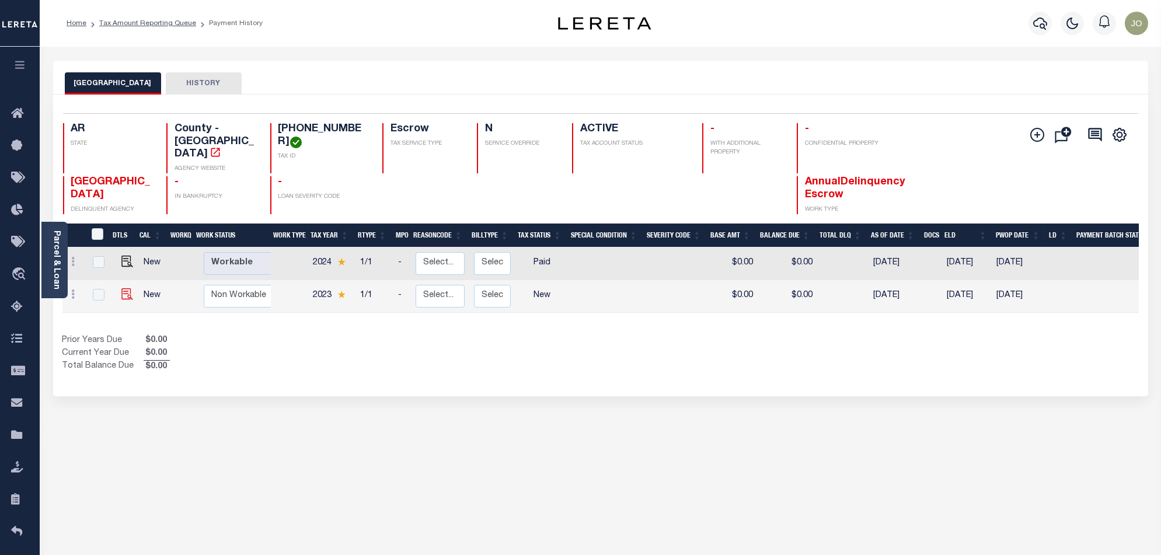
click at [127, 288] on img at bounding box center [127, 294] width 12 height 12
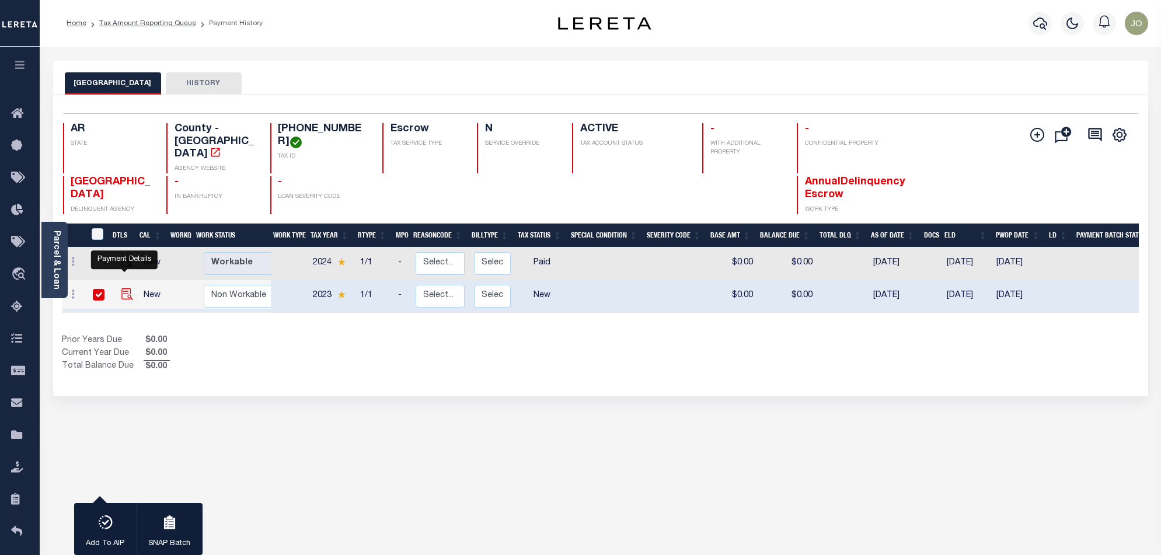
checkbox input "true"
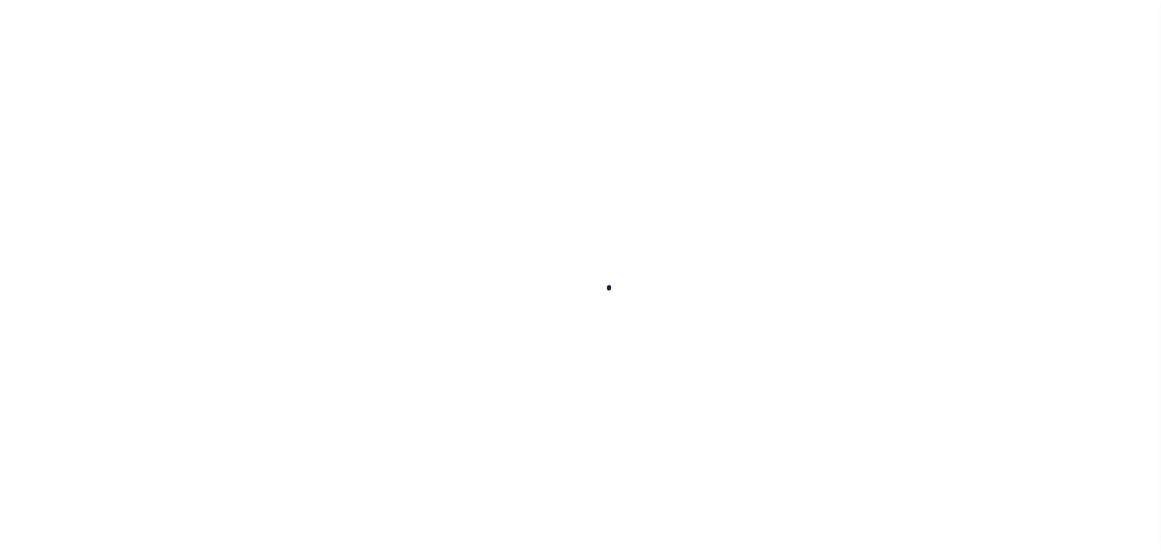
checkbox input "false"
type input "[DATE]"
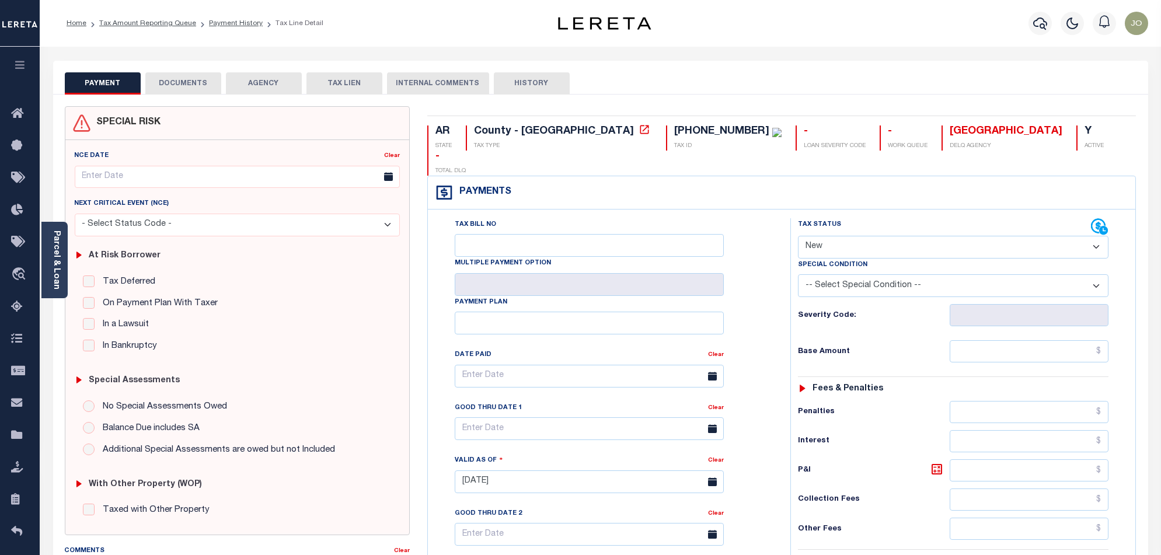
click at [863, 274] on select "-- Select Special Condition -- 3RD PARTY TAX LIEN AGENCY TAX LIEN (A.K.A Inside…" at bounding box center [953, 285] width 311 height 23
click at [769, 246] on div "Tax Bill No Multiple Payment Option Payment Plan Clear" at bounding box center [605, 381] width 333 height 327
click at [859, 236] on select "- Select Status Code - Open Due/Unpaid Paid Incomplete No Tax Due Internal Refu…" at bounding box center [953, 247] width 311 height 23
select select "DUE"
click at [798, 236] on select "- Select Status Code - Open Due/Unpaid Paid Incomplete No Tax Due Internal Refu…" at bounding box center [953, 247] width 311 height 23
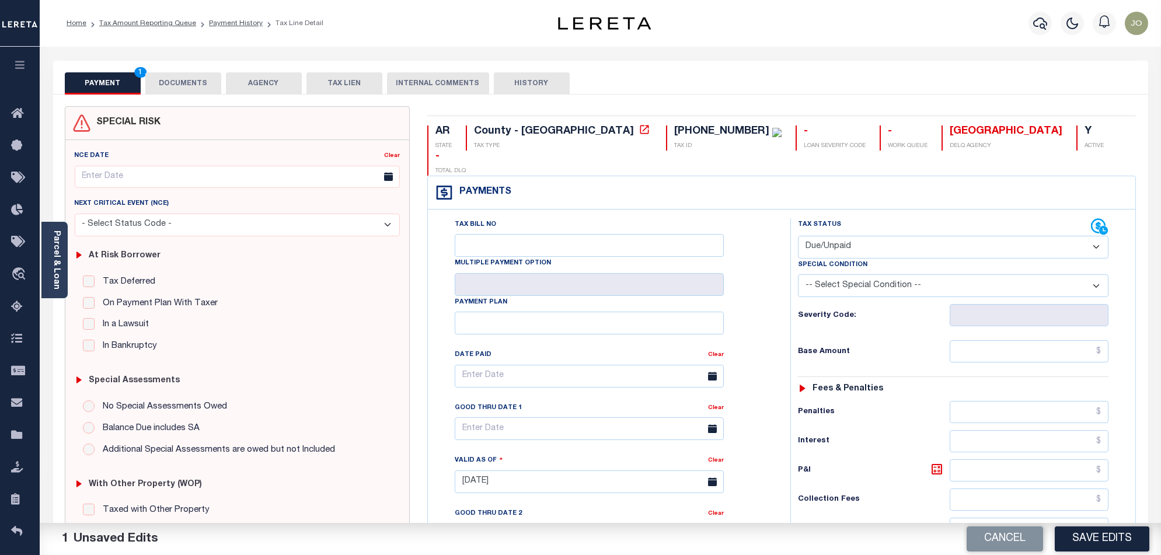
click at [758, 269] on div "Tax Bill No Multiple Payment Option Payment Plan Clear" at bounding box center [605, 381] width 333 height 327
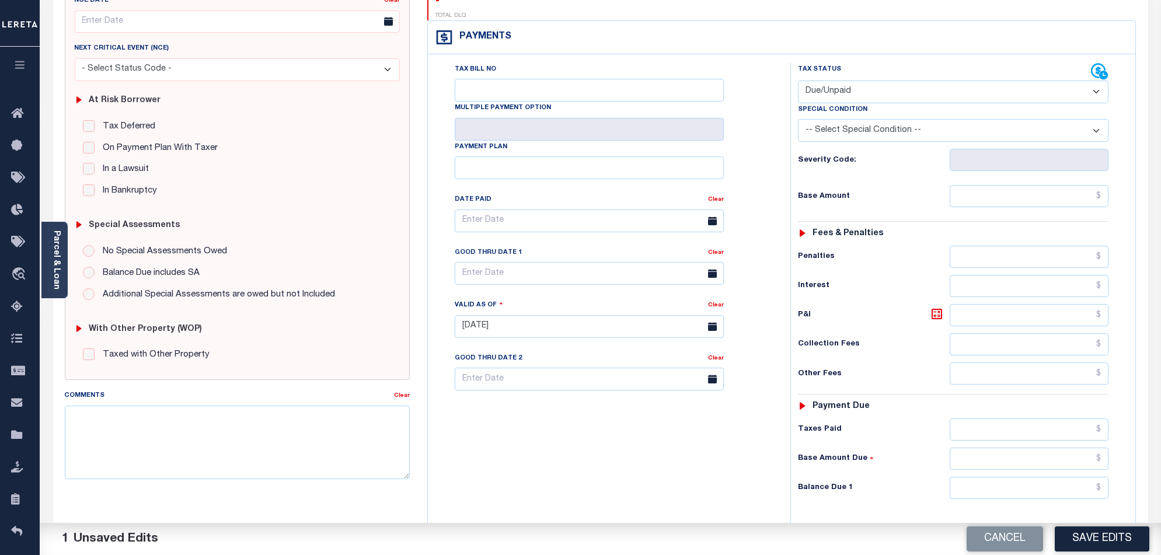
scroll to position [303, 0]
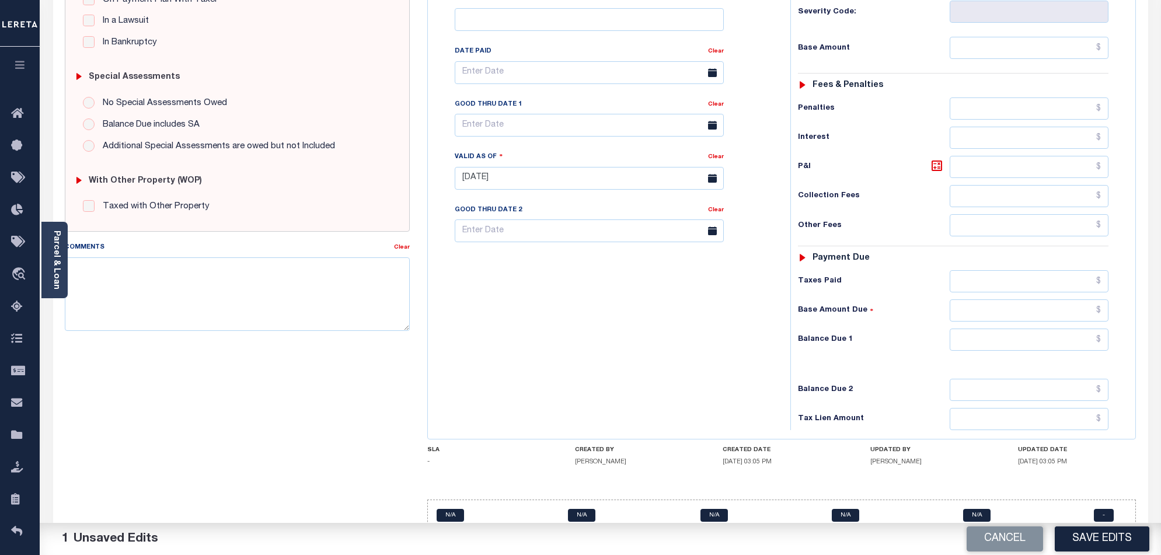
click at [1101, 543] on button "Save Edits" at bounding box center [1102, 538] width 95 height 25
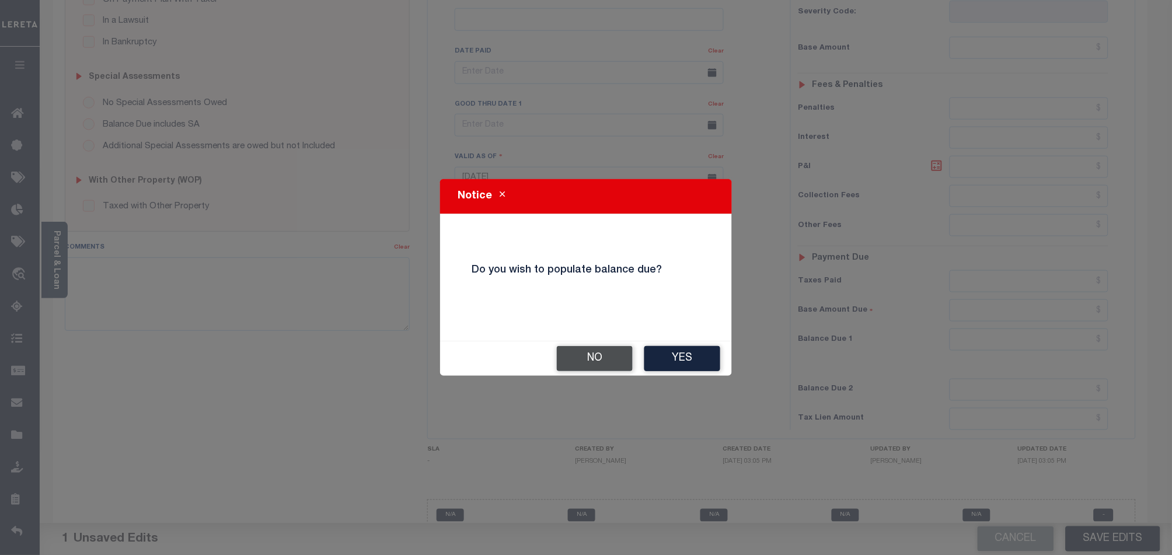
click at [614, 363] on button "No" at bounding box center [595, 358] width 76 height 25
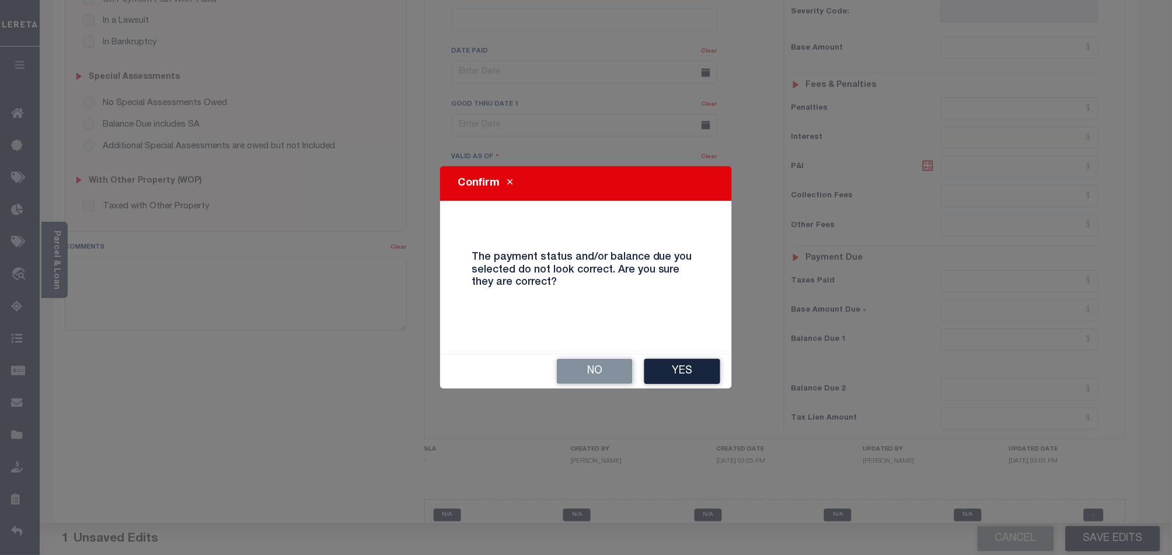
click at [662, 365] on button "Yes" at bounding box center [682, 371] width 76 height 25
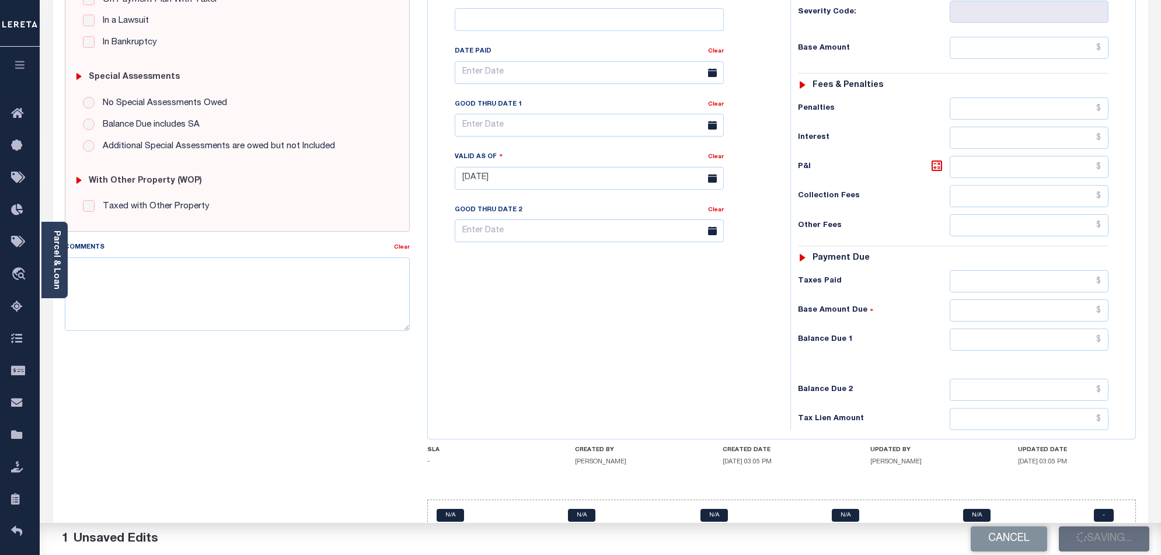
checkbox input "false"
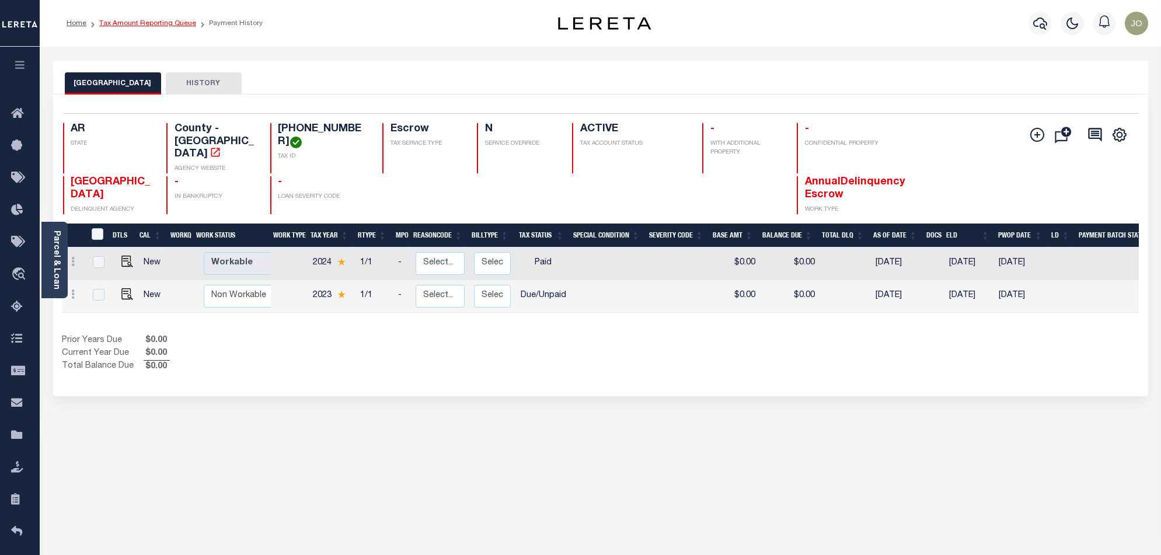
click at [172, 26] on link "Tax Amount Reporting Queue" at bounding box center [147, 23] width 97 height 7
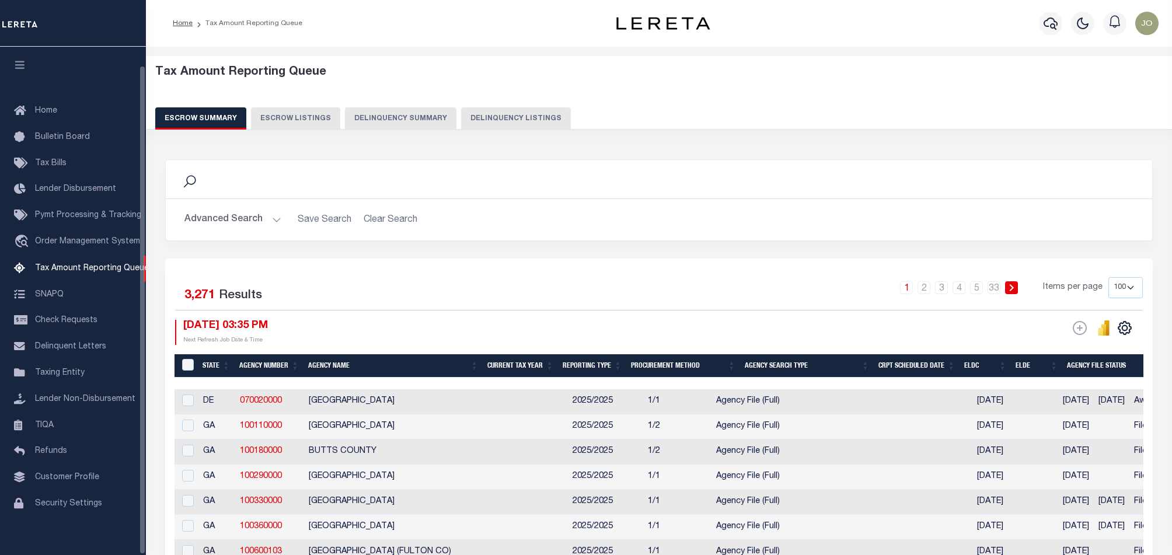
click at [382, 114] on button "Delinquency Summary" at bounding box center [400, 118] width 111 height 22
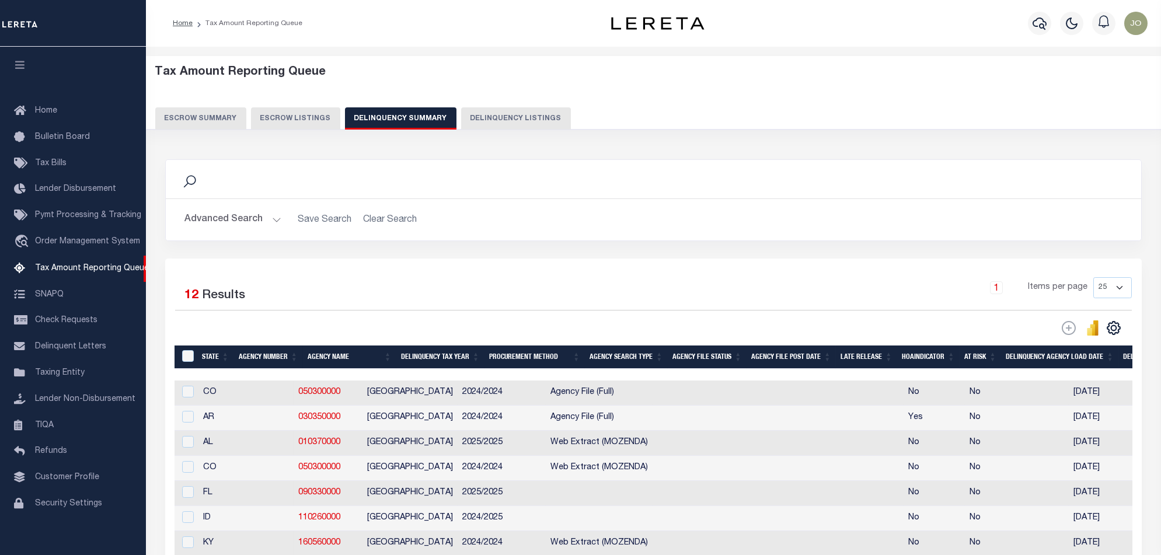
scroll to position [19, 0]
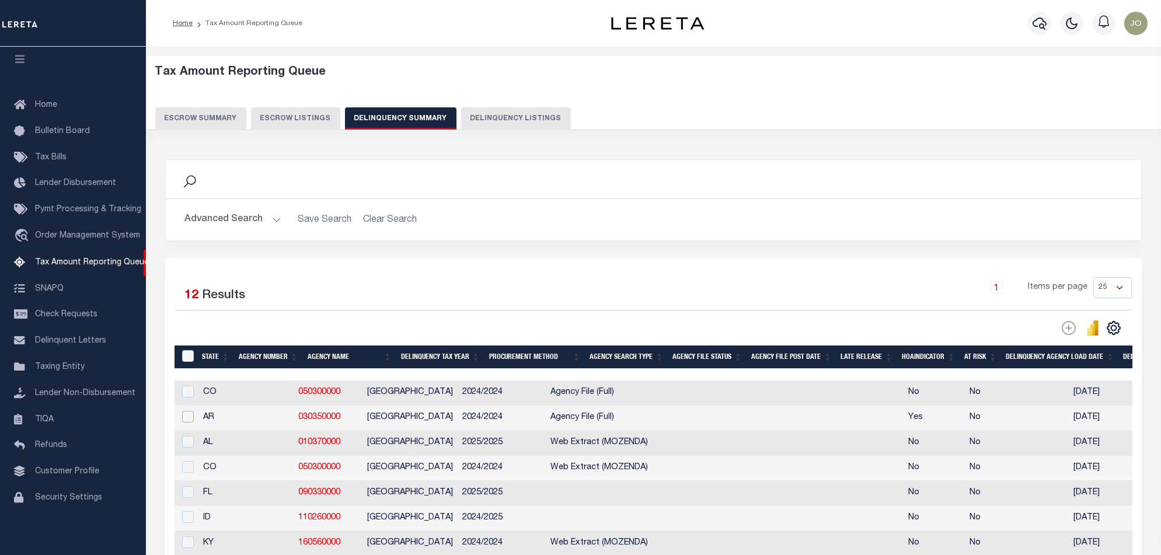
click at [191, 419] on input "checkbox" at bounding box center [188, 417] width 12 height 12
checkbox input "true"
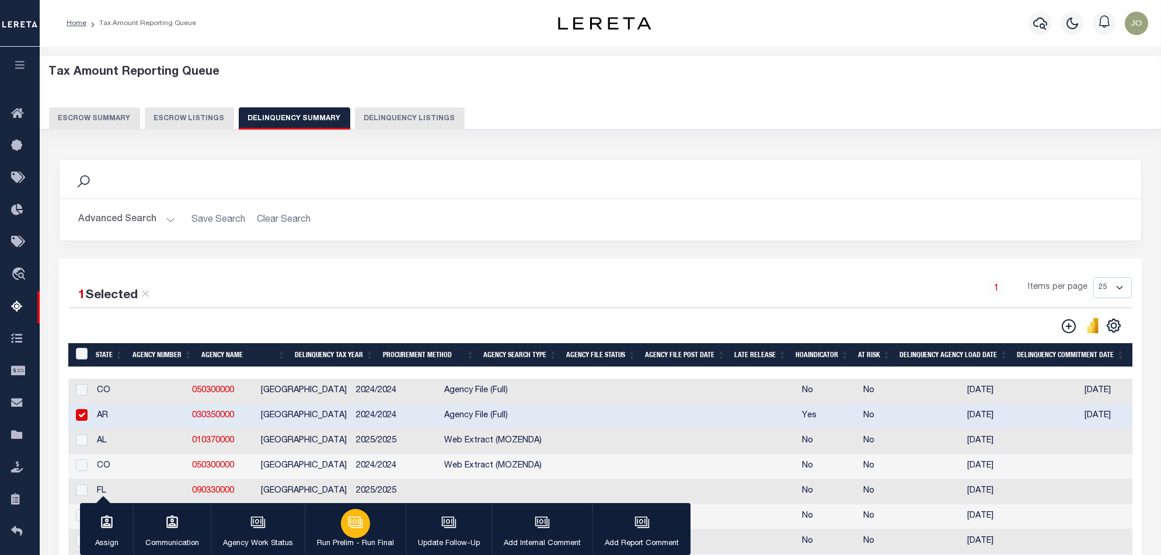
click at [362, 532] on div "button" at bounding box center [355, 523] width 29 height 29
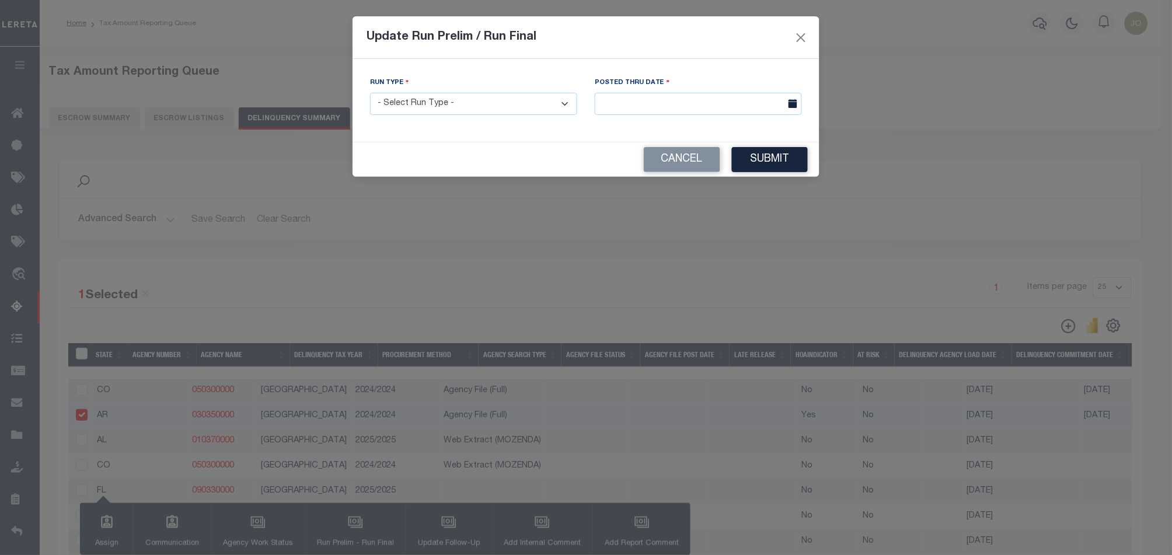
click at [452, 107] on select "- Select Run Type - Prelim Run Final Run" at bounding box center [473, 104] width 207 height 23
select select "F"
click at [370, 93] on select "- Select Run Type - Prelim Run Final Run" at bounding box center [473, 104] width 207 height 23
click at [691, 106] on input "text" at bounding box center [698, 104] width 207 height 23
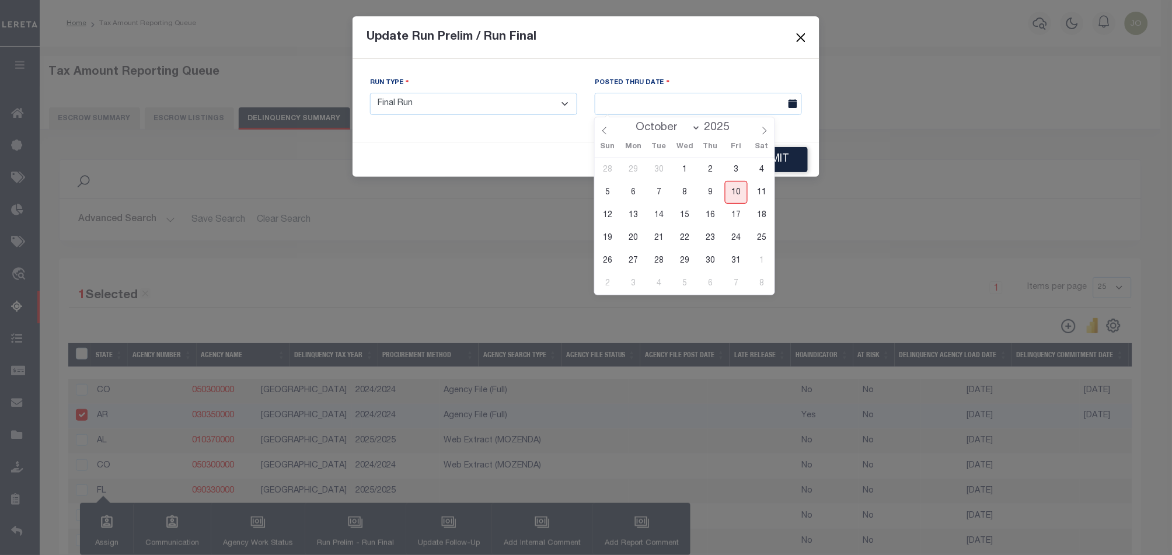
click at [737, 193] on span "10" at bounding box center [736, 192] width 23 height 23
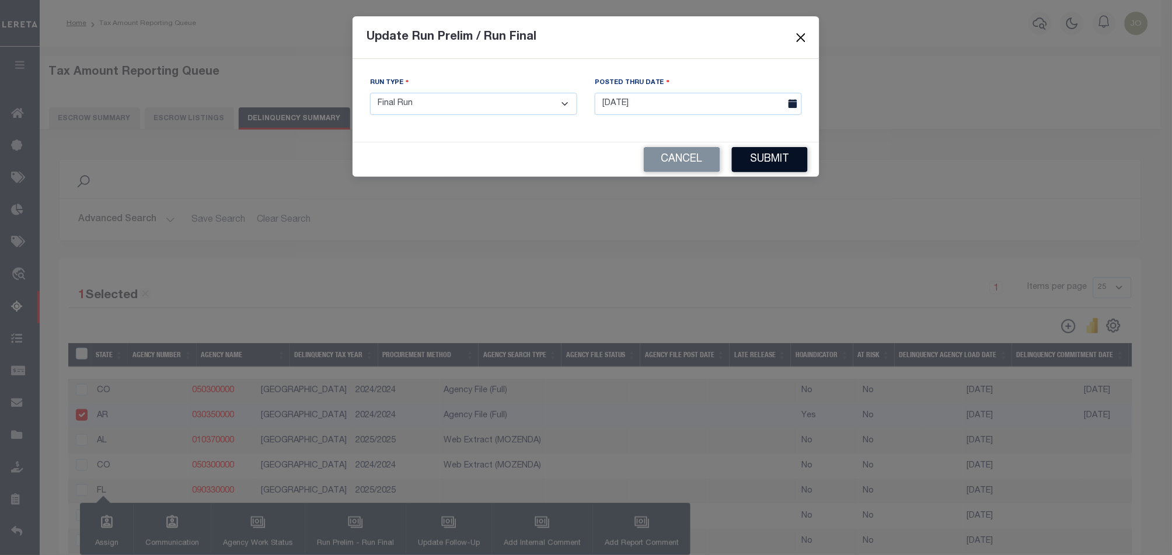
click at [0, 0] on span "4" at bounding box center [0, 0] width 0 height 0
type input "10/04/2025"
click at [762, 160] on button "Submit" at bounding box center [770, 159] width 76 height 25
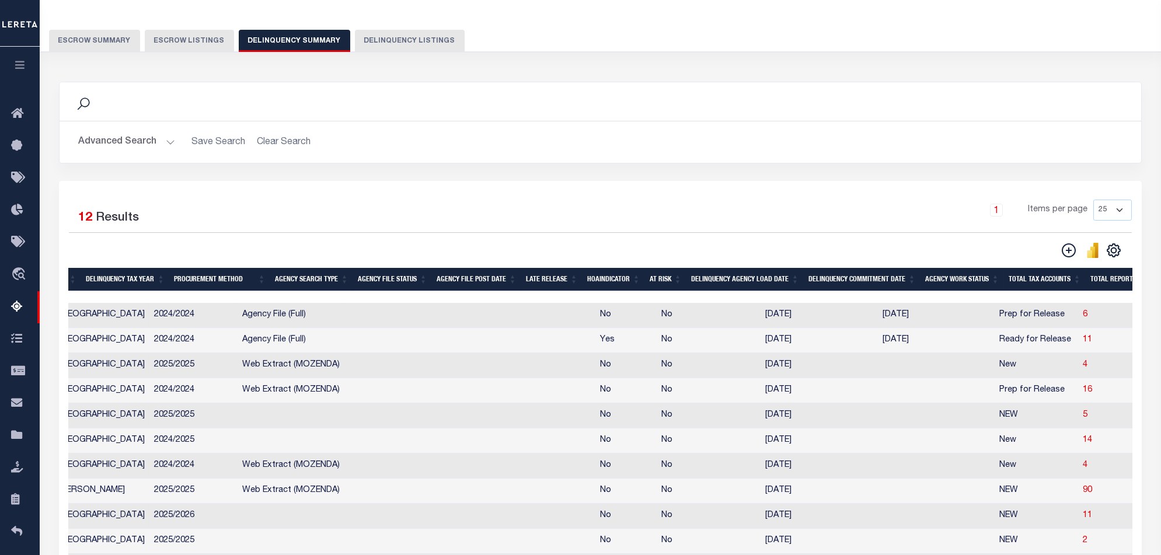
scroll to position [0, 0]
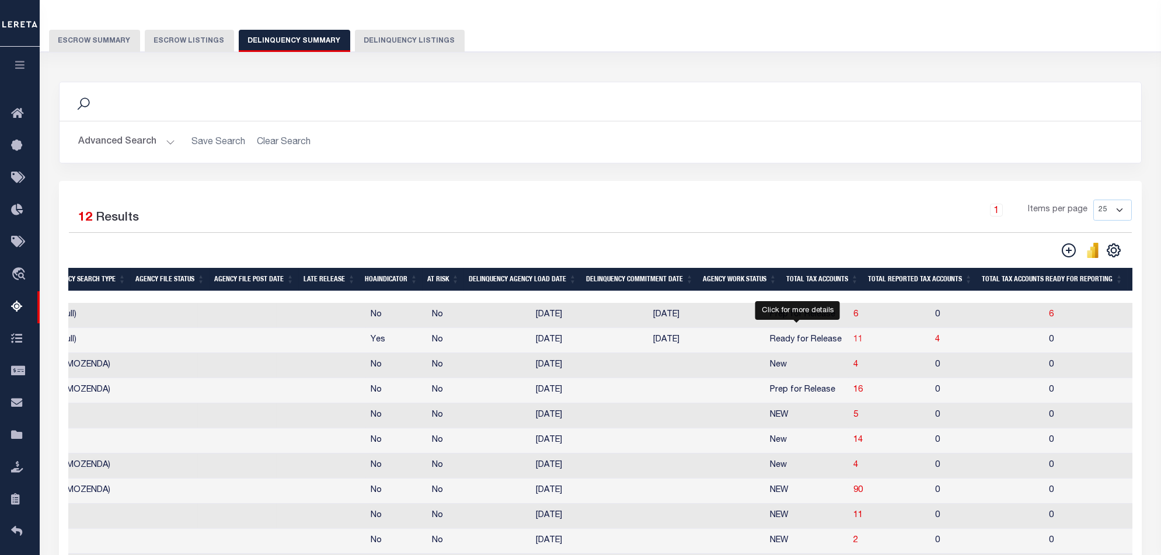
click at [853, 343] on span "11" at bounding box center [857, 340] width 9 height 8
select select "100"
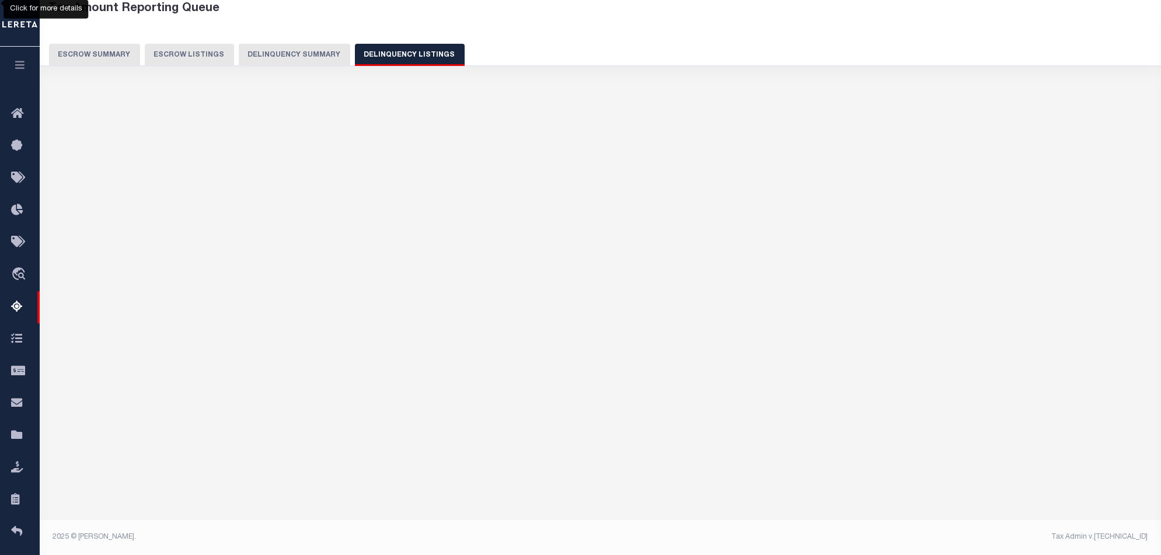
select select "100"
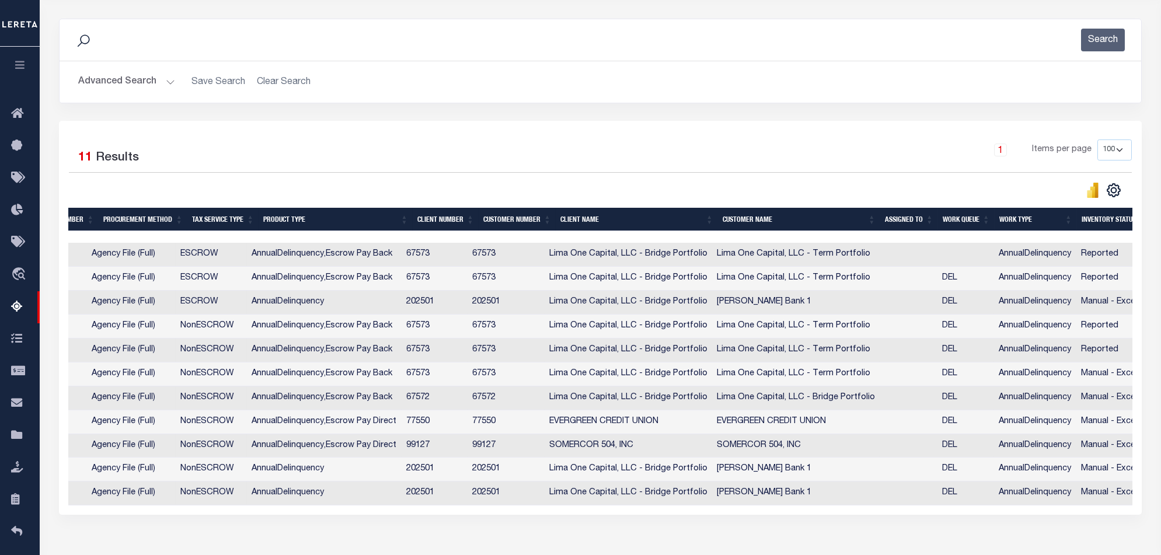
scroll to position [0, 799]
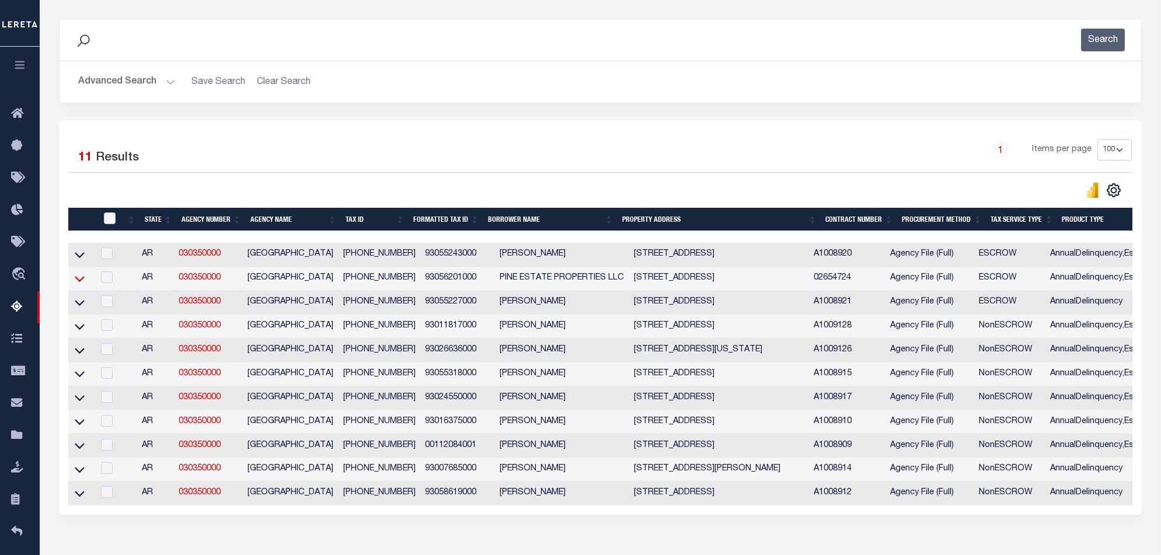
click at [81, 281] on icon at bounding box center [80, 279] width 10 height 12
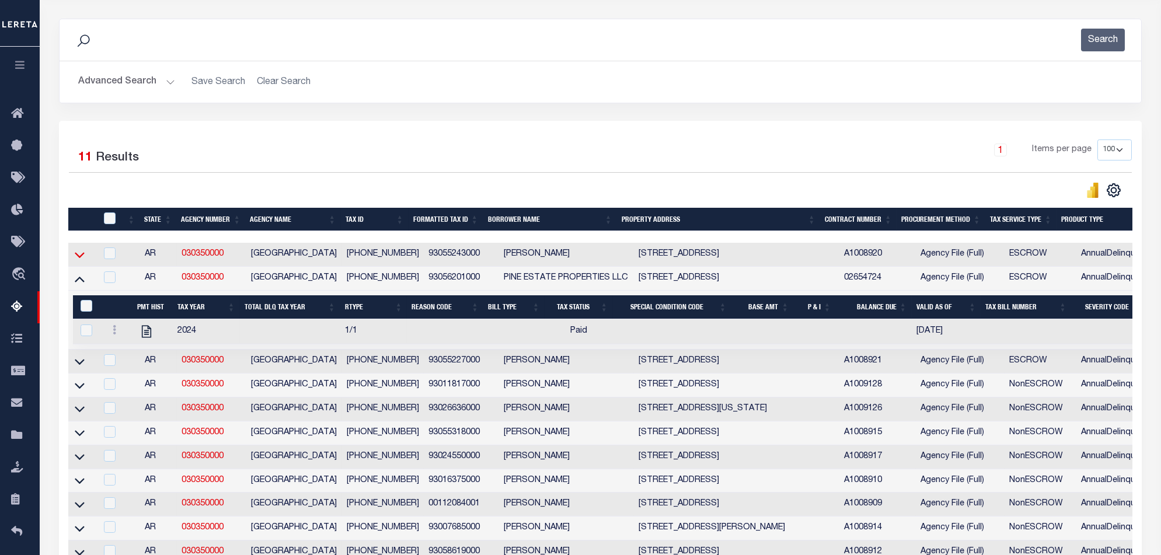
click at [79, 259] on icon at bounding box center [80, 255] width 10 height 12
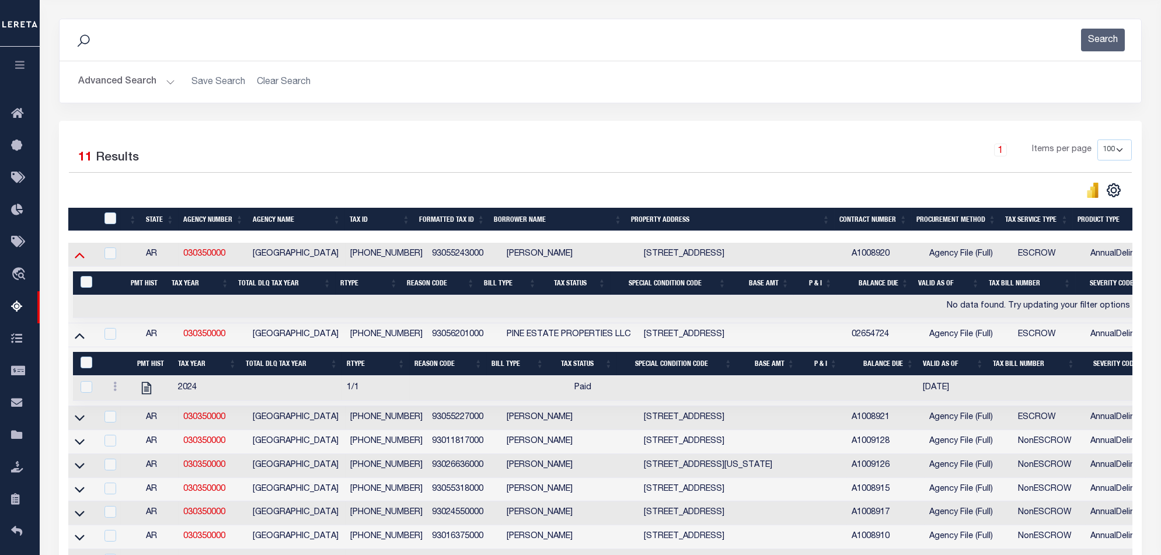
click at [82, 257] on icon at bounding box center [80, 255] width 10 height 12
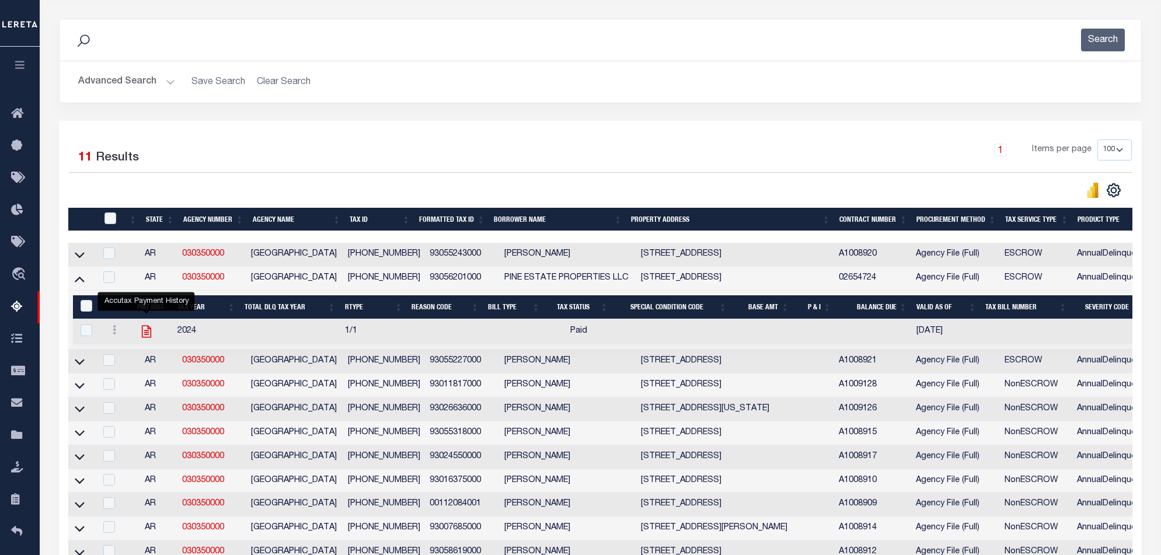
click at [148, 335] on icon "" at bounding box center [146, 331] width 15 height 15
checkbox input "true"
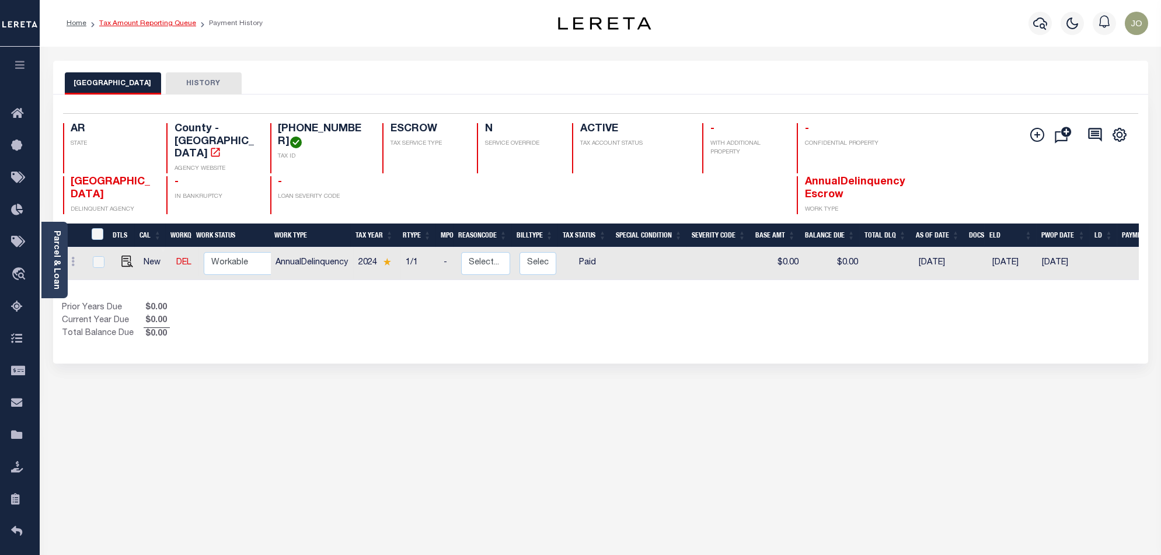
click at [162, 26] on link "Tax Amount Reporting Queue" at bounding box center [147, 23] width 97 height 7
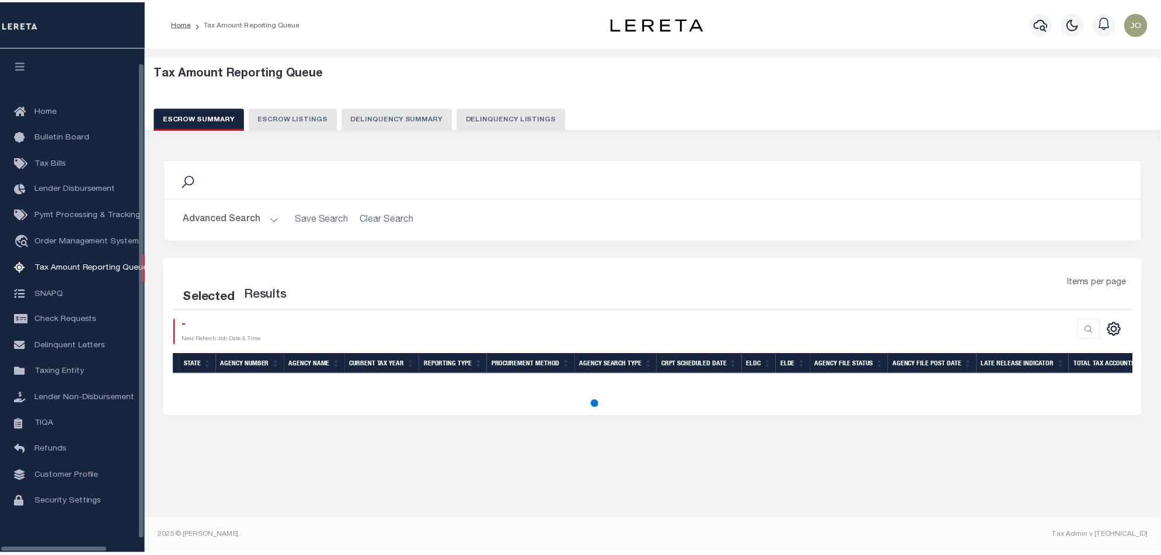
scroll to position [19, 0]
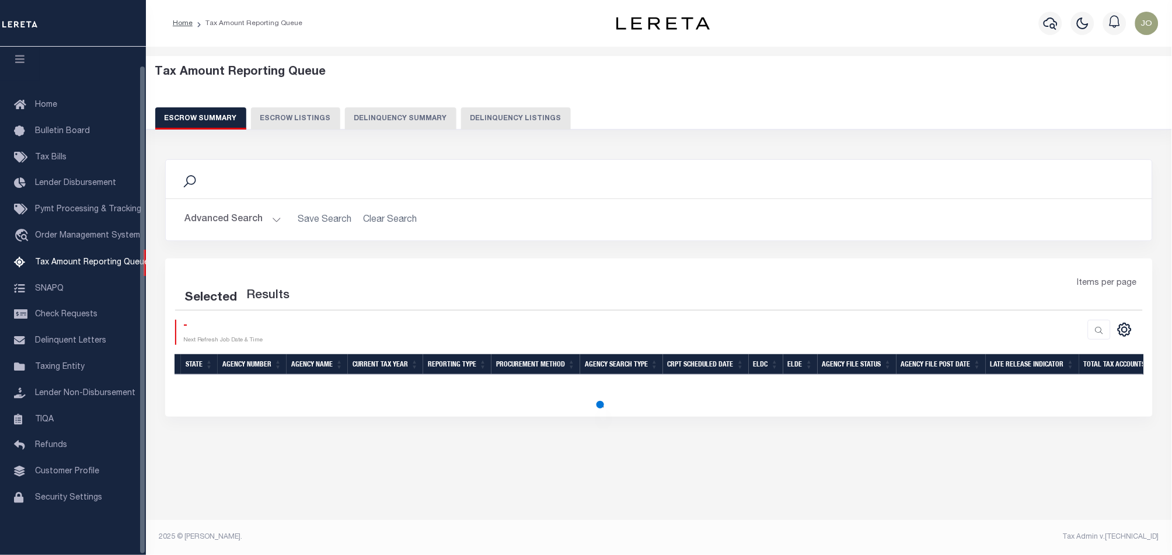
click at [406, 113] on button "Delinquency Summary" at bounding box center [400, 118] width 111 height 22
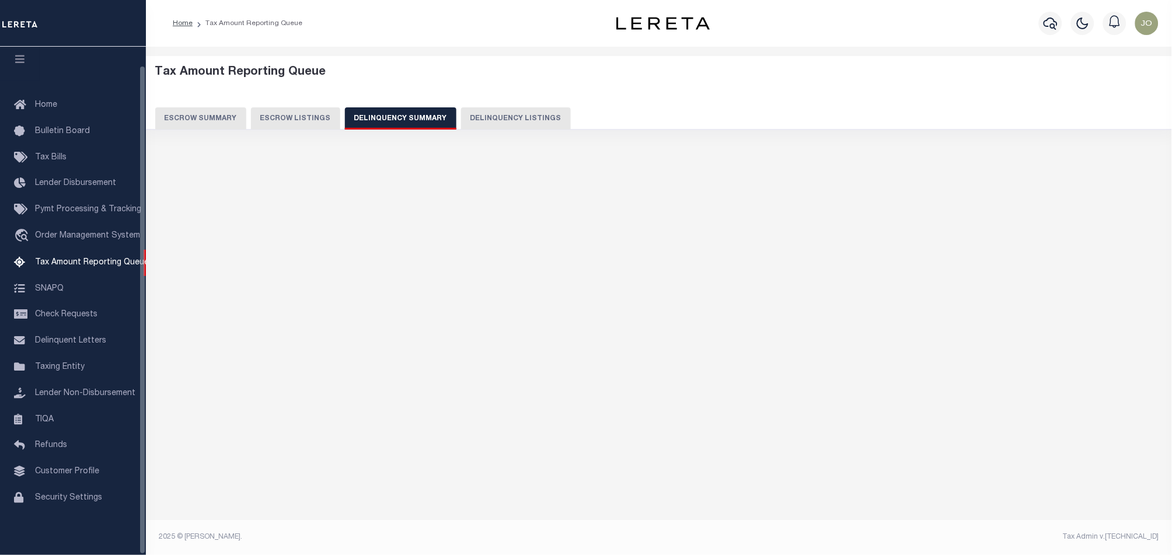
click at [406, 113] on button "Delinquency Summary" at bounding box center [400, 118] width 111 height 22
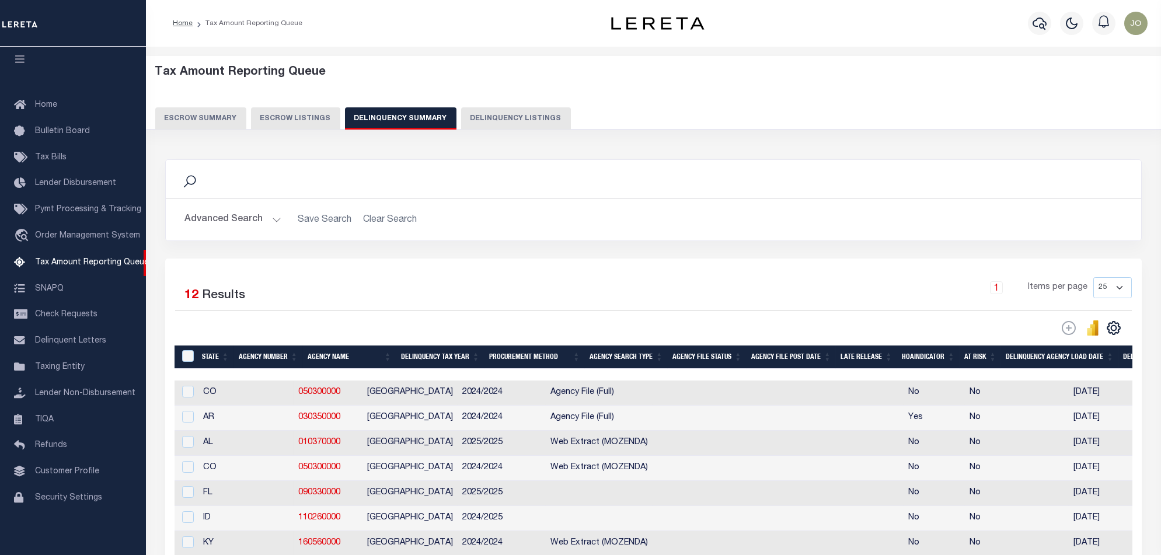
scroll to position [0, 838]
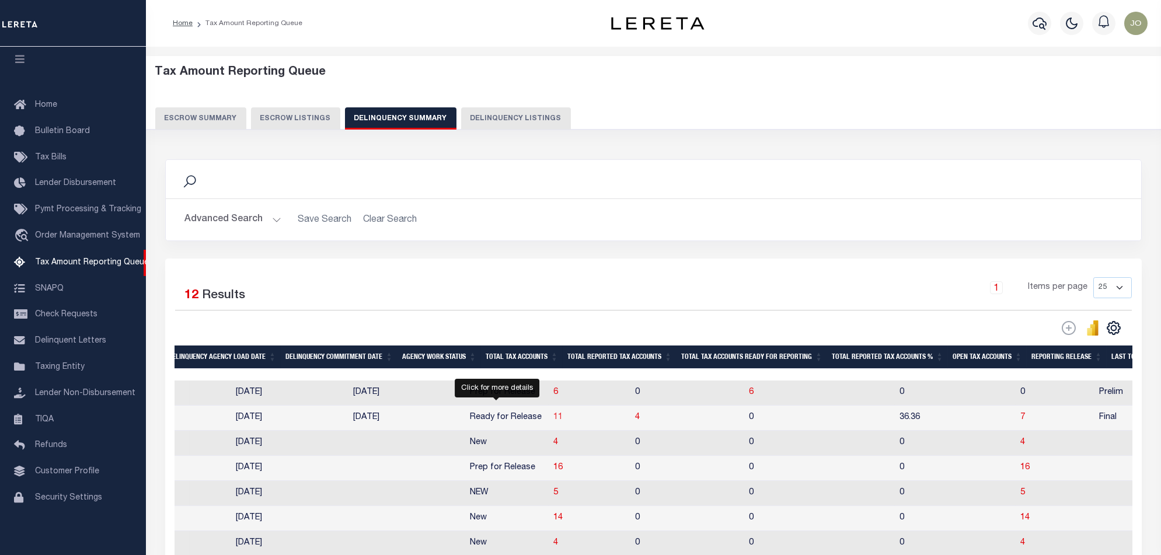
click at [553, 421] on span "11" at bounding box center [557, 417] width 9 height 8
select select "100"
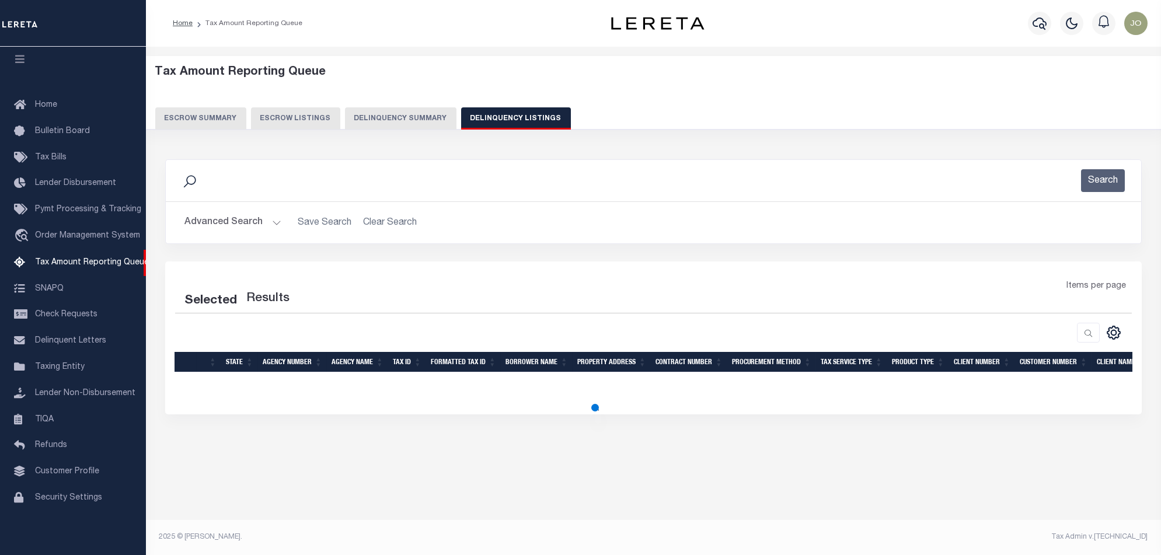
select select "100"
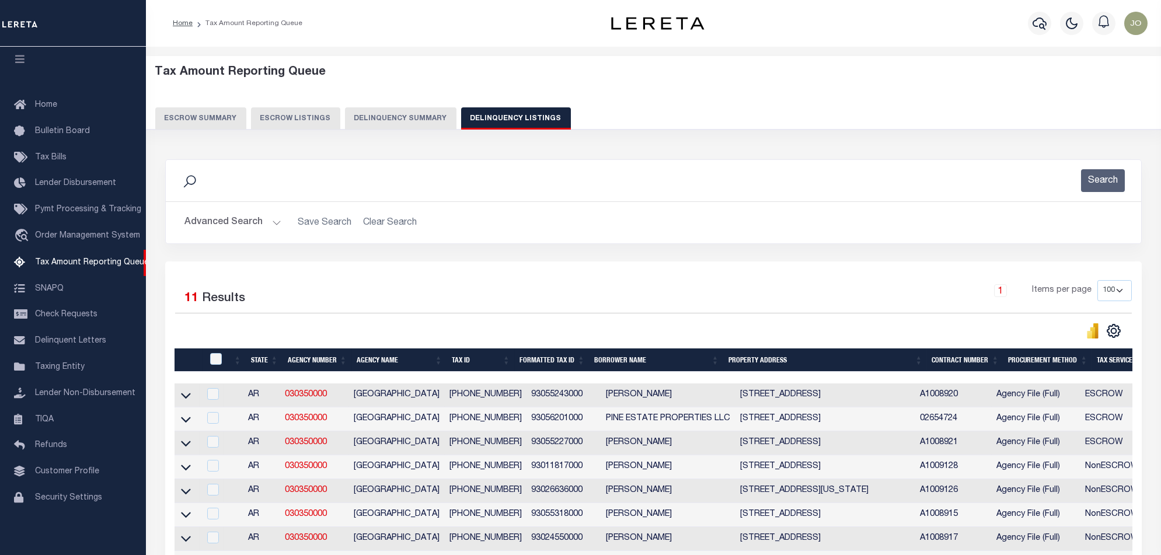
scroll to position [155, 0]
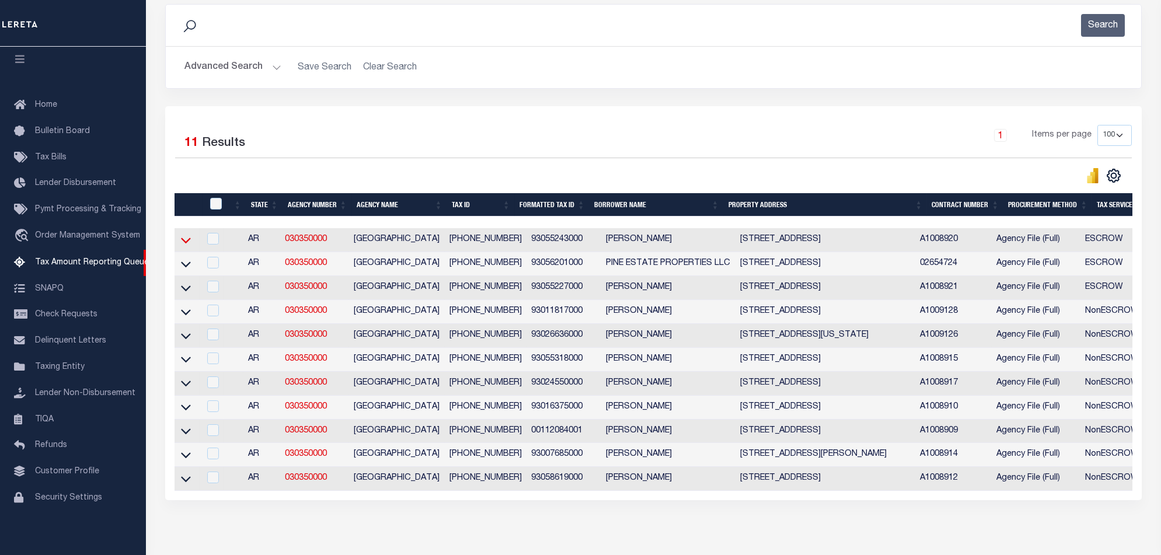
click at [188, 242] on icon at bounding box center [186, 240] width 10 height 12
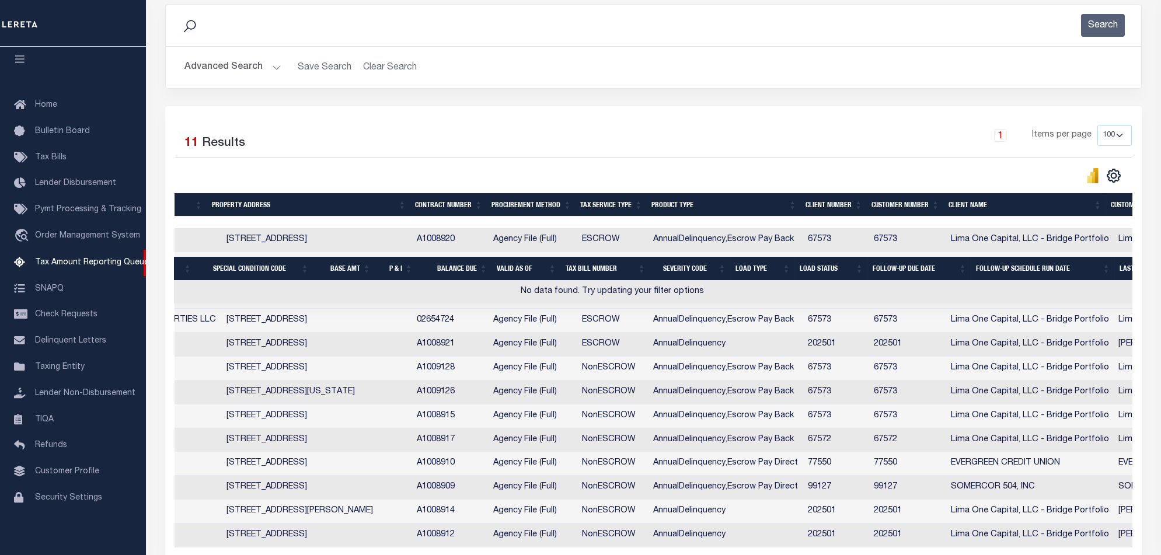
scroll to position [0, 519]
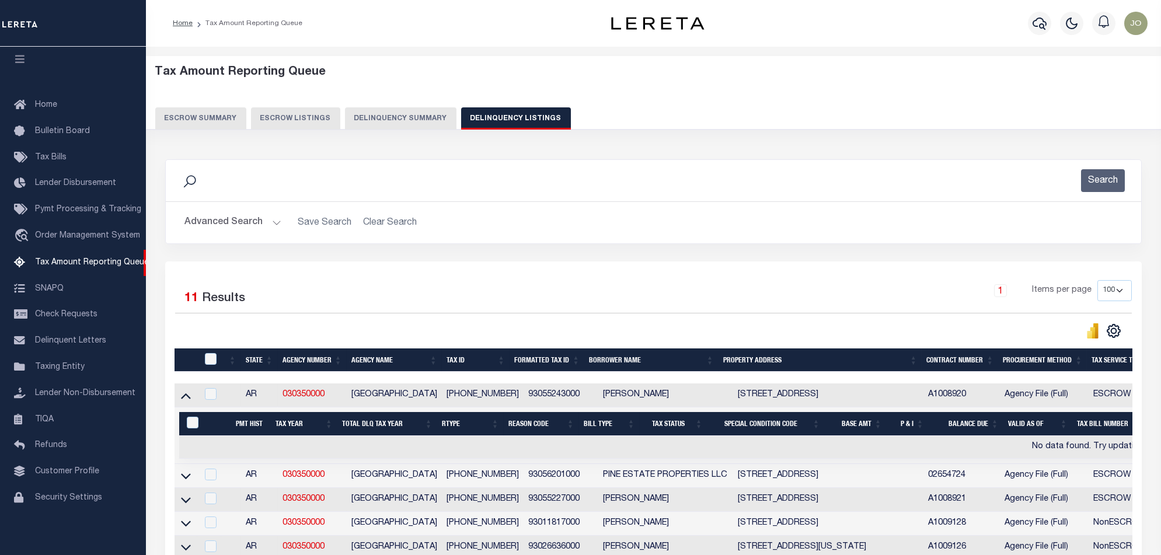
click at [403, 126] on button "Delinquency Summary" at bounding box center [400, 118] width 111 height 22
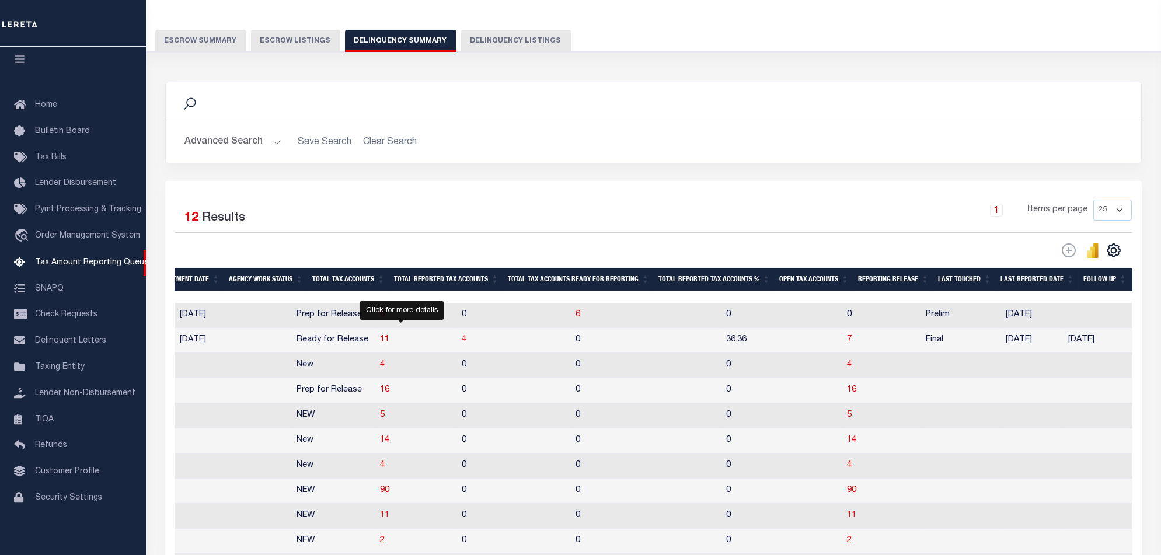
click at [462, 343] on span "4" at bounding box center [464, 340] width 5 height 8
select select "100"
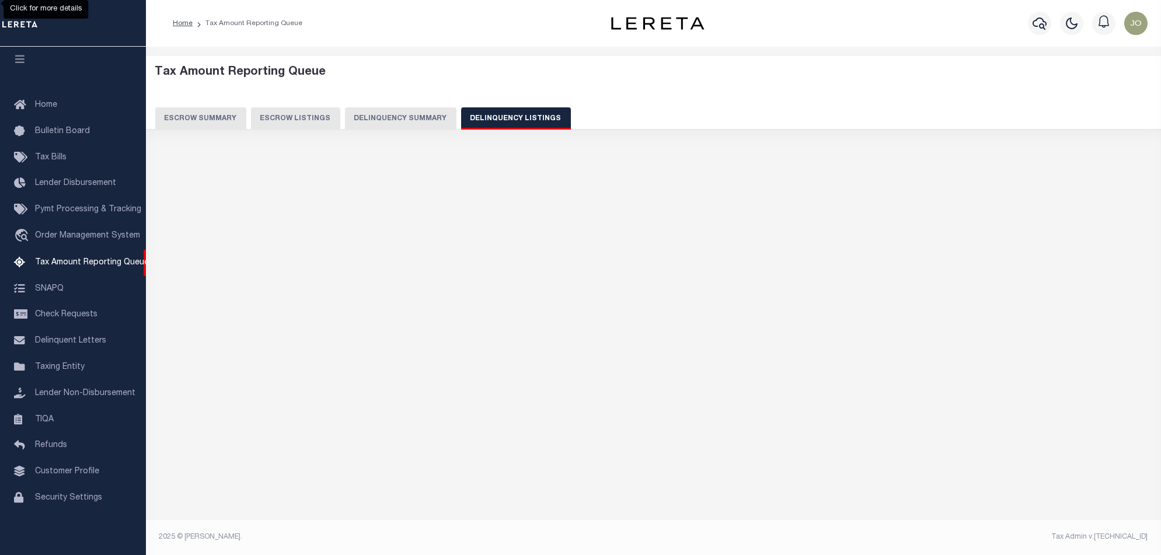
select select "100"
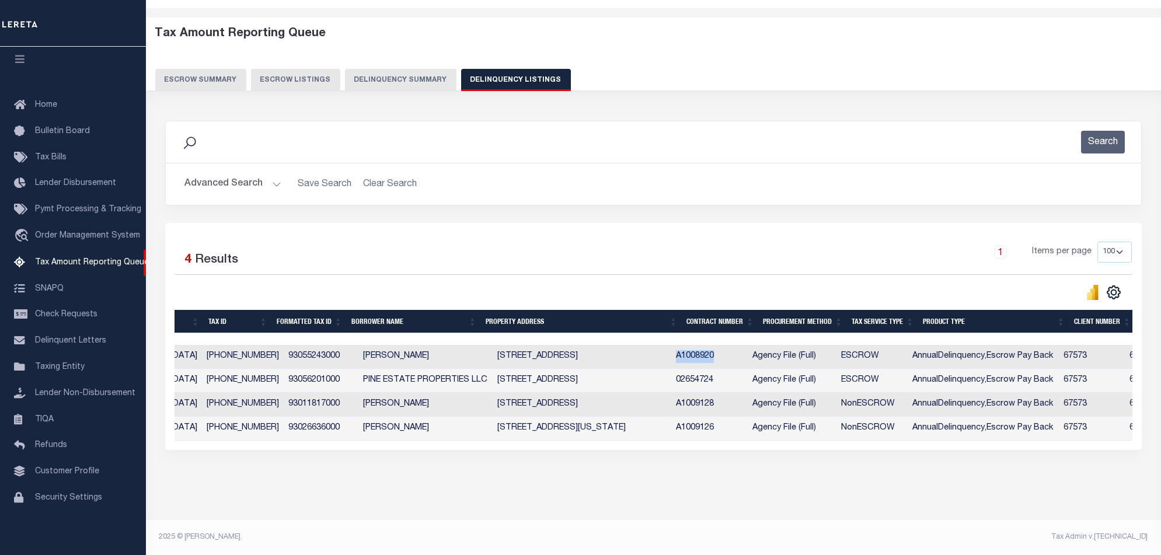
drag, startPoint x: 728, startPoint y: 348, endPoint x: 688, endPoint y: 350, distance: 40.3
click at [688, 350] on td "A1008920" at bounding box center [709, 357] width 76 height 24
checkbox input "true"
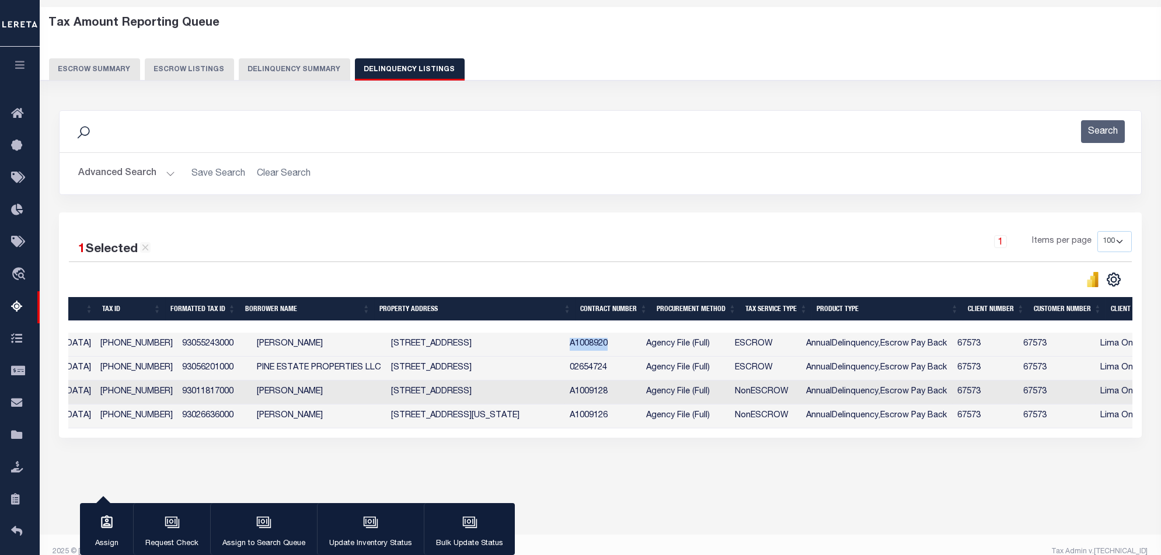
scroll to position [46, 0]
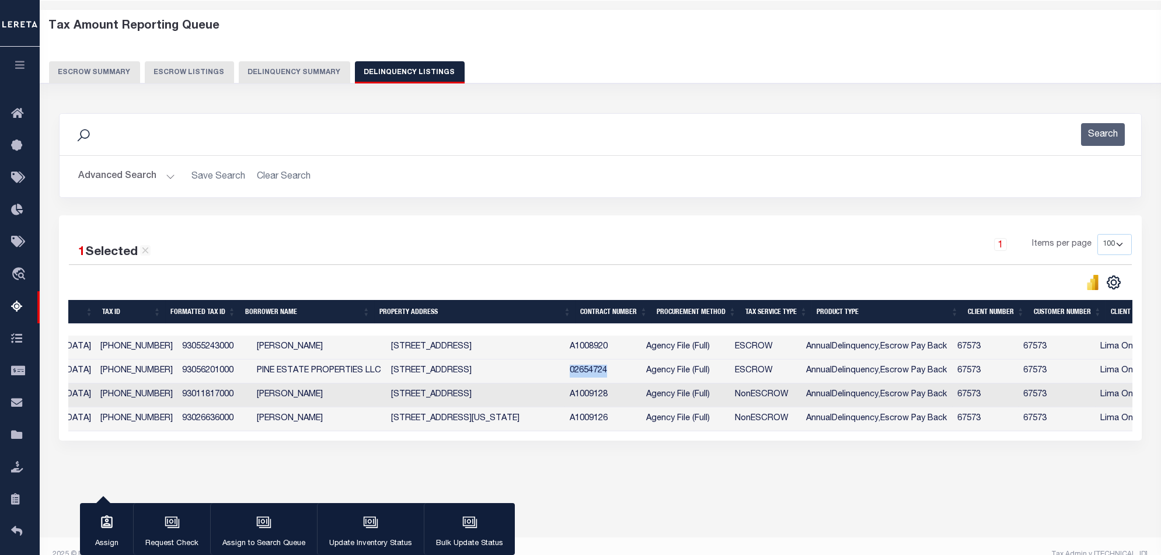
drag, startPoint x: 629, startPoint y: 374, endPoint x: 579, endPoint y: 375, distance: 50.2
click at [579, 375] on td "02654724" at bounding box center [603, 372] width 76 height 24
checkbox input "true"
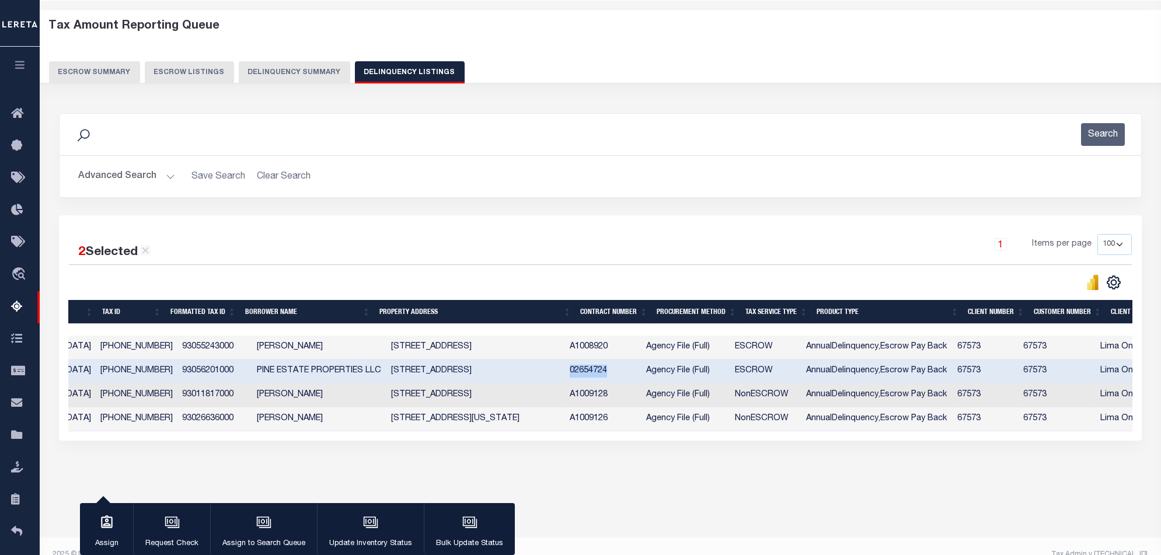
copy td "02654724"
drag, startPoint x: 622, startPoint y: 400, endPoint x: 580, endPoint y: 402, distance: 42.1
click at [580, 402] on td "A1009128" at bounding box center [603, 395] width 76 height 24
checkbox input "true"
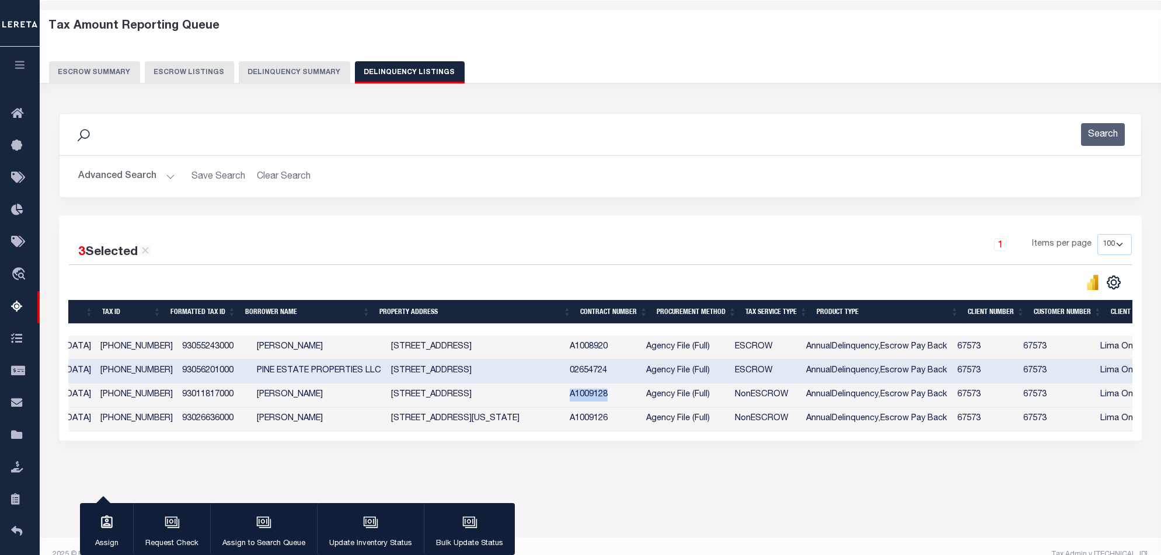
copy td "A1009128"
drag, startPoint x: 629, startPoint y: 420, endPoint x: 580, endPoint y: 421, distance: 49.0
click at [580, 421] on td "A1009126" at bounding box center [603, 419] width 76 height 24
checkbox input "true"
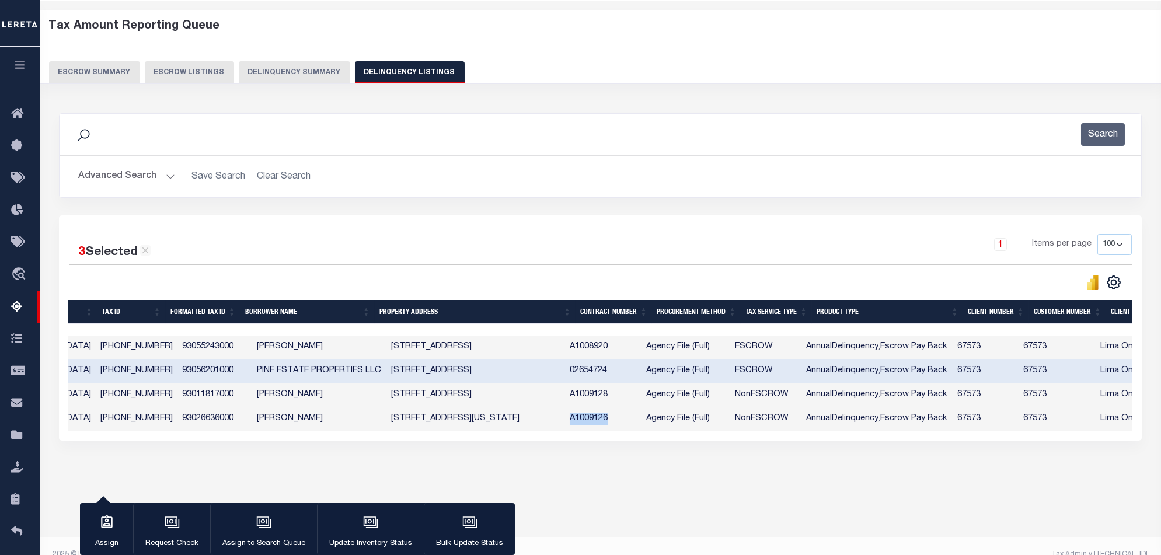
checkbox input "true"
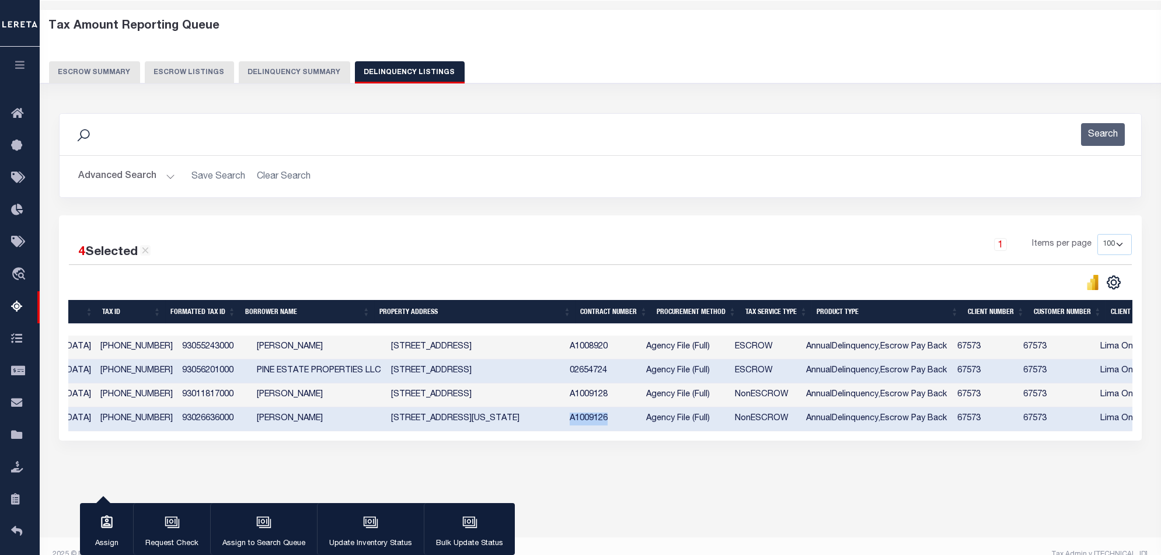
copy td "A1009126"
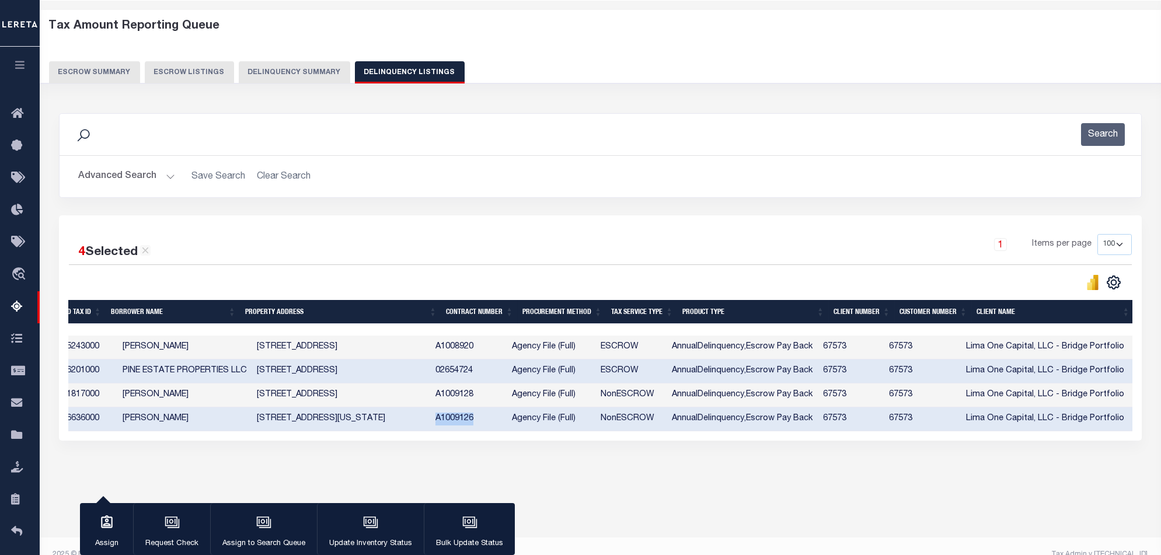
scroll to position [0, 151]
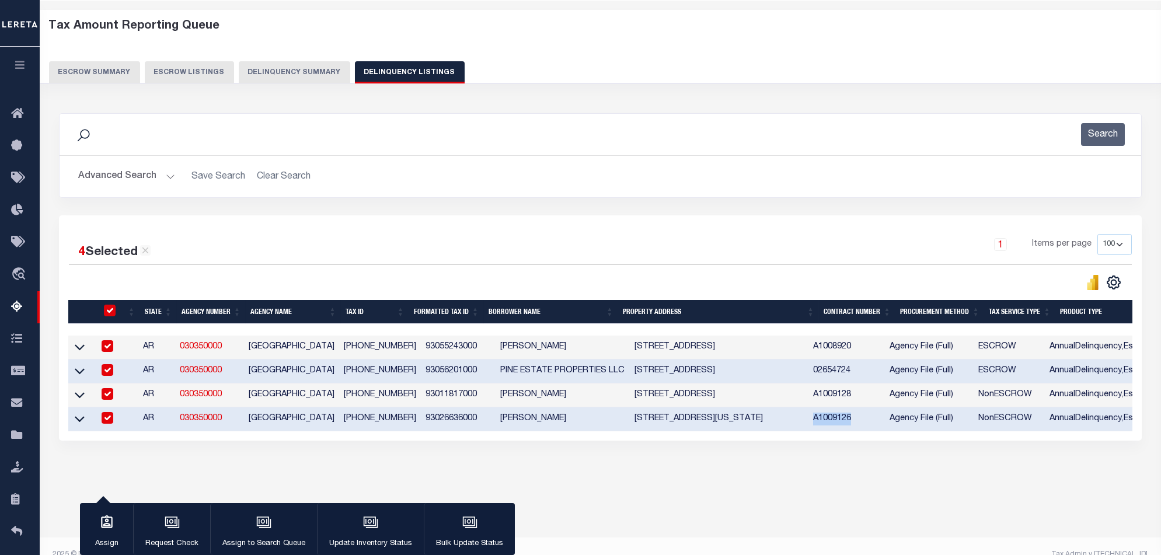
click at [78, 348] on icon at bounding box center [80, 347] width 10 height 12
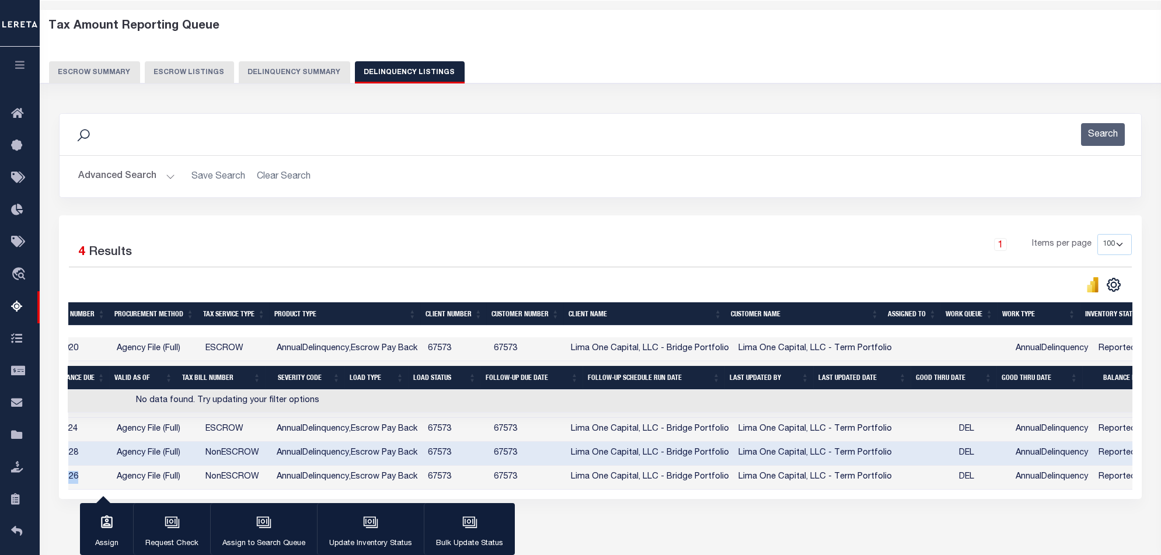
scroll to position [0, 749]
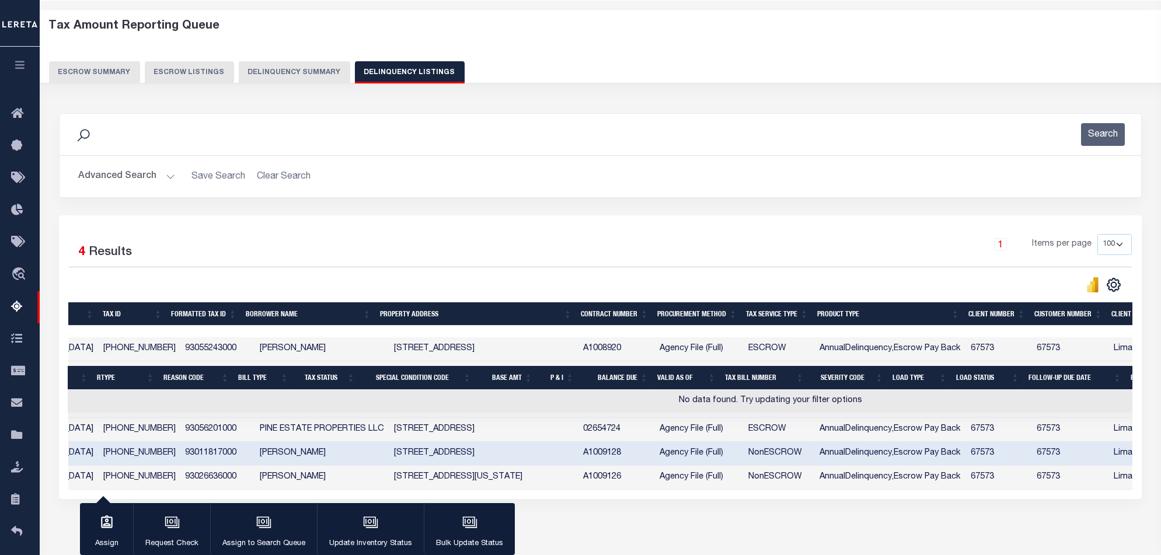
drag, startPoint x: 738, startPoint y: 501, endPoint x: 824, endPoint y: 503, distance: 86.4
click at [824, 499] on div "4 Selected 4 Results 1 Items per page 10 25 50 100 500" at bounding box center [600, 357] width 1083 height 284
click at [821, 529] on div "Data sync process is currently running, you may face some response delays. Sear…" at bounding box center [600, 318] width 1098 height 432
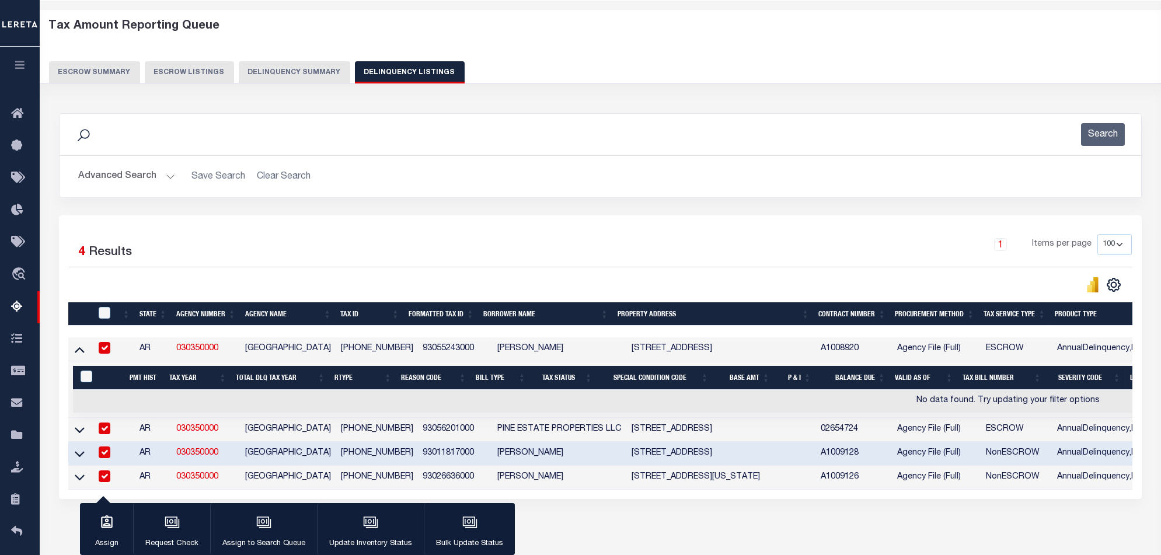
drag, startPoint x: 78, startPoint y: 432, endPoint x: 370, endPoint y: 448, distance: 292.8
click at [78, 432] on icon at bounding box center [80, 430] width 10 height 12
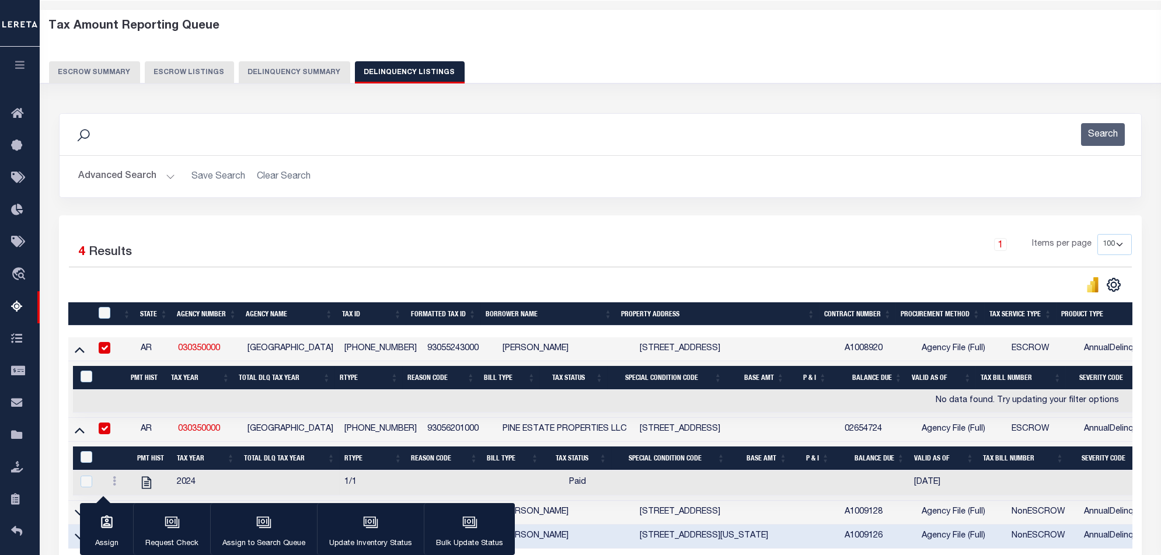
scroll to position [165, 0]
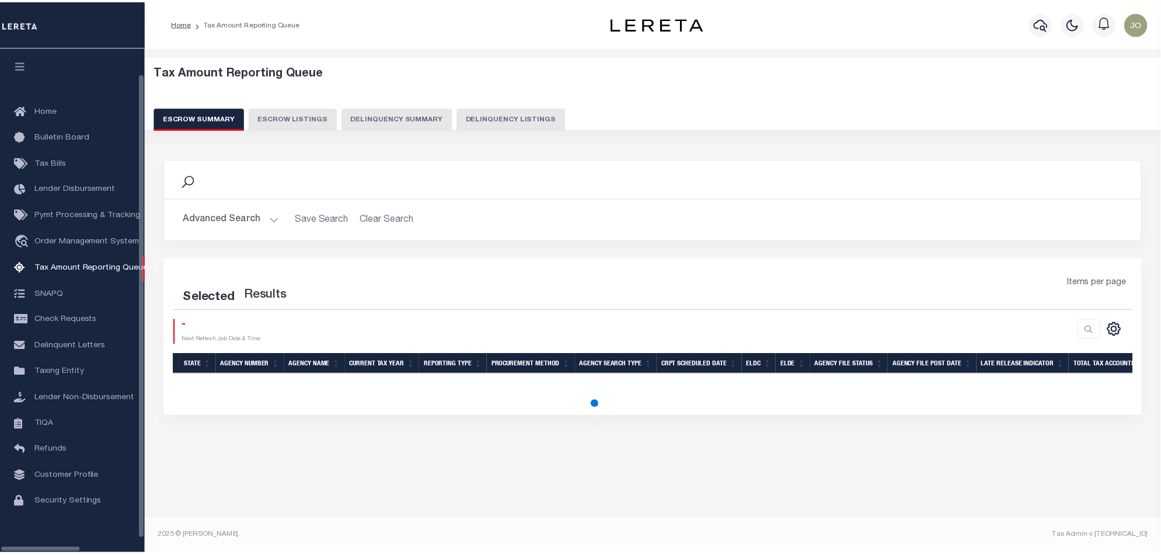
scroll to position [19, 0]
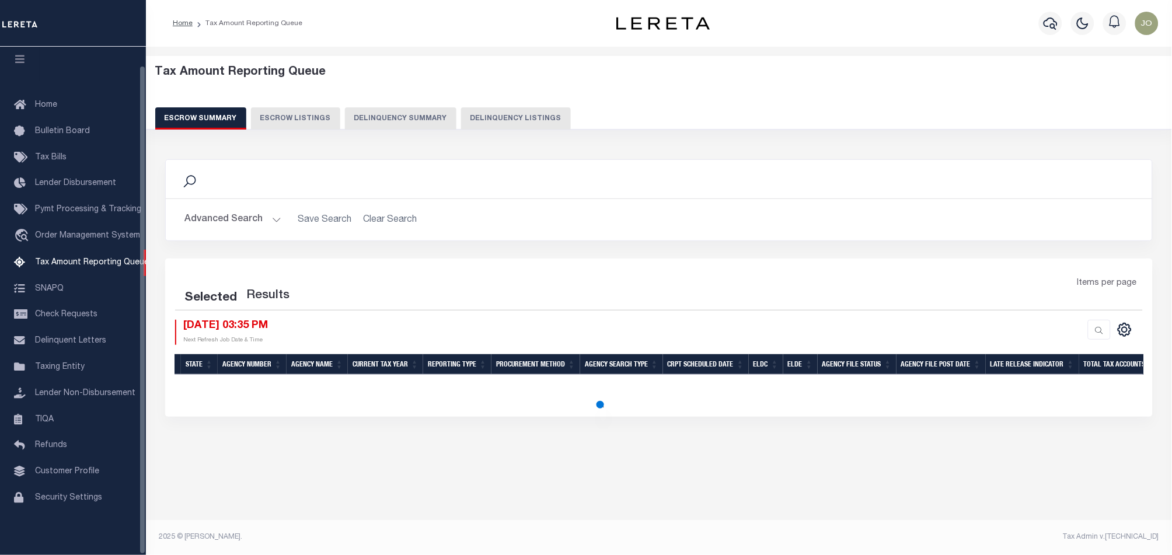
click at [392, 121] on button "Delinquency Summary" at bounding box center [400, 118] width 111 height 22
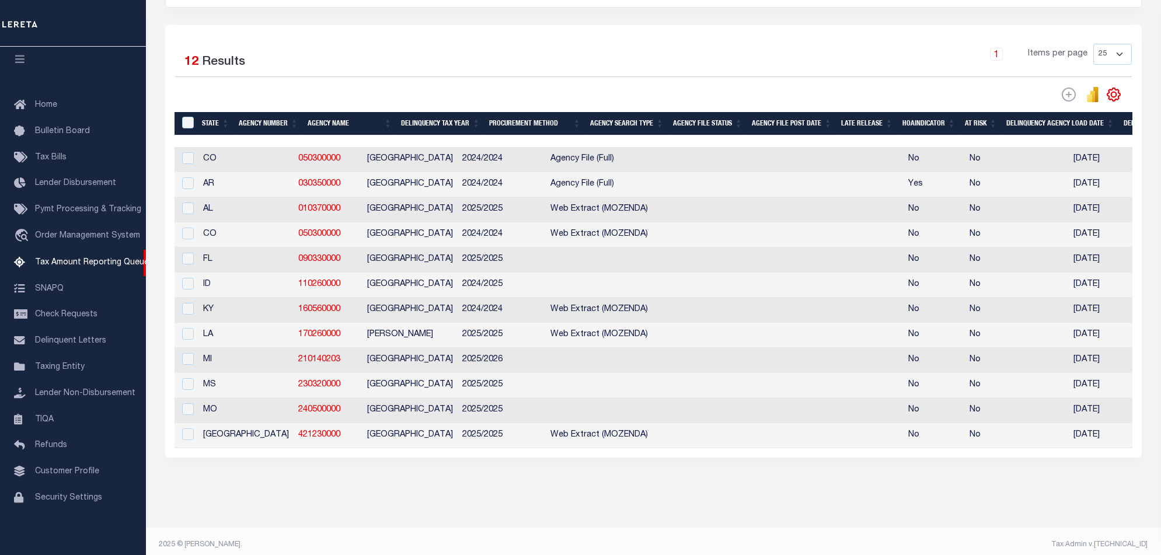
scroll to position [0, 838]
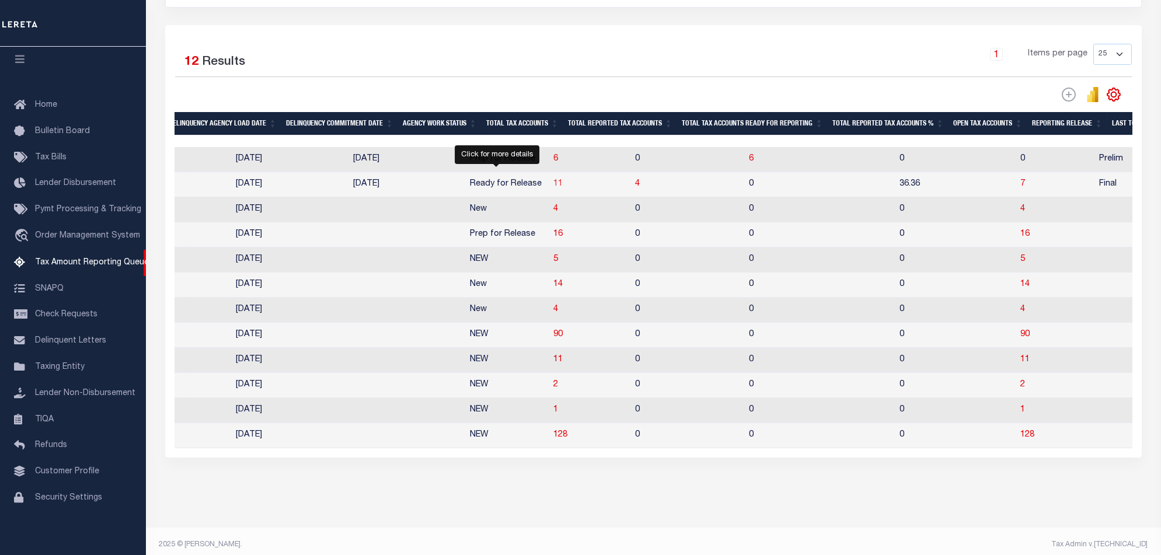
click at [553, 188] on span "11" at bounding box center [557, 184] width 9 height 8
select select "100"
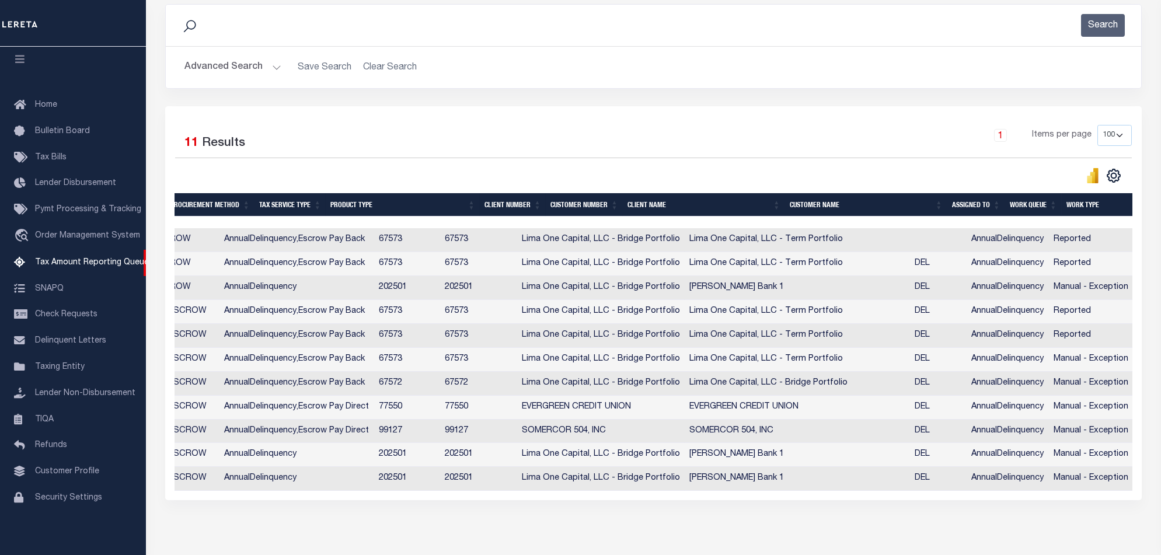
scroll to position [0, 932]
